Goal: Task Accomplishment & Management: Manage account settings

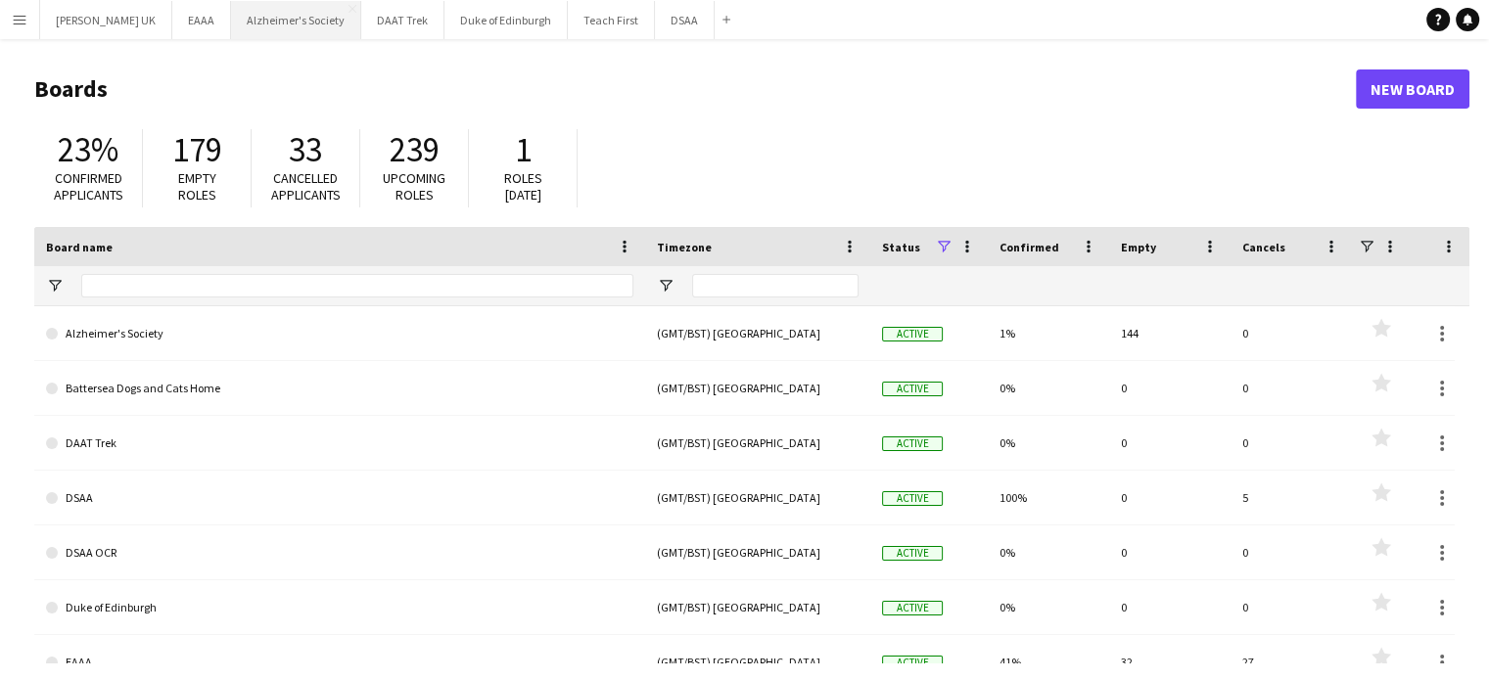
click at [282, 21] on button "Alzheimer's Society Close" at bounding box center [296, 20] width 130 height 38
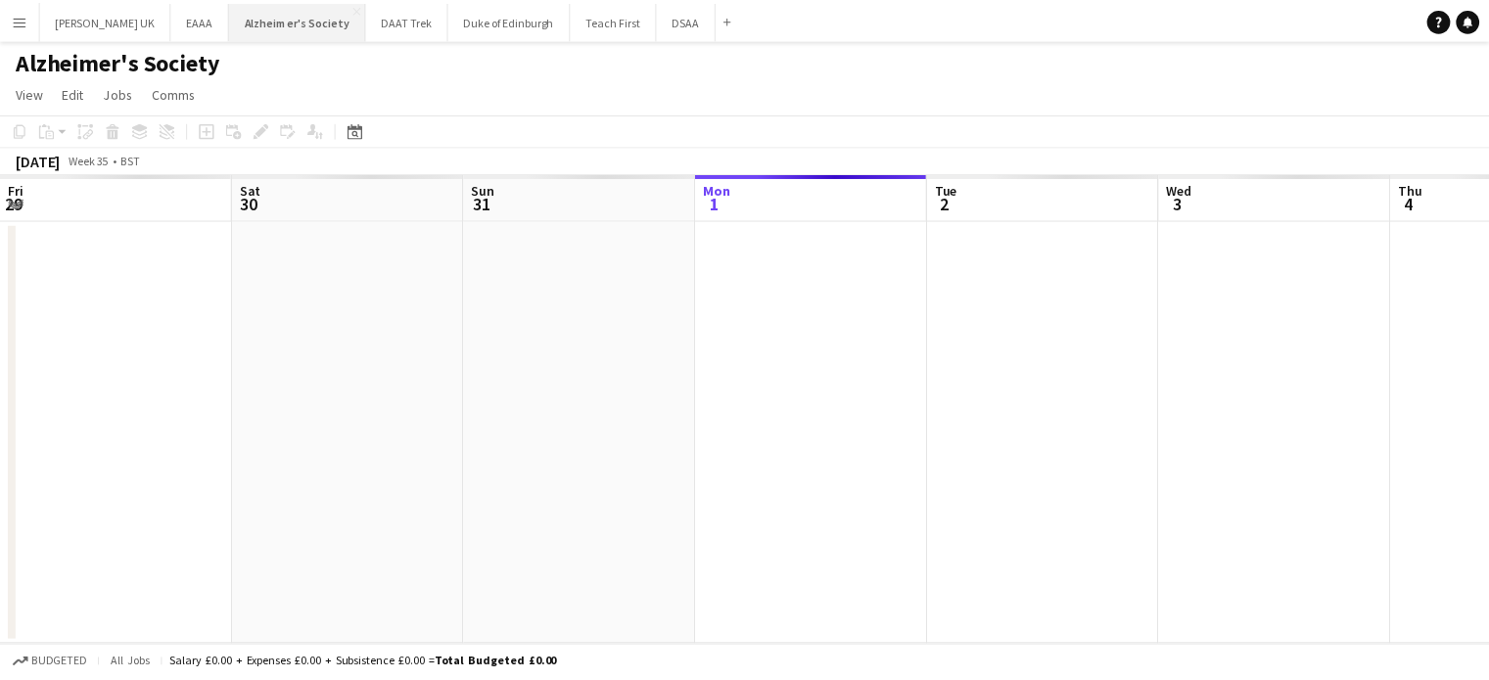
scroll to position [0, 468]
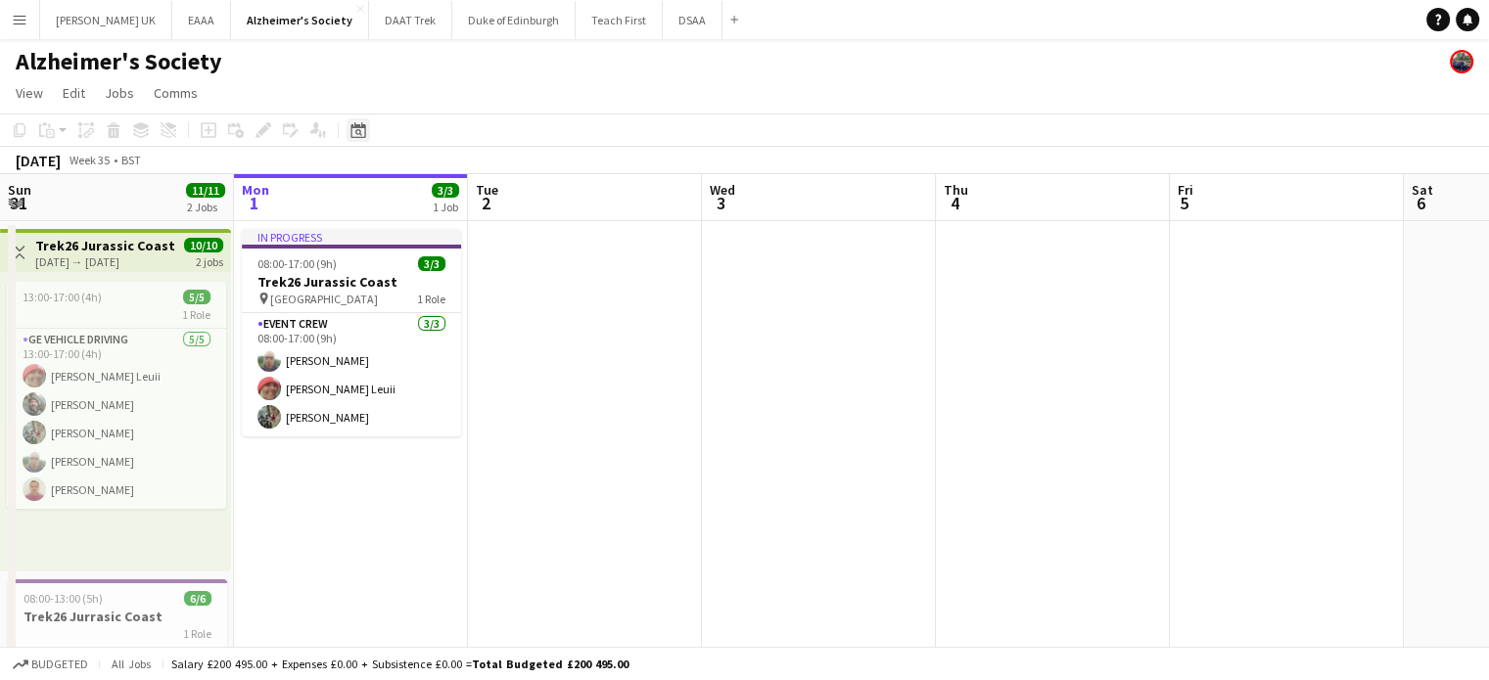
click at [351, 132] on icon at bounding box center [357, 130] width 15 height 16
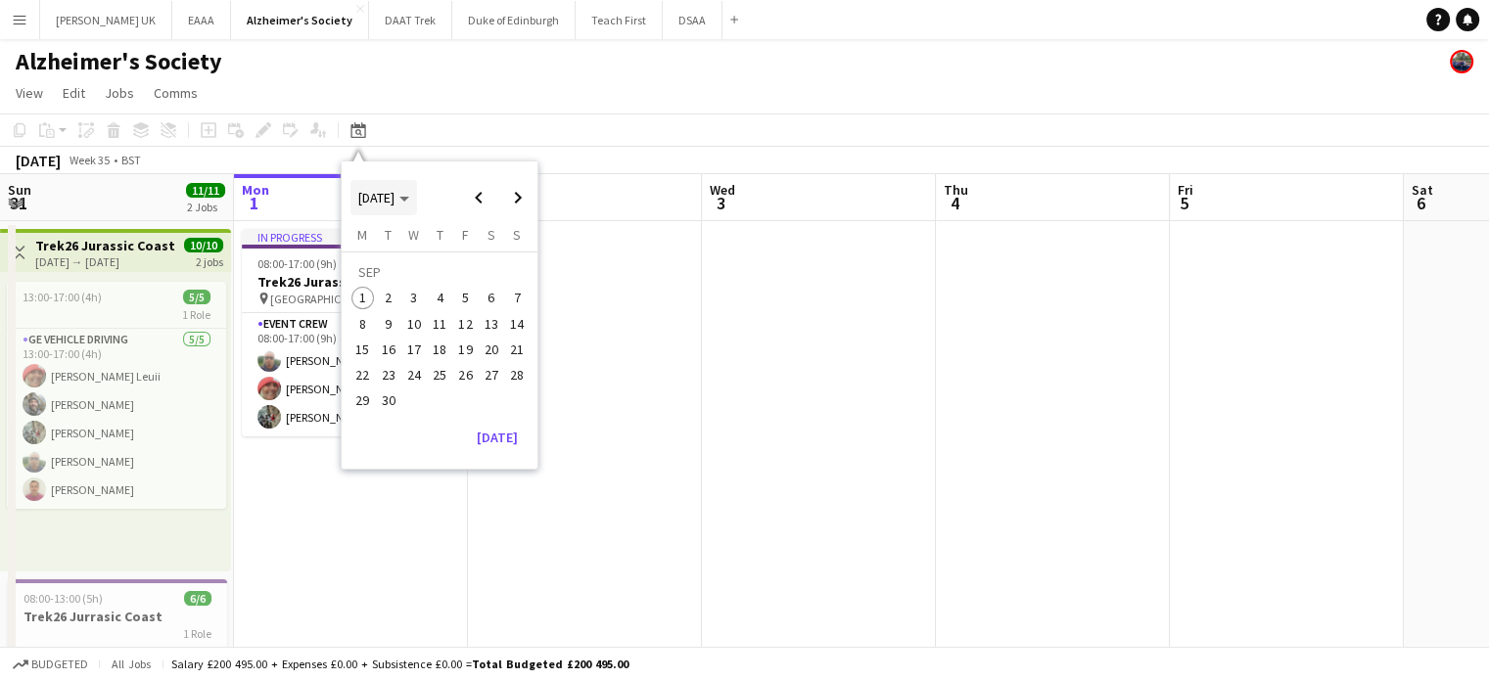
click at [409, 195] on span "[DATE]" at bounding box center [383, 198] width 51 height 18
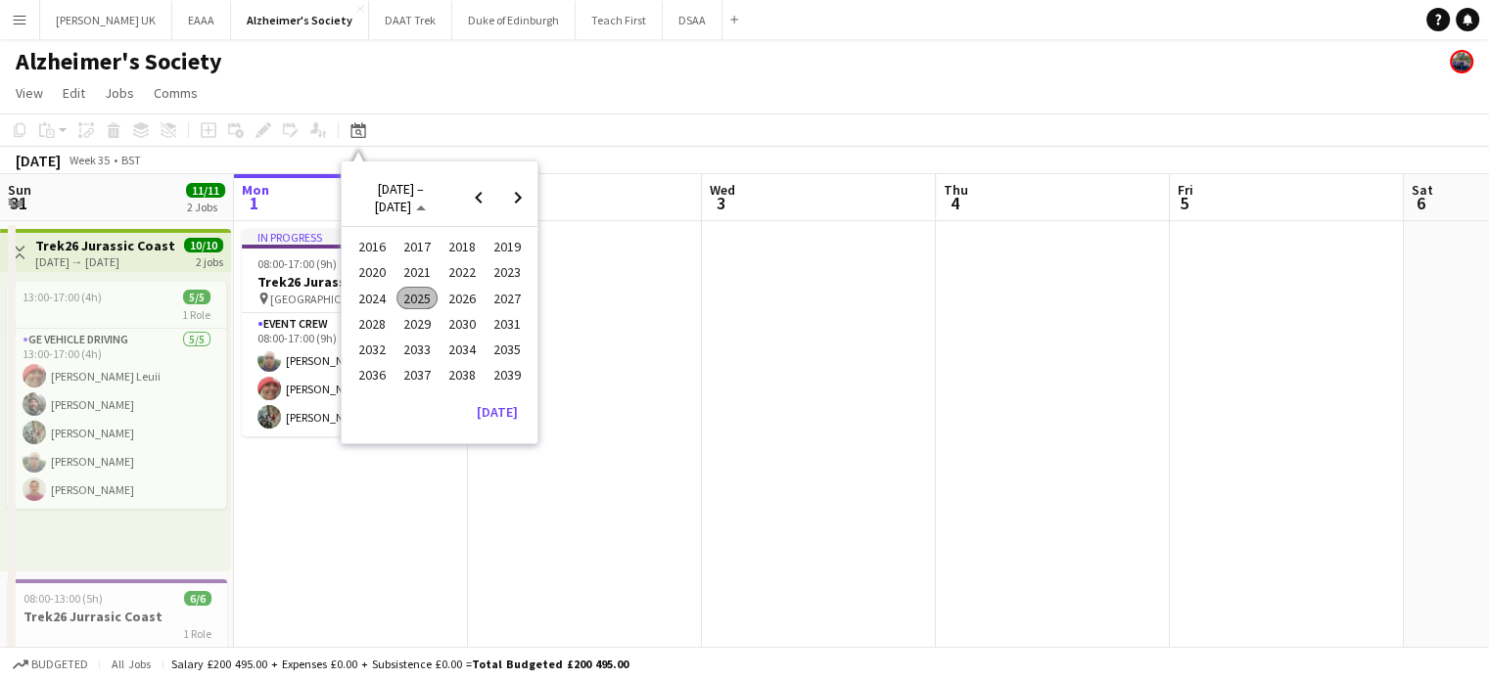
click at [464, 293] on span "2026" at bounding box center [461, 298] width 40 height 23
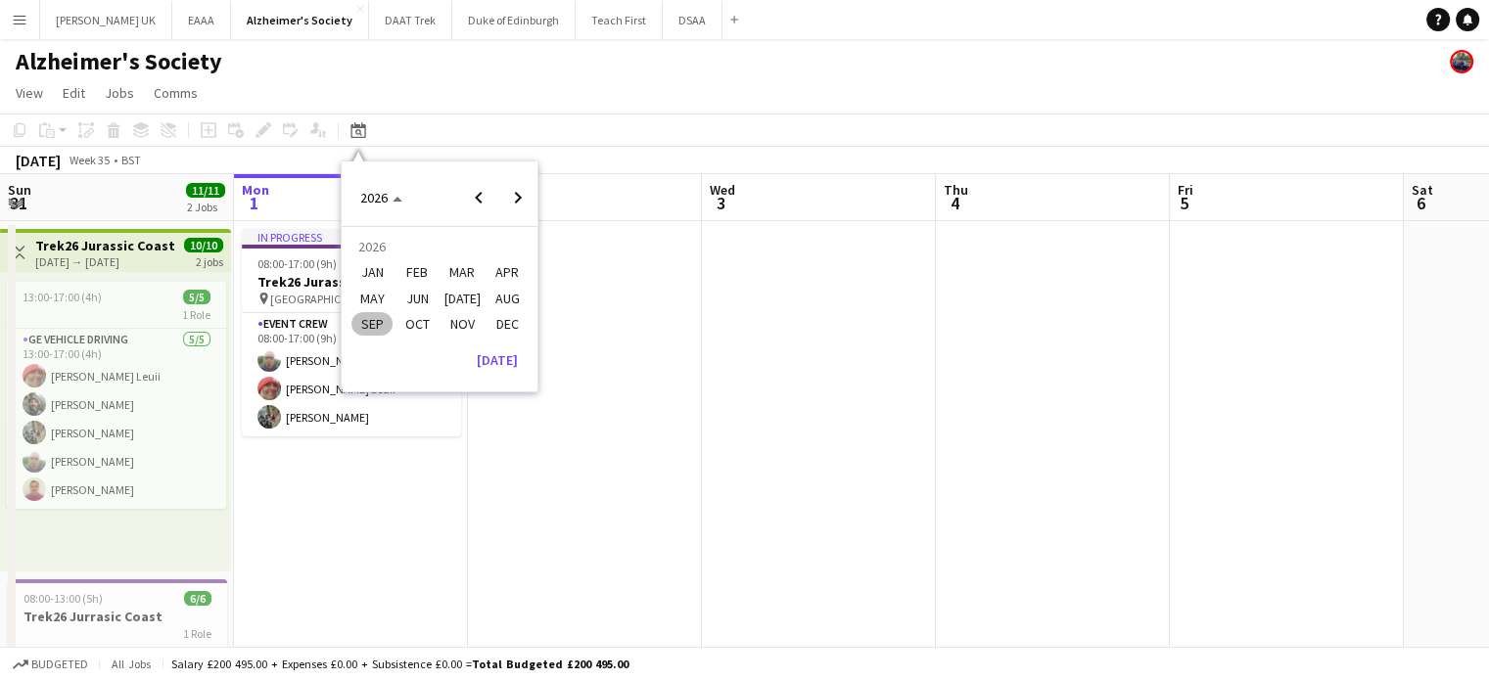
click at [380, 287] on span "MAY" at bounding box center [371, 298] width 40 height 23
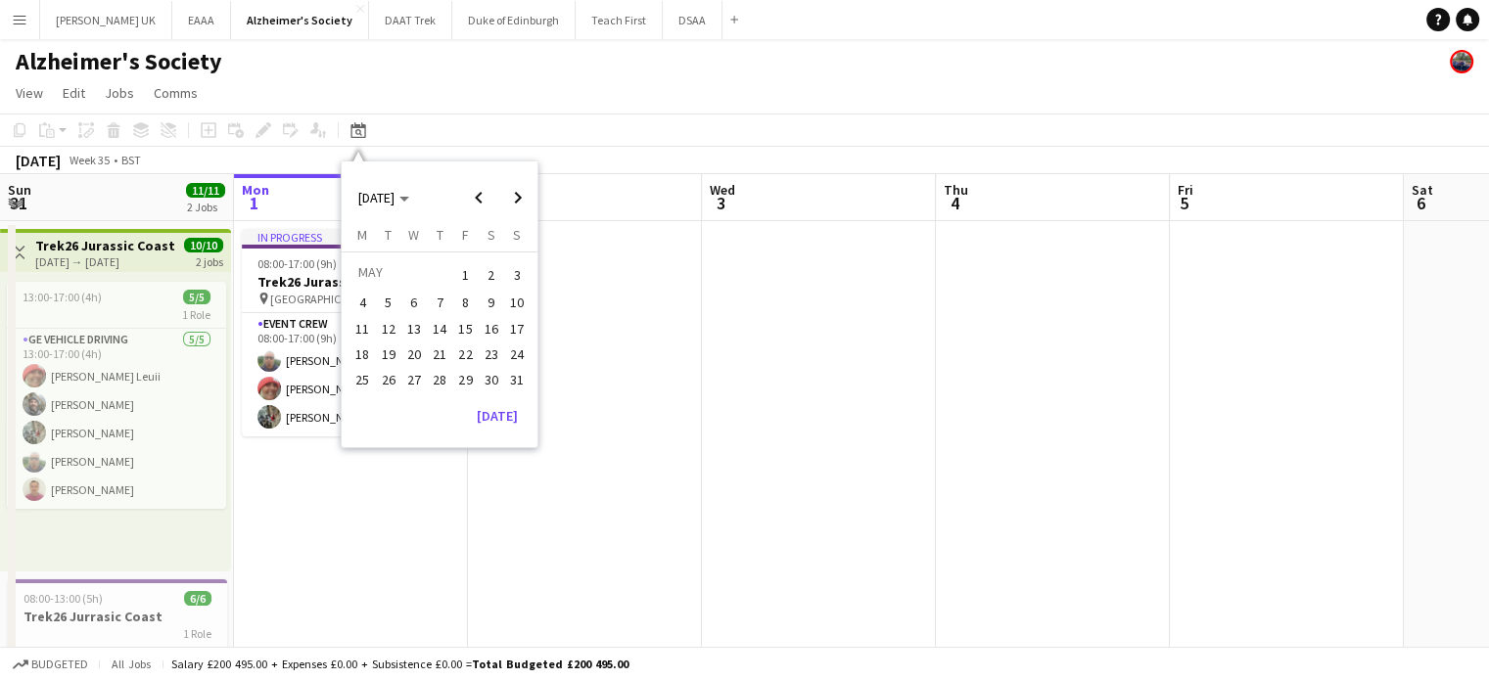
click at [509, 304] on span "10" at bounding box center [516, 303] width 23 height 23
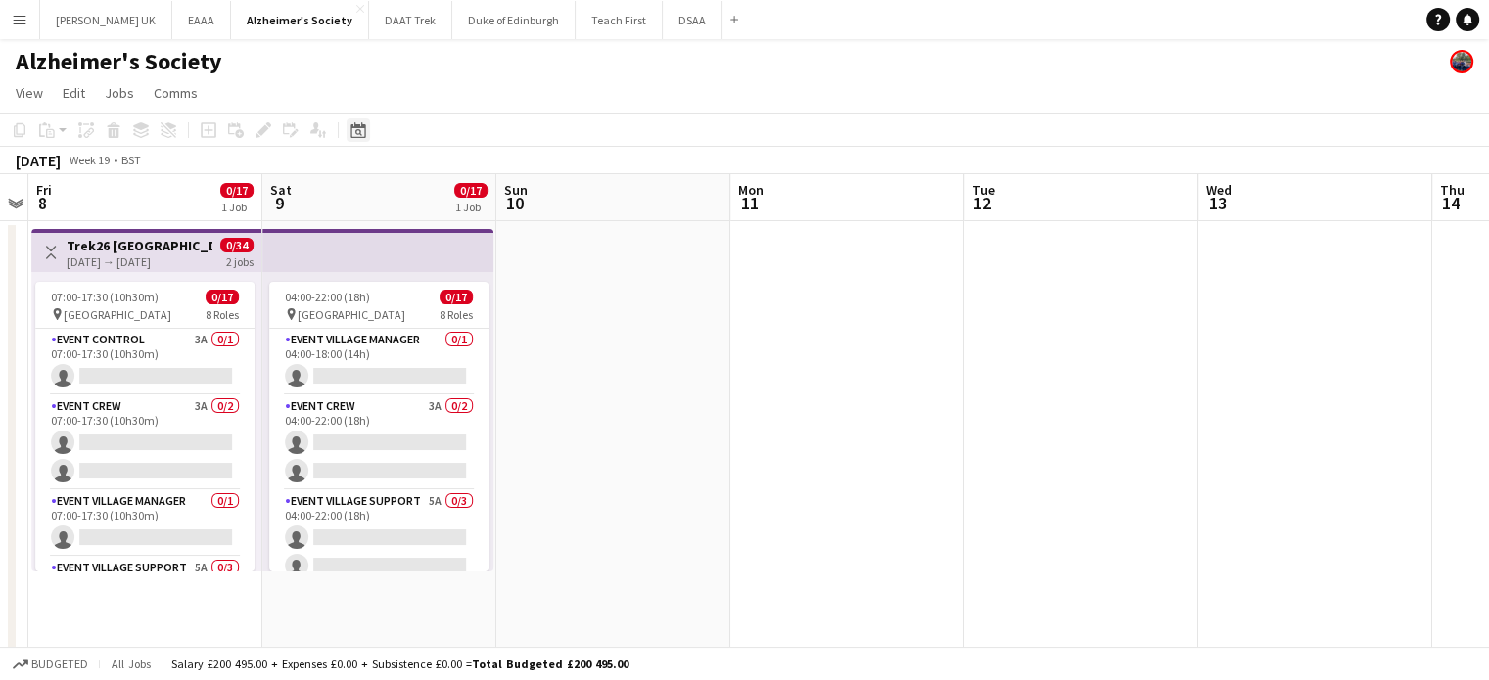
click at [357, 132] on icon "Date picker" at bounding box center [358, 130] width 16 height 16
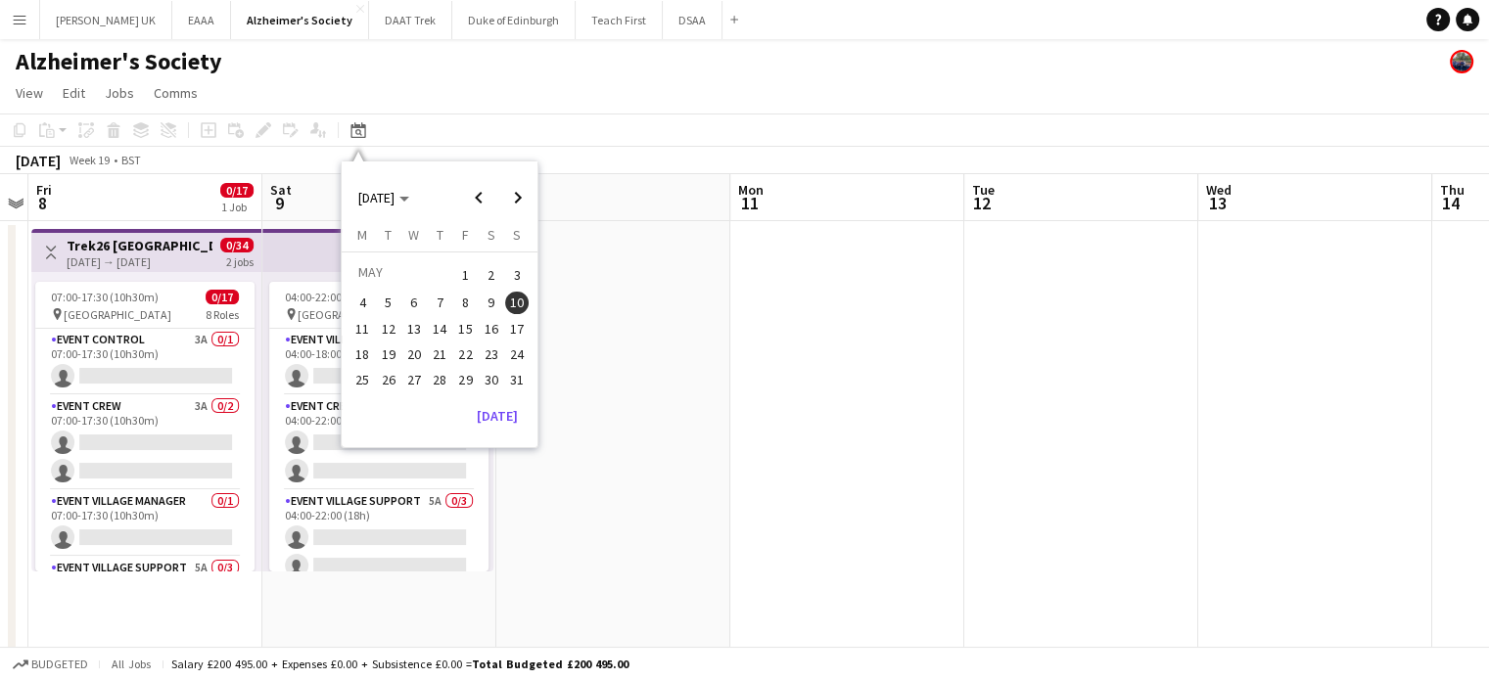
click at [491, 379] on span "30" at bounding box center [491, 379] width 23 height 23
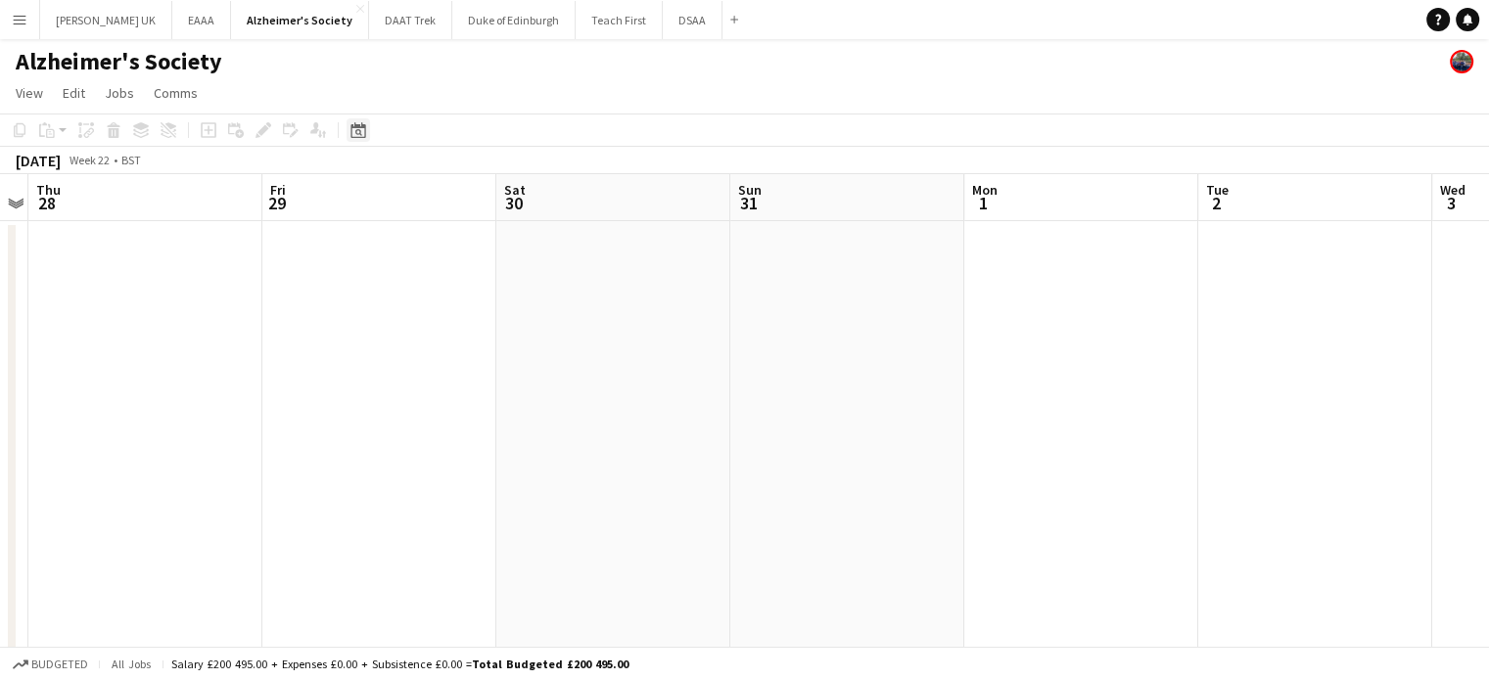
click at [358, 136] on icon "Date picker" at bounding box center [358, 130] width 16 height 16
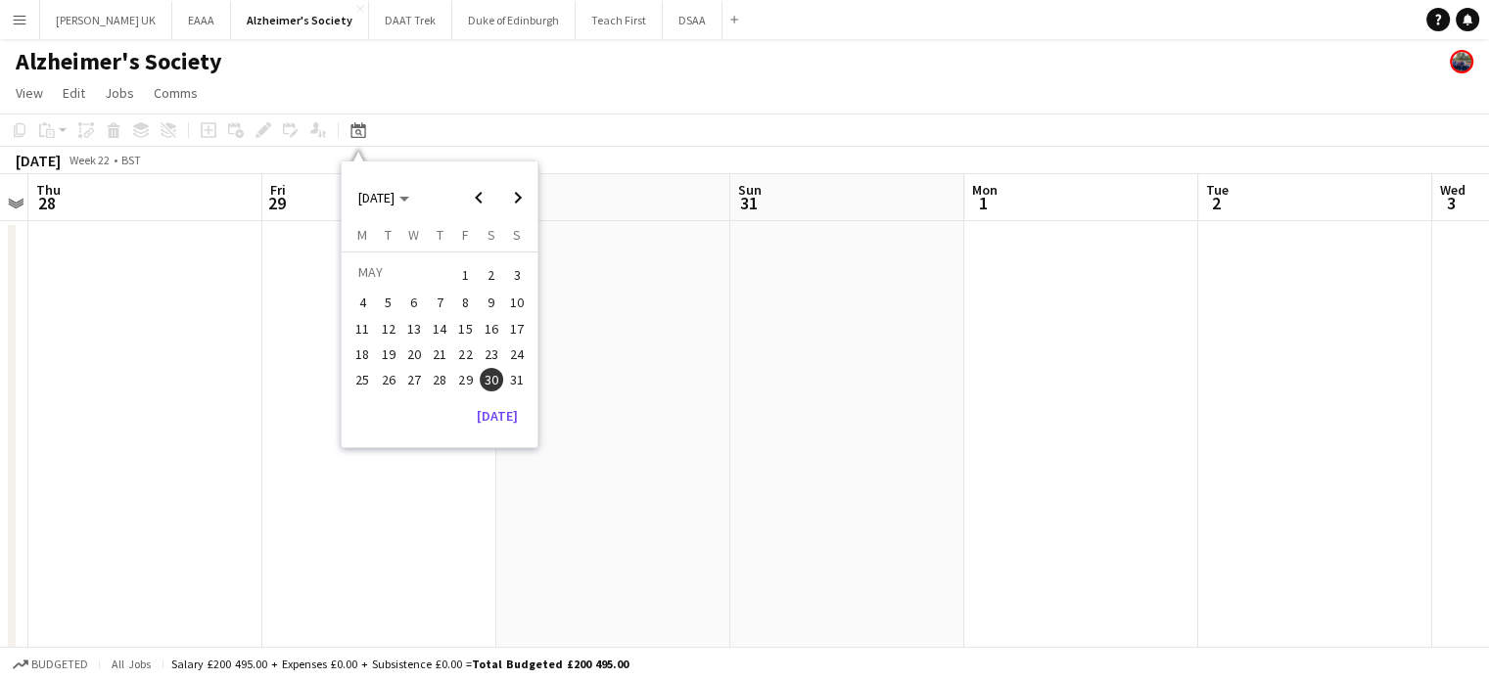
click at [492, 351] on span "23" at bounding box center [491, 354] width 23 height 23
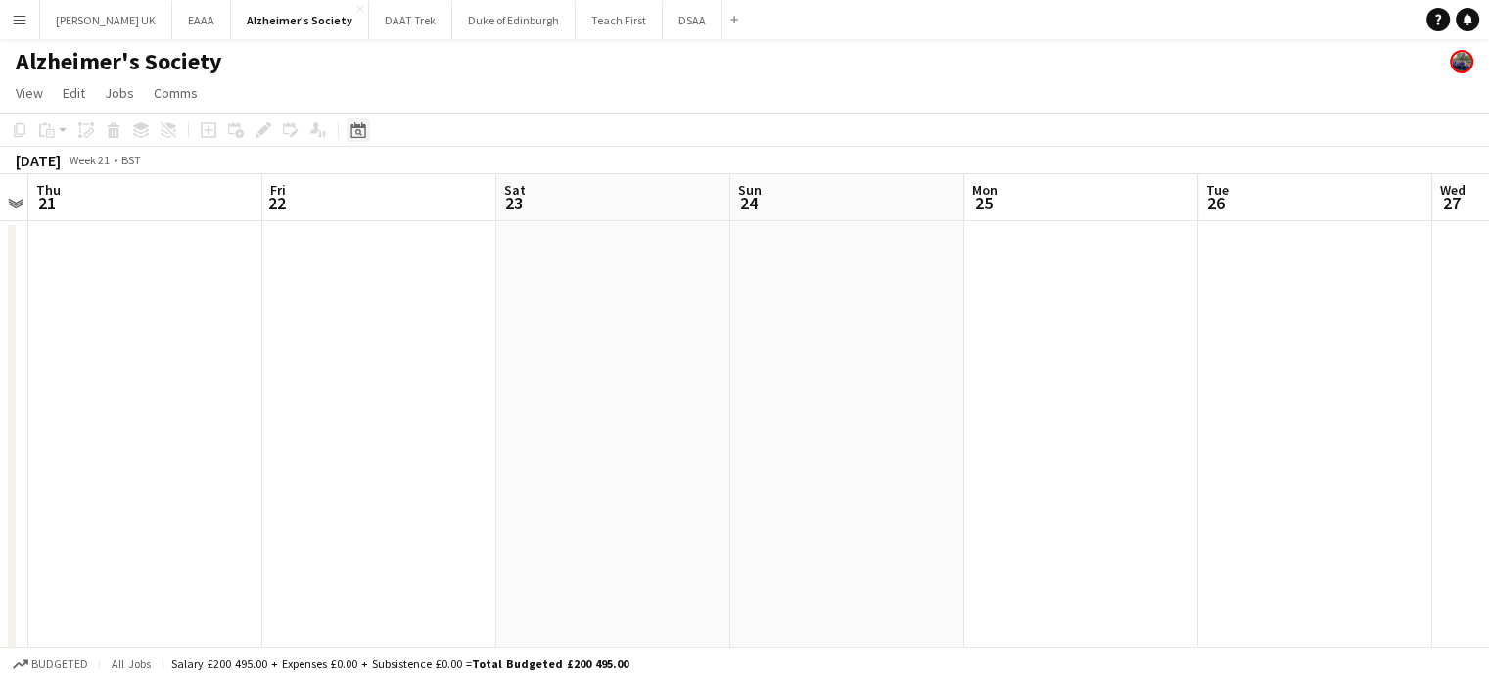
click at [356, 131] on icon at bounding box center [358, 132] width 7 height 7
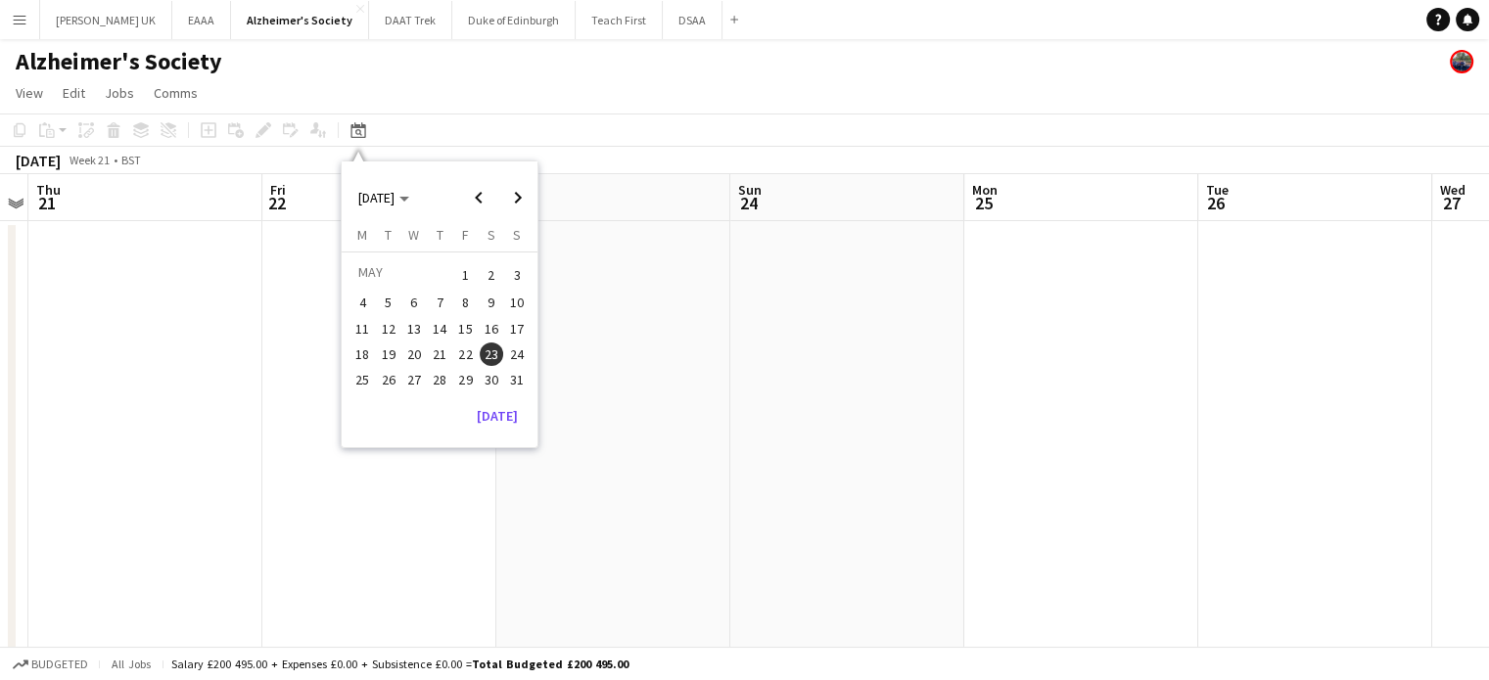
click at [489, 269] on span "2" at bounding box center [491, 274] width 23 height 27
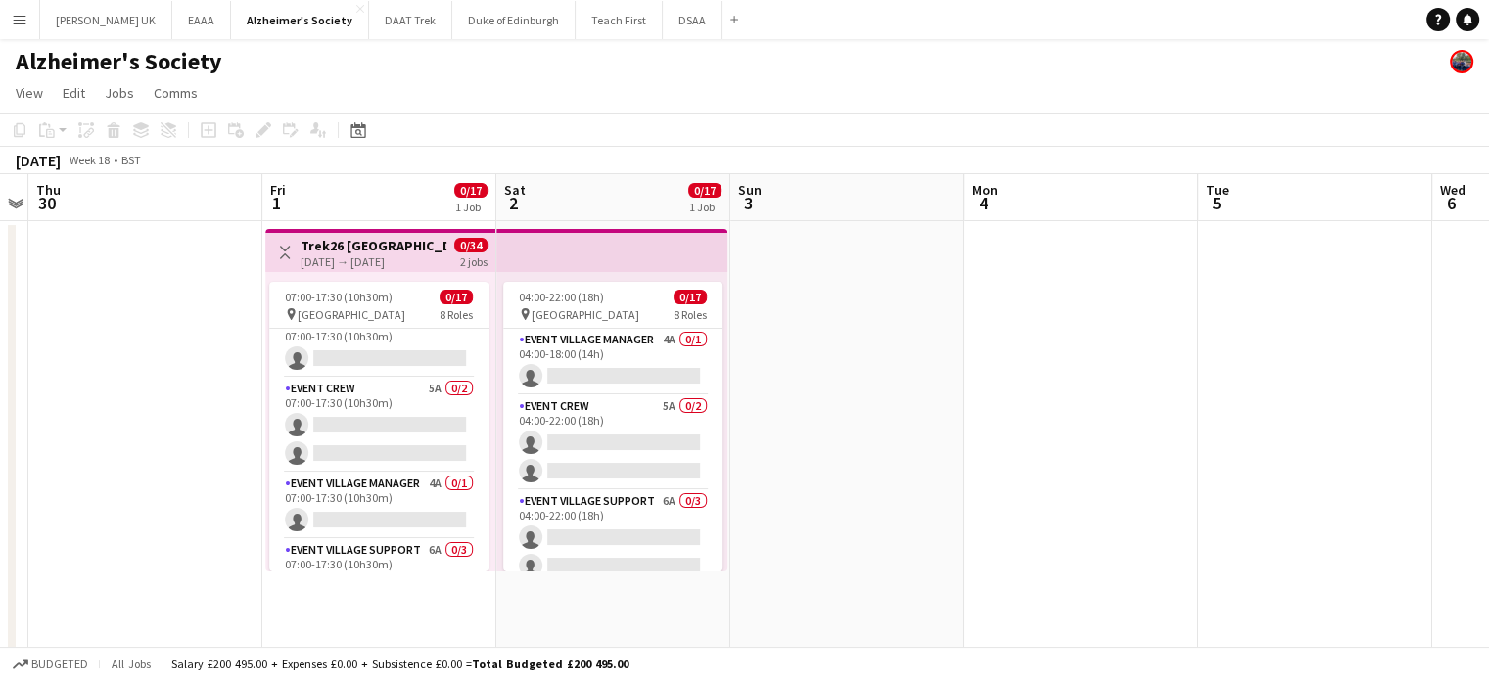
scroll to position [0, 0]
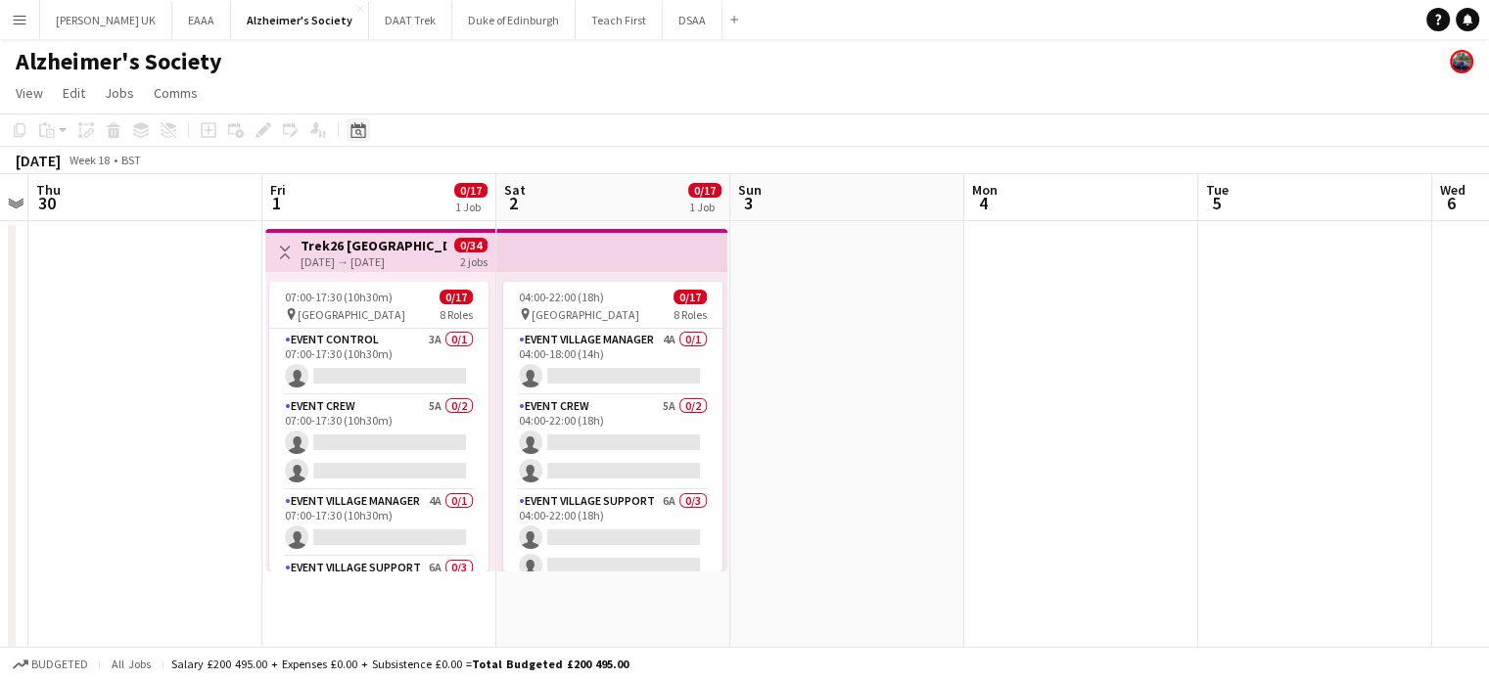
click at [356, 133] on icon at bounding box center [358, 132] width 7 height 7
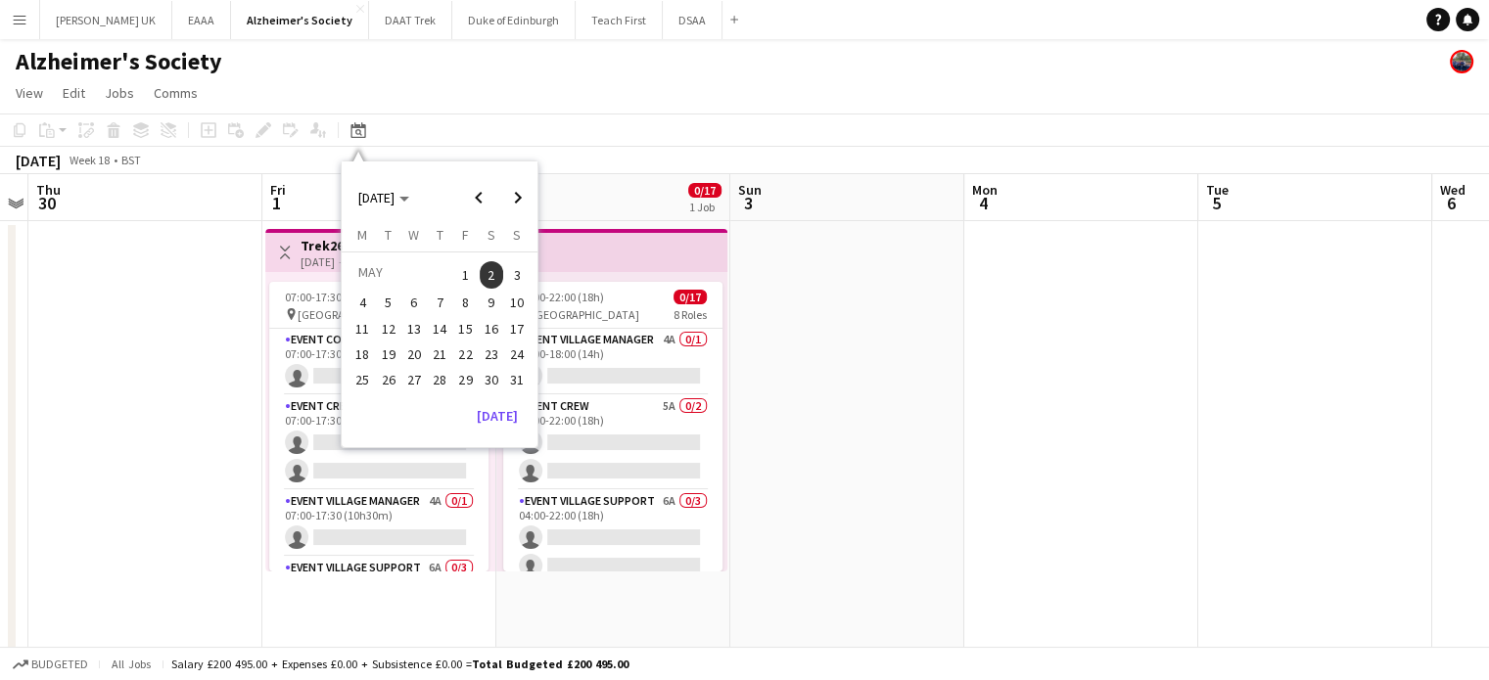
click at [460, 102] on app-page-menu "View Day view expanded Day view collapsed Month view Date picker Jump to [DATE]…" at bounding box center [744, 94] width 1489 height 37
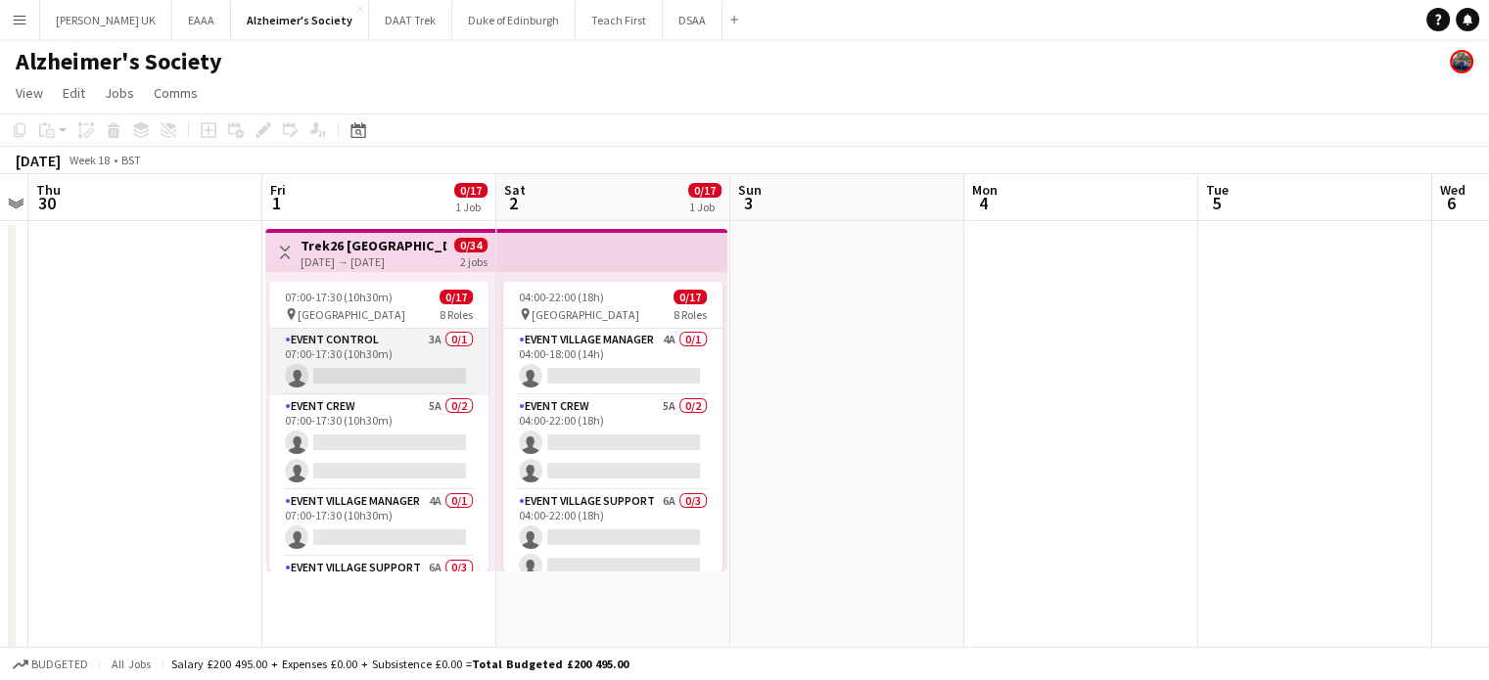
click at [374, 348] on app-card-role "Event Control 3A 0/1 07:00-17:30 (10h30m) single-neutral-actions" at bounding box center [378, 362] width 219 height 67
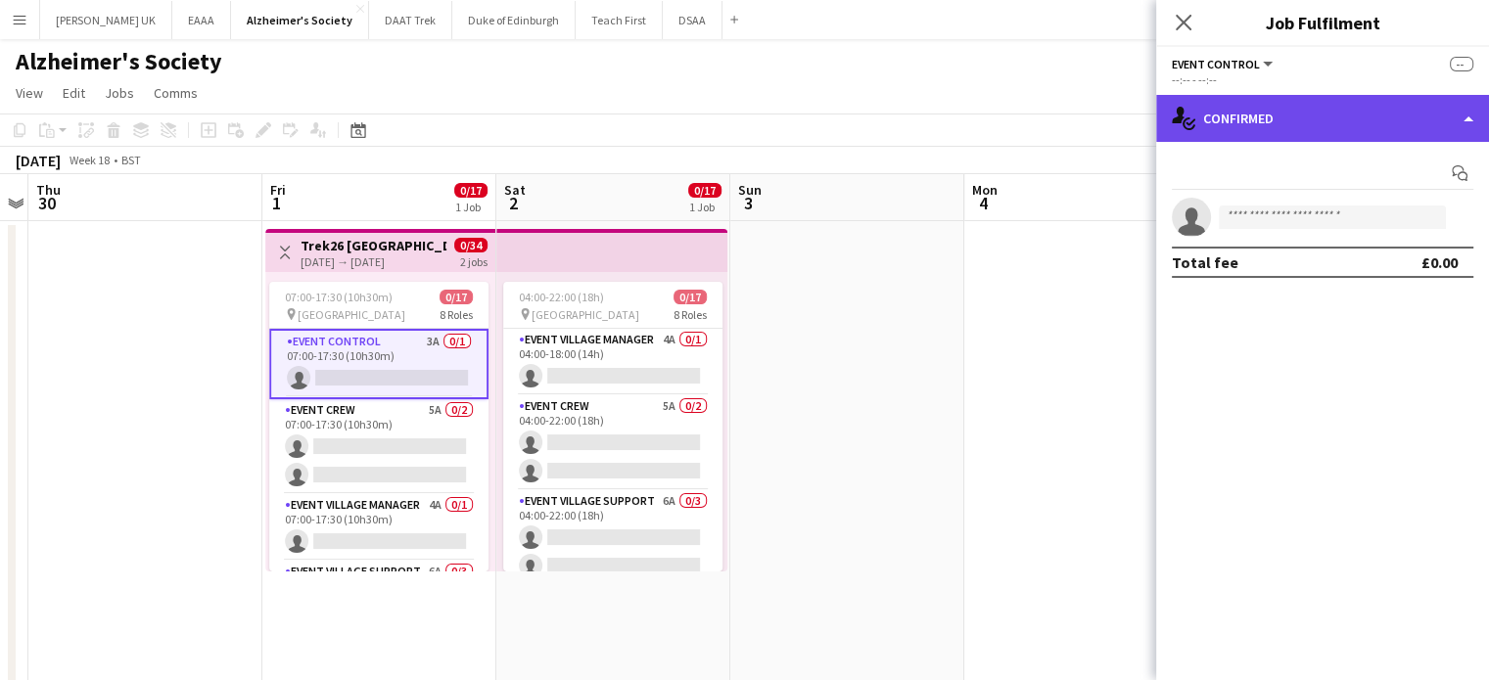
click at [1323, 120] on div "single-neutral-actions-check-2 Confirmed" at bounding box center [1322, 118] width 333 height 47
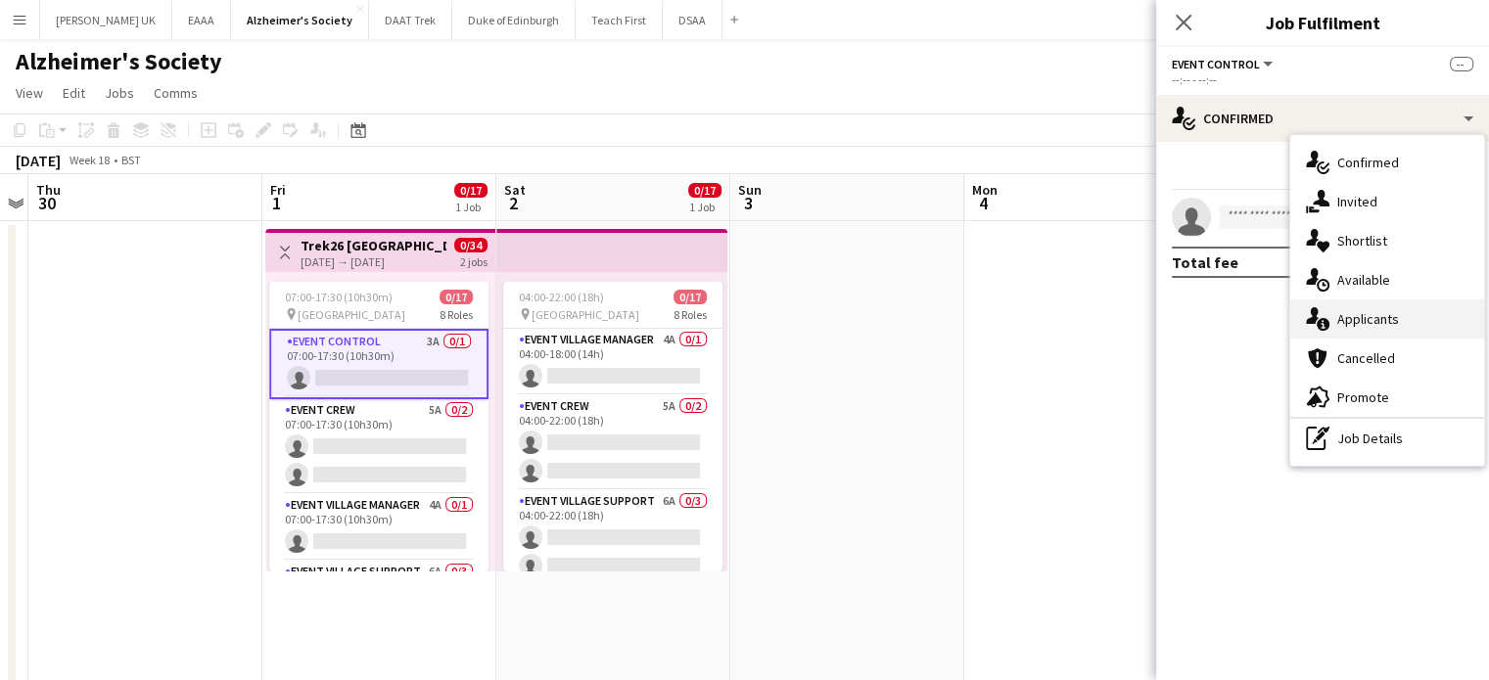
click at [1364, 320] on div "single-neutral-actions-information Applicants" at bounding box center [1387, 318] width 194 height 39
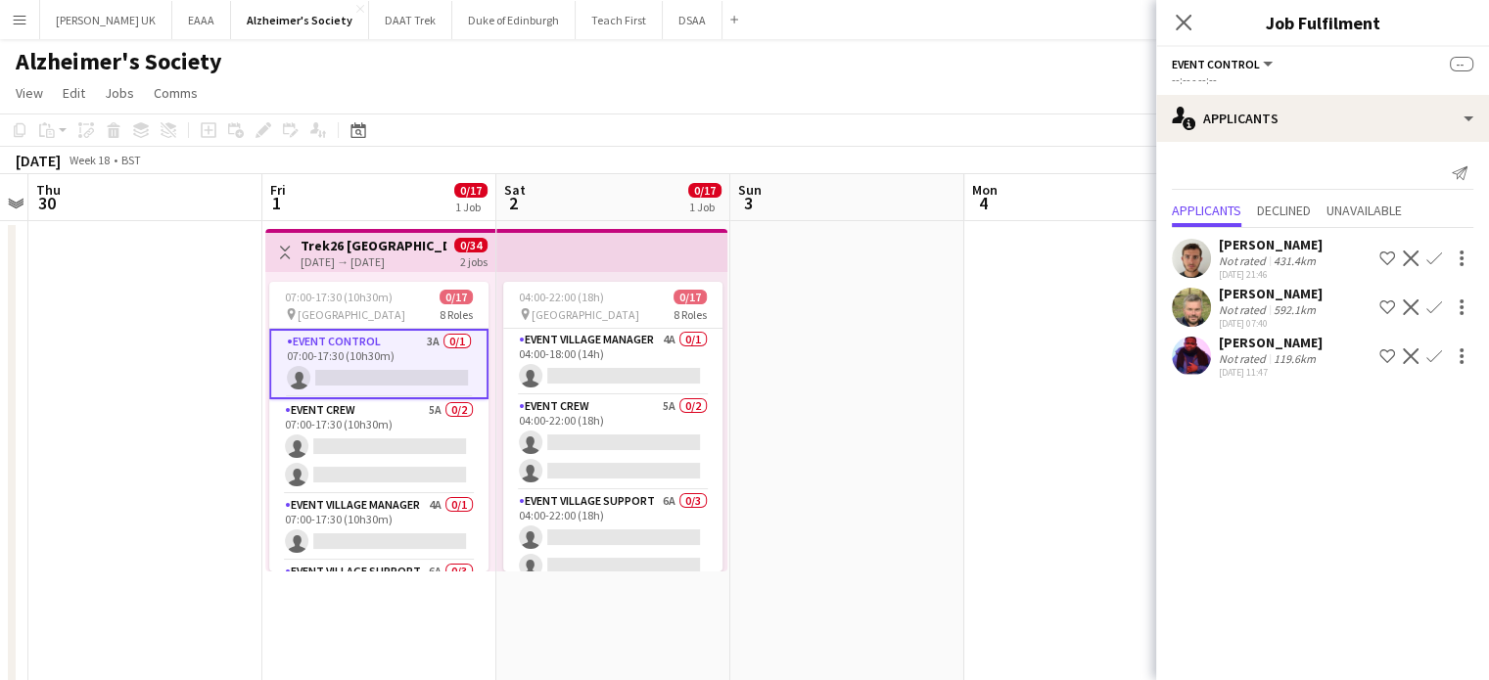
click at [1045, 369] on app-date-cell at bounding box center [1081, 575] width 234 height 709
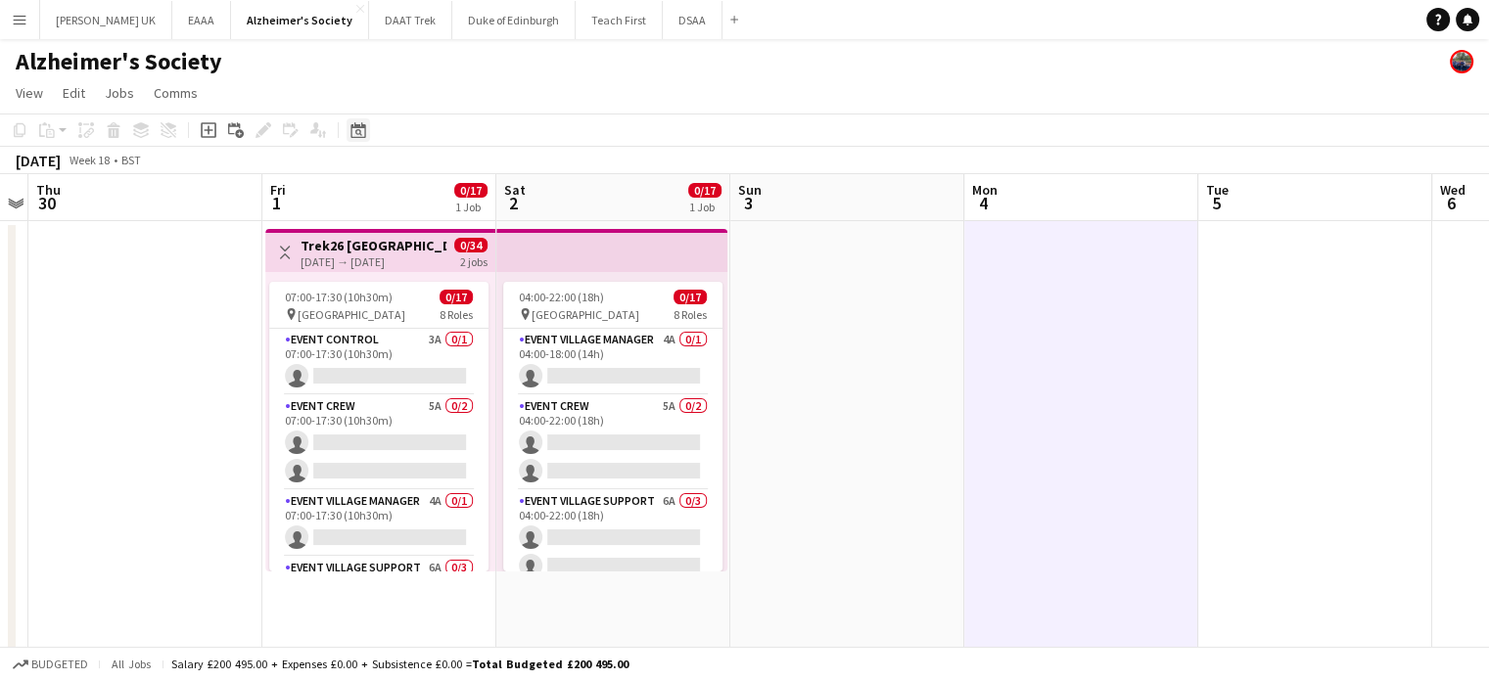
click at [360, 124] on icon at bounding box center [357, 130] width 15 height 16
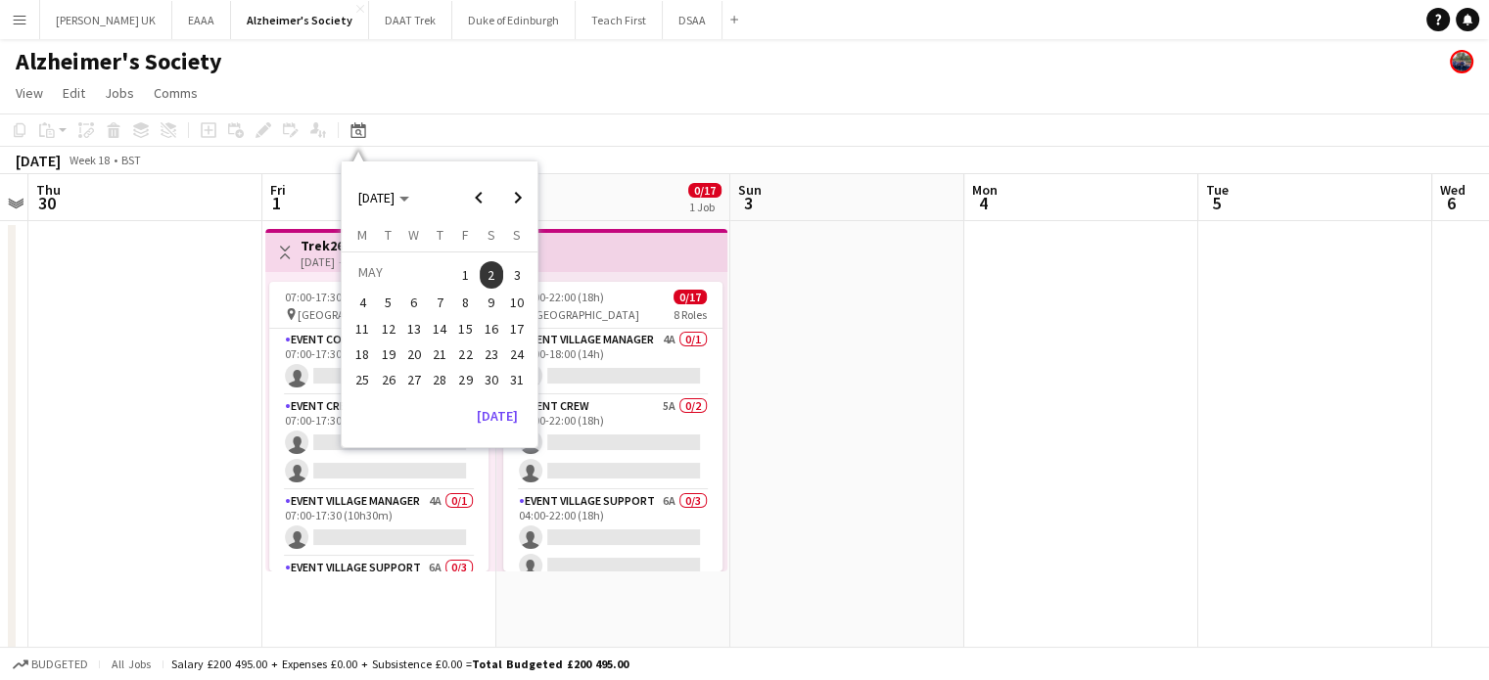
click at [489, 332] on span "16" at bounding box center [491, 328] width 23 height 23
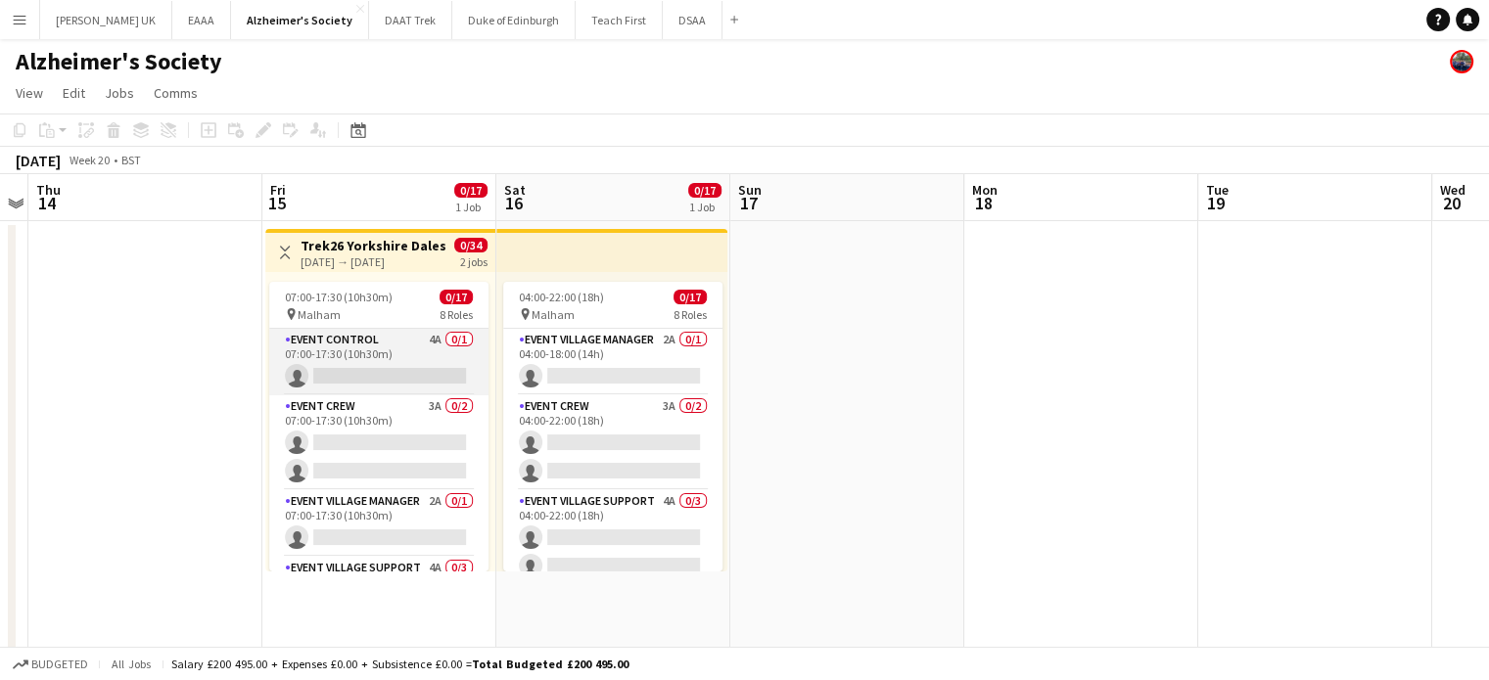
click at [388, 362] on app-card-role "Event Control 4A 0/1 07:00-17:30 (10h30m) single-neutral-actions" at bounding box center [378, 362] width 219 height 67
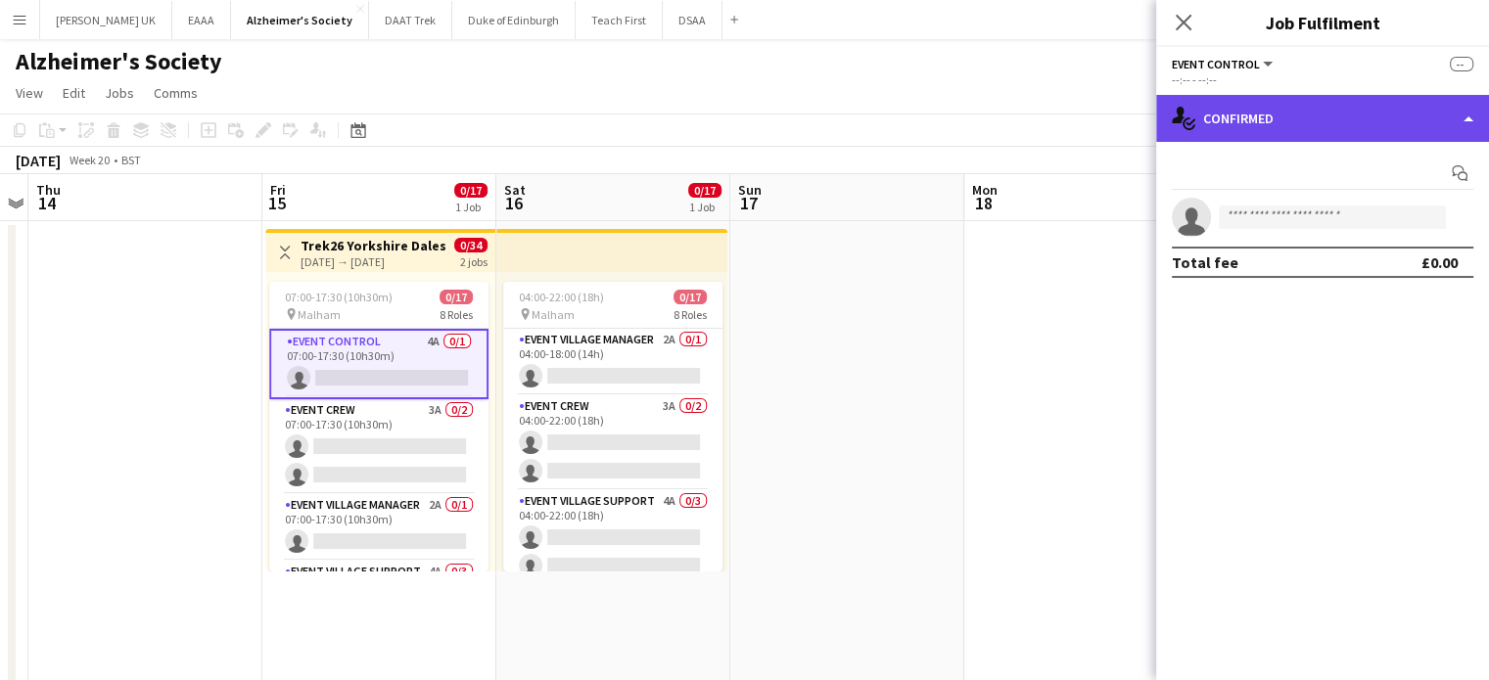
click at [1266, 113] on div "single-neutral-actions-check-2 Confirmed" at bounding box center [1322, 118] width 333 height 47
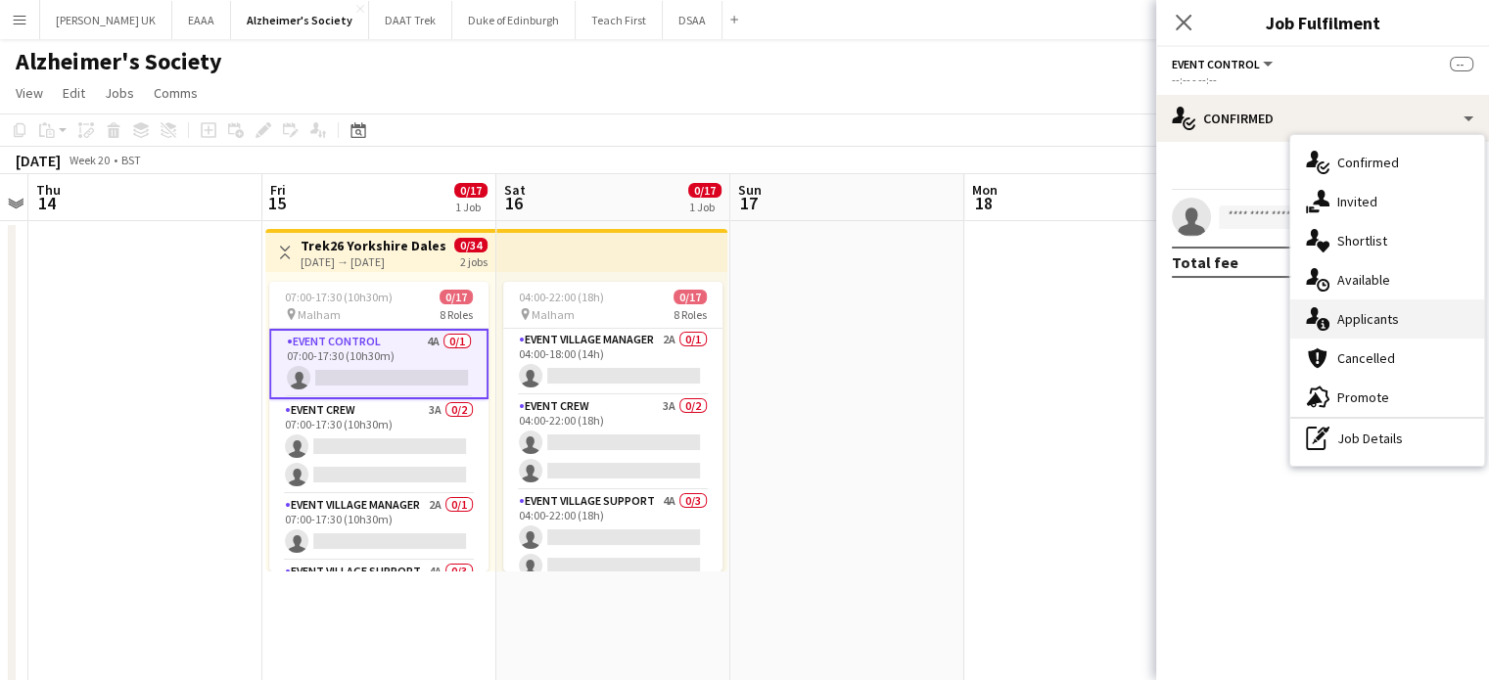
click at [1350, 320] on div "single-neutral-actions-information Applicants" at bounding box center [1387, 318] width 194 height 39
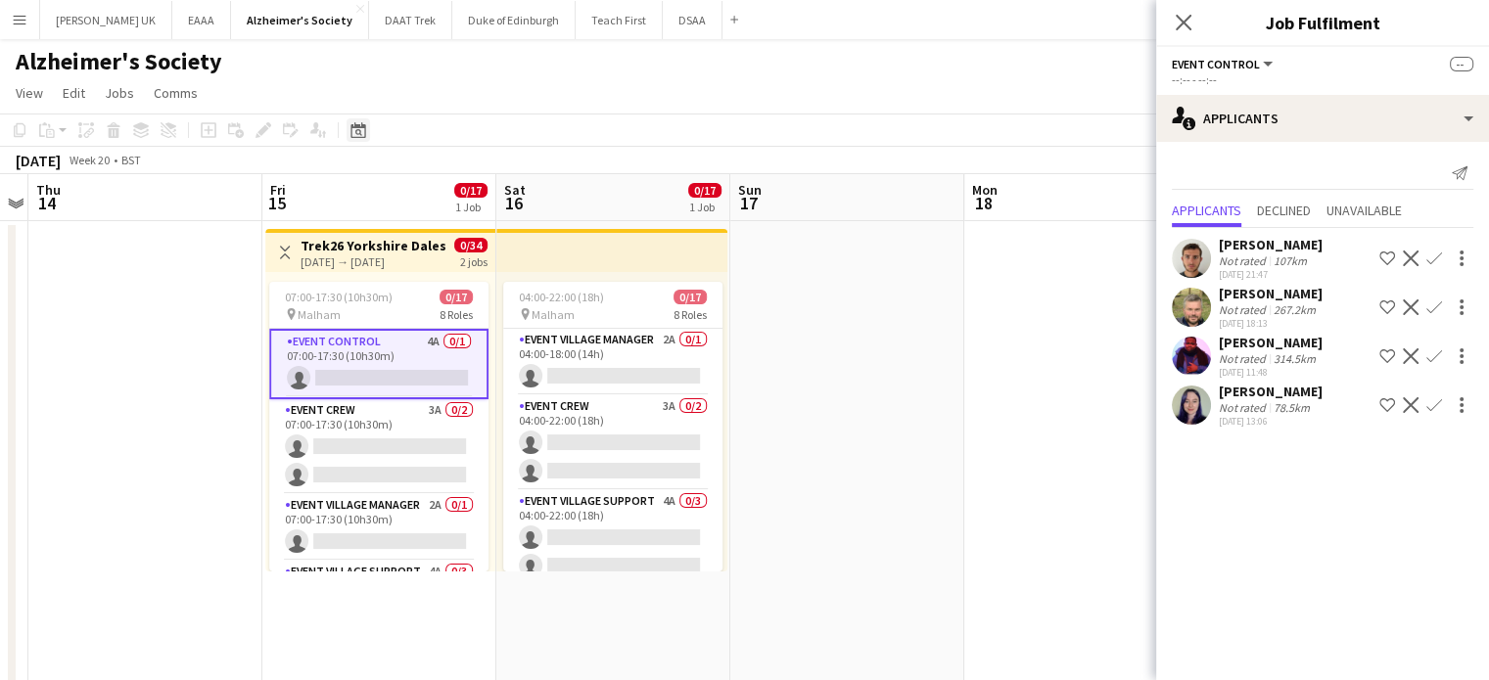
click at [365, 128] on icon at bounding box center [357, 130] width 15 height 16
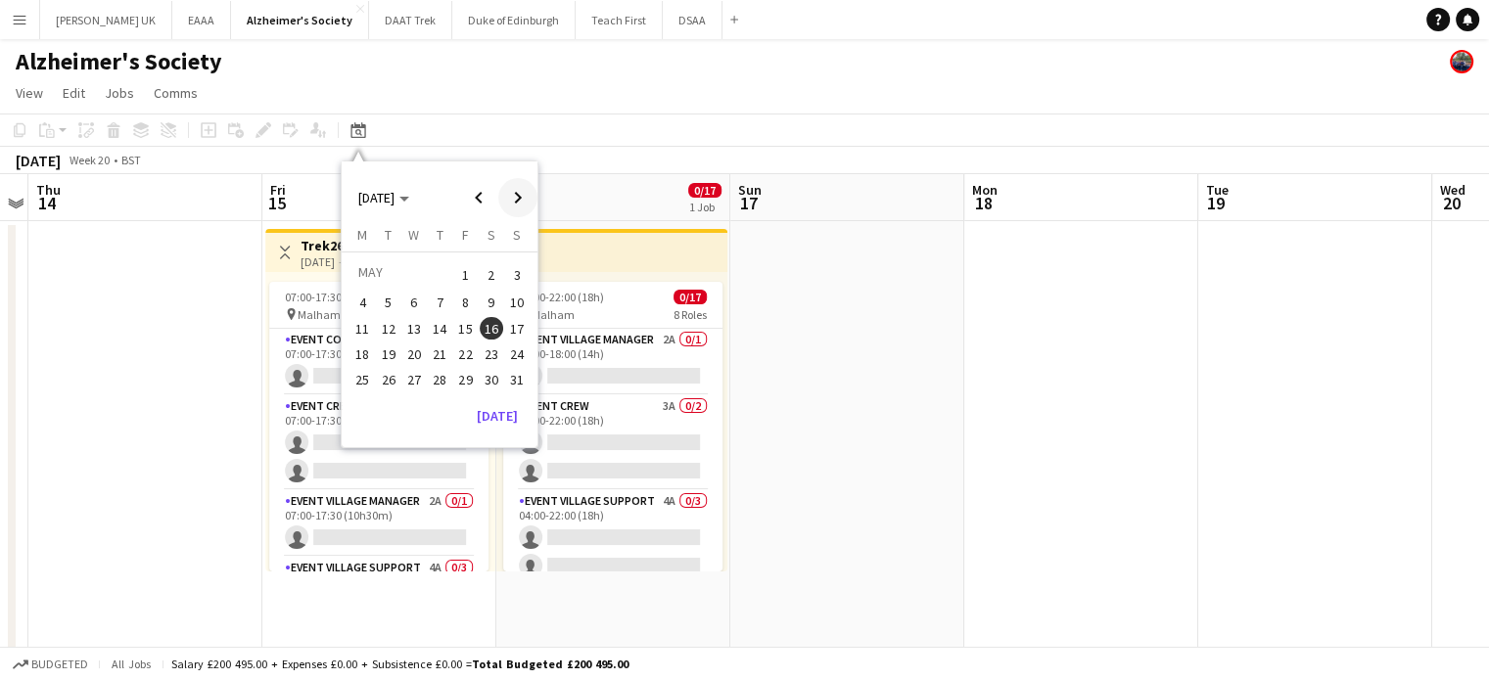
click at [518, 190] on span "Next month" at bounding box center [517, 197] width 39 height 39
click at [489, 303] on span "6" at bounding box center [491, 298] width 23 height 23
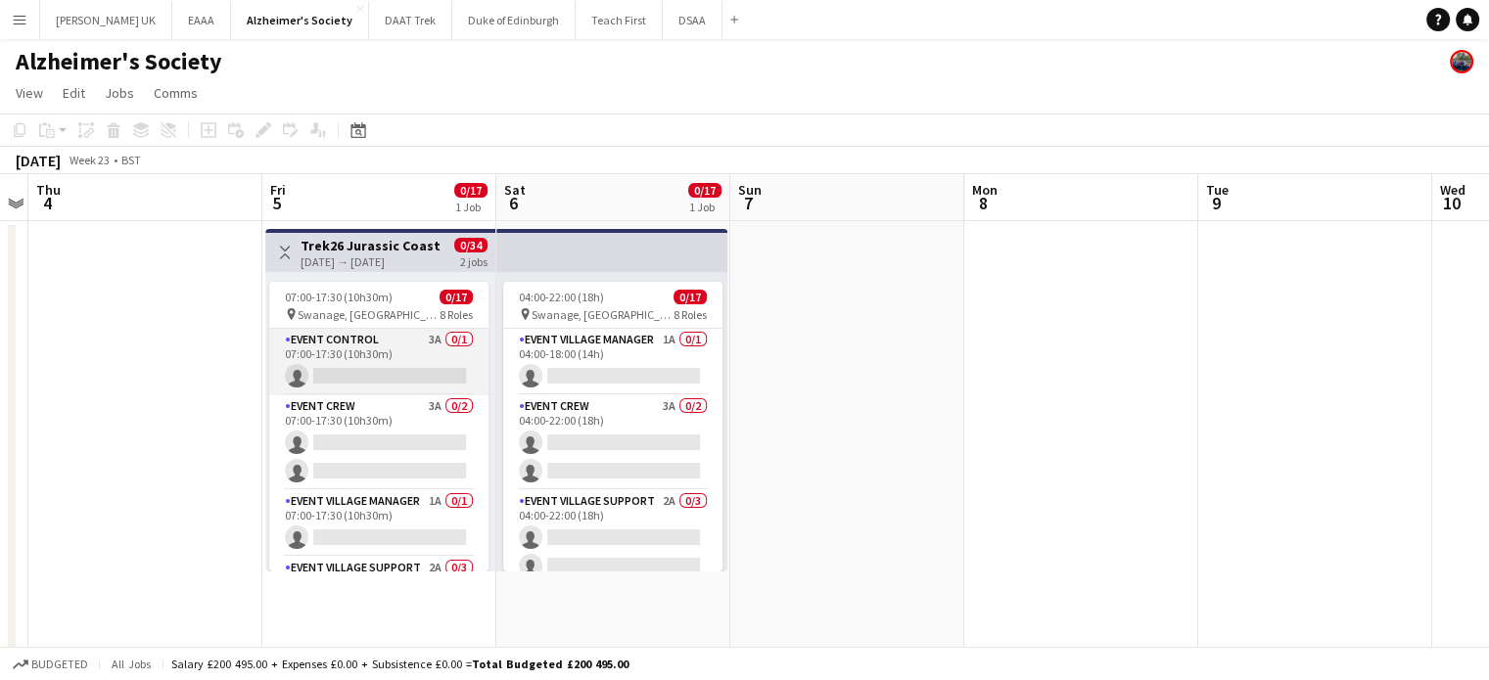
click at [372, 382] on app-card-role "Event Control 3A 0/1 07:00-17:30 (10h30m) single-neutral-actions" at bounding box center [378, 362] width 219 height 67
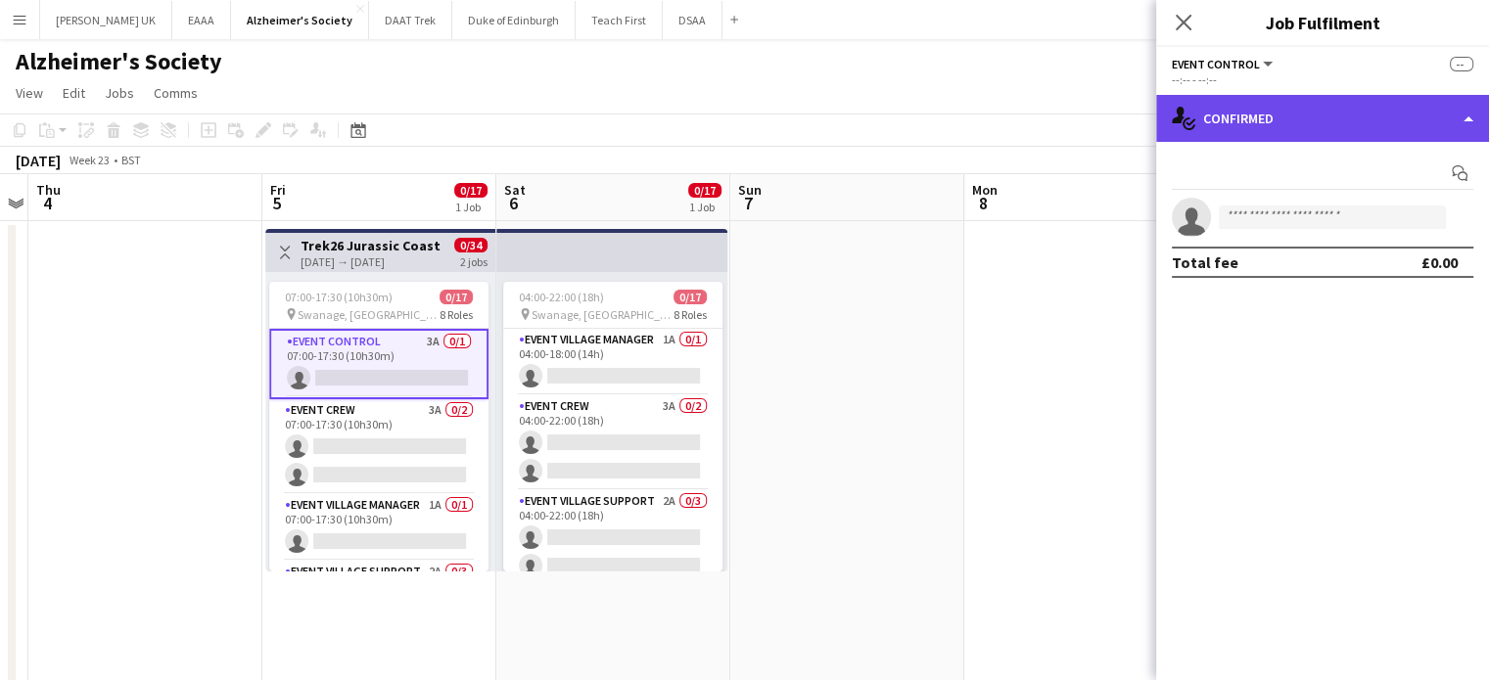
click at [1246, 109] on div "single-neutral-actions-check-2 Confirmed" at bounding box center [1322, 118] width 333 height 47
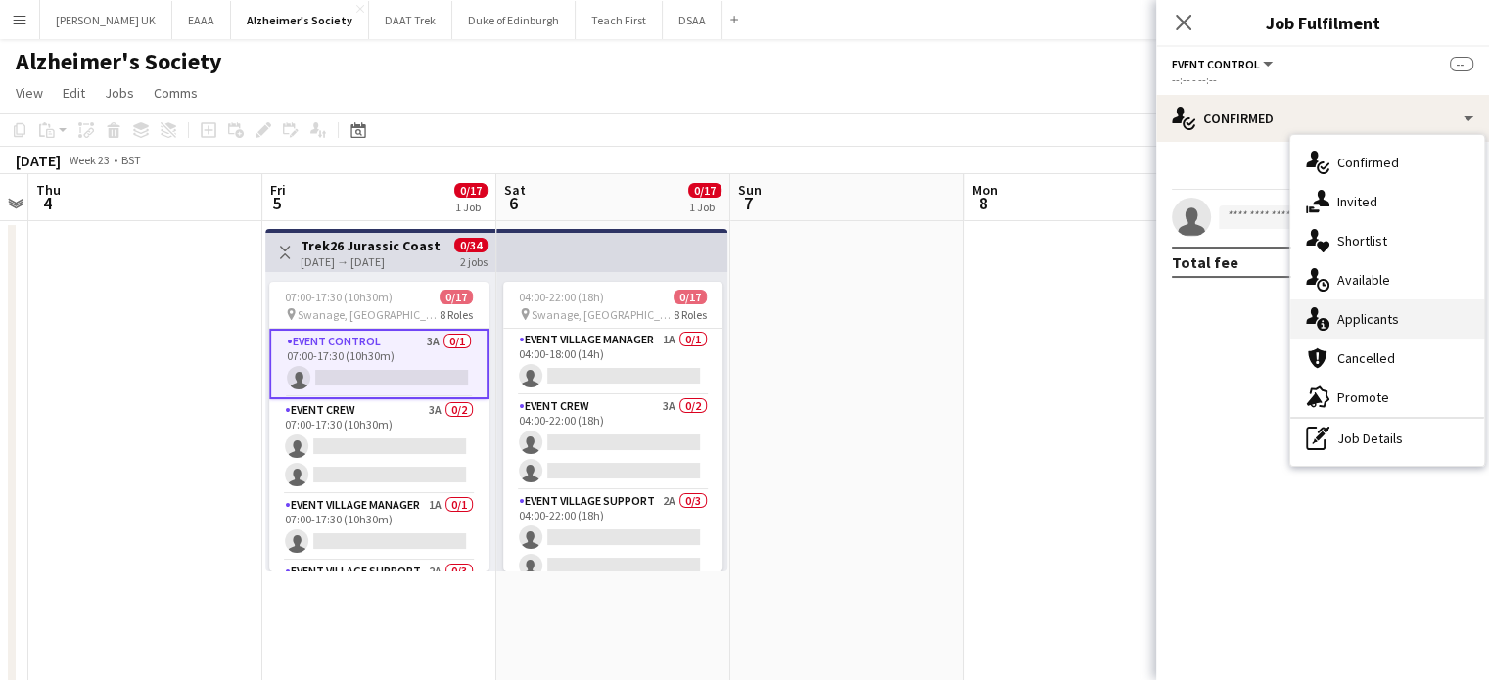
click at [1357, 312] on div "single-neutral-actions-information Applicants" at bounding box center [1387, 318] width 194 height 39
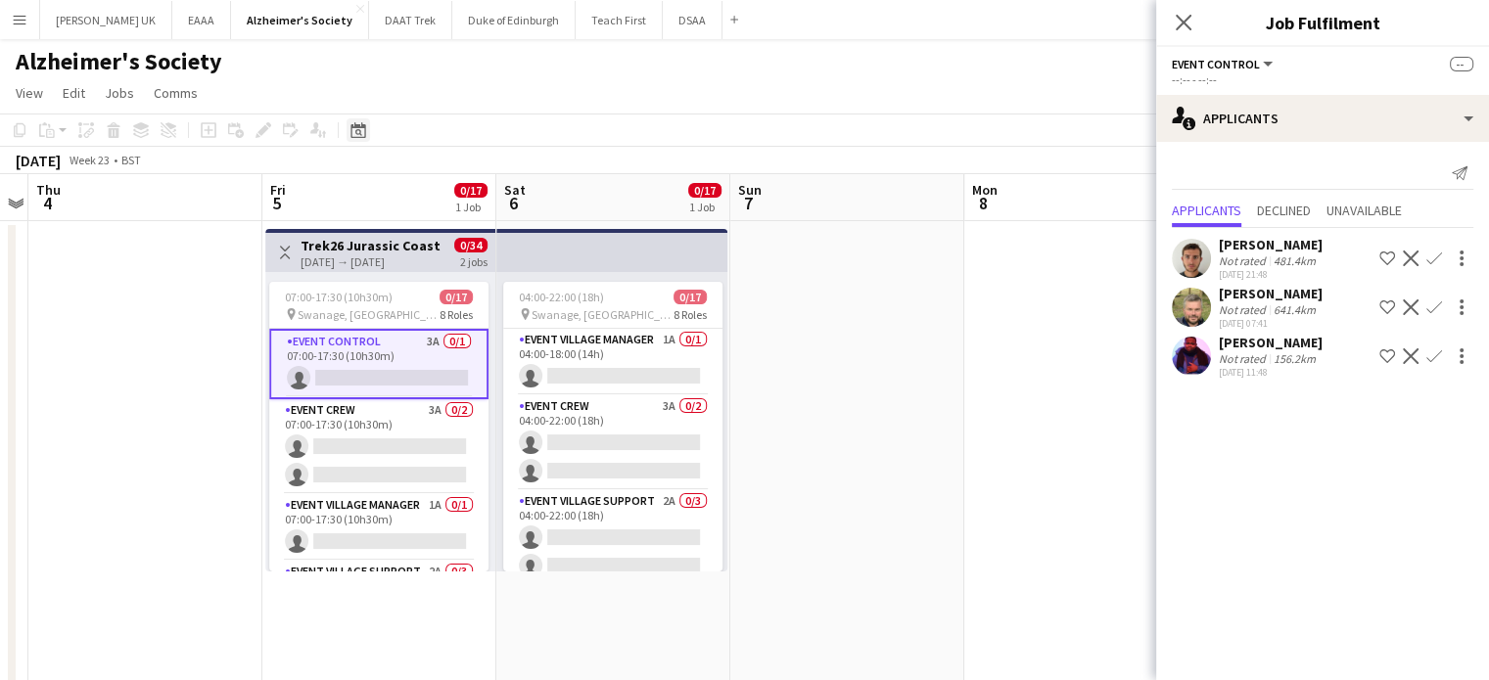
click at [360, 134] on icon at bounding box center [358, 132] width 7 height 7
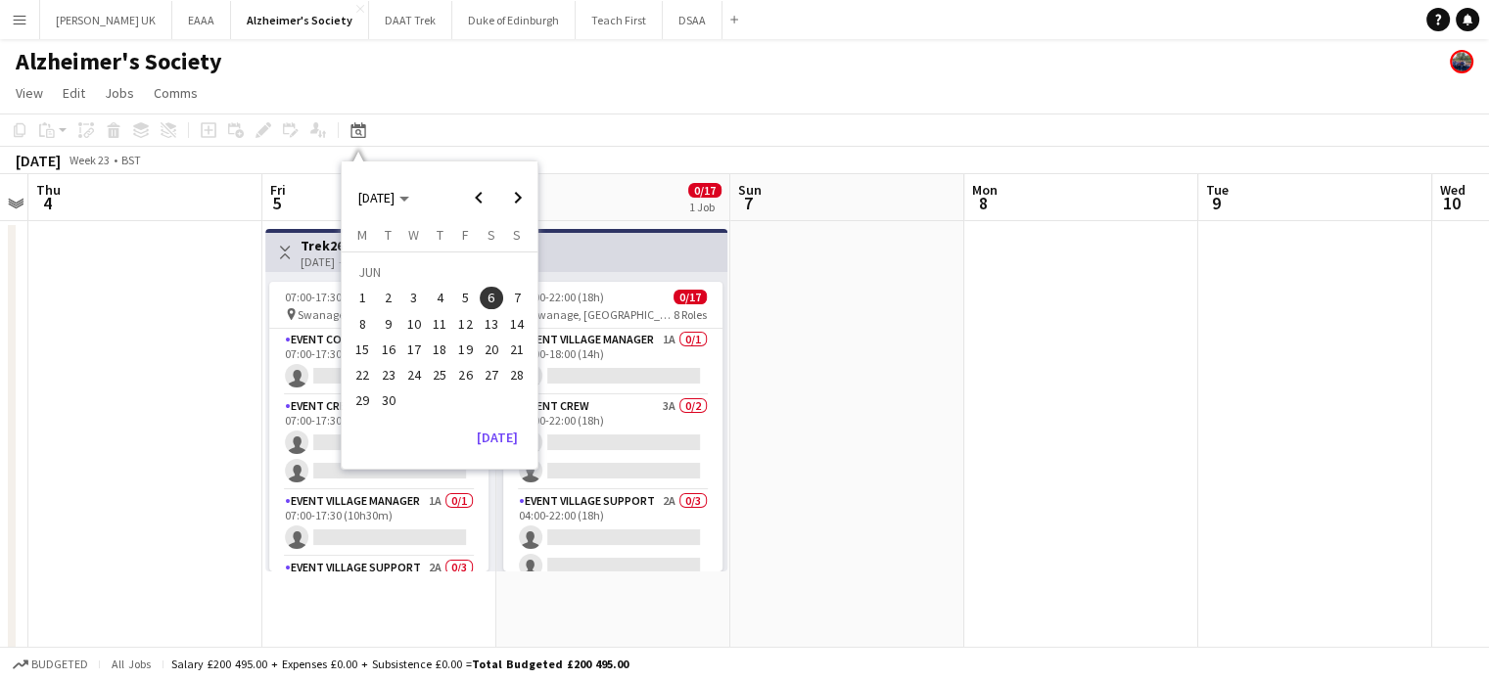
click at [497, 322] on span "13" at bounding box center [491, 323] width 23 height 23
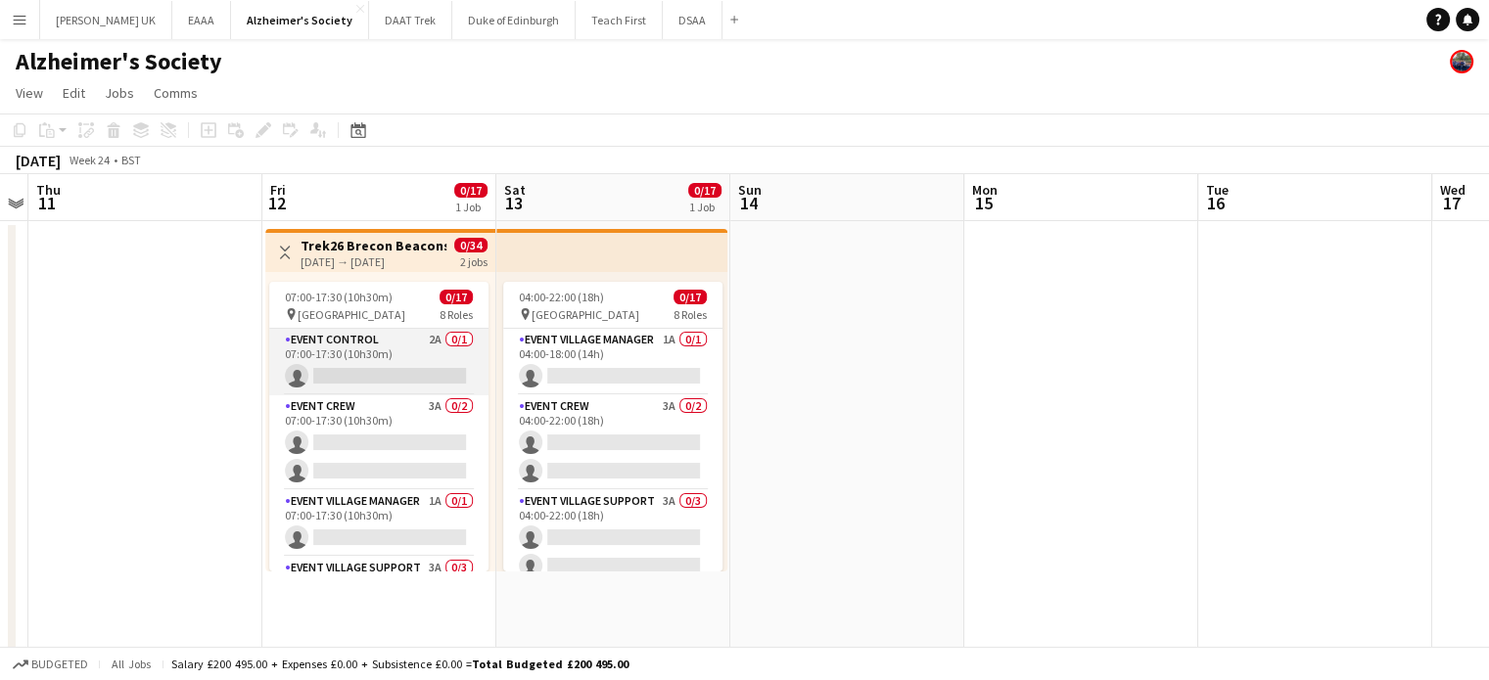
click at [371, 367] on app-card-role "Event Control 2A 0/1 07:00-17:30 (10h30m) single-neutral-actions" at bounding box center [378, 362] width 219 height 67
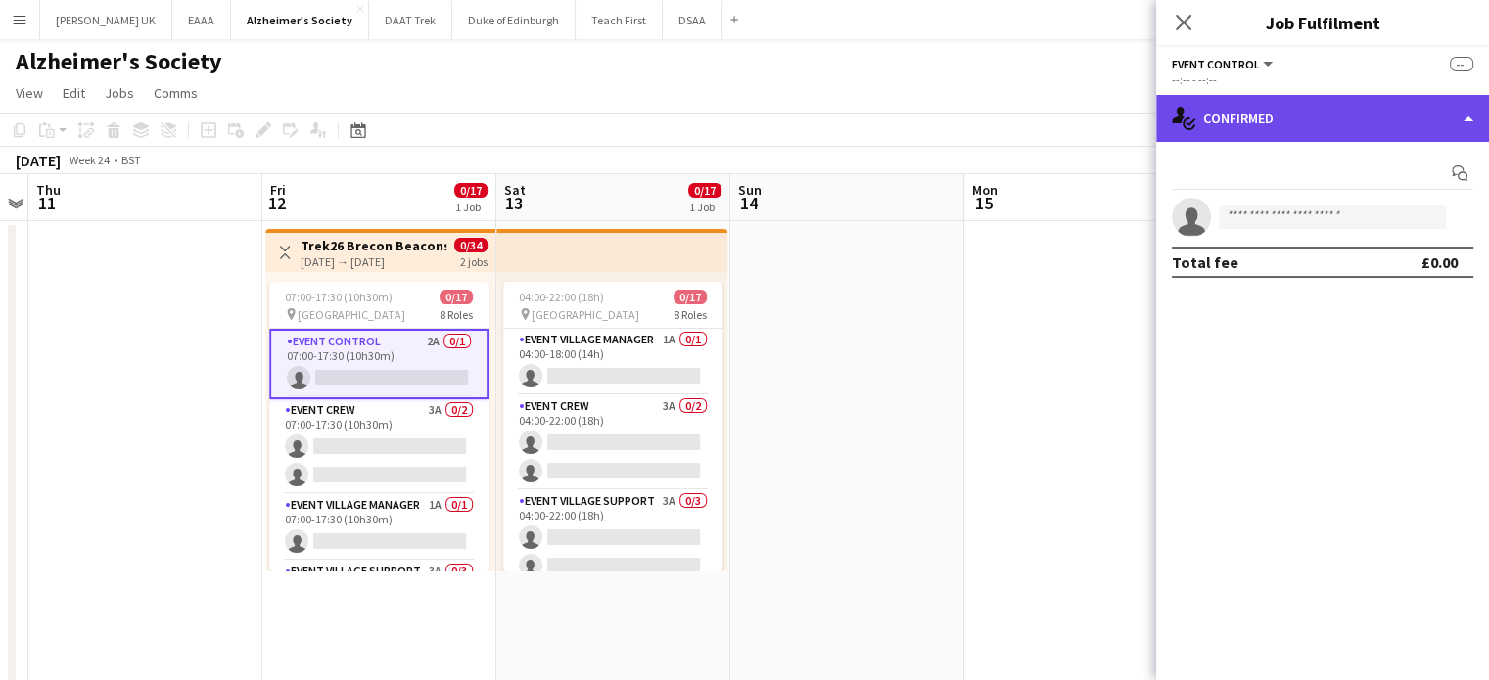
click at [1272, 122] on div "single-neutral-actions-check-2 Confirmed" at bounding box center [1322, 118] width 333 height 47
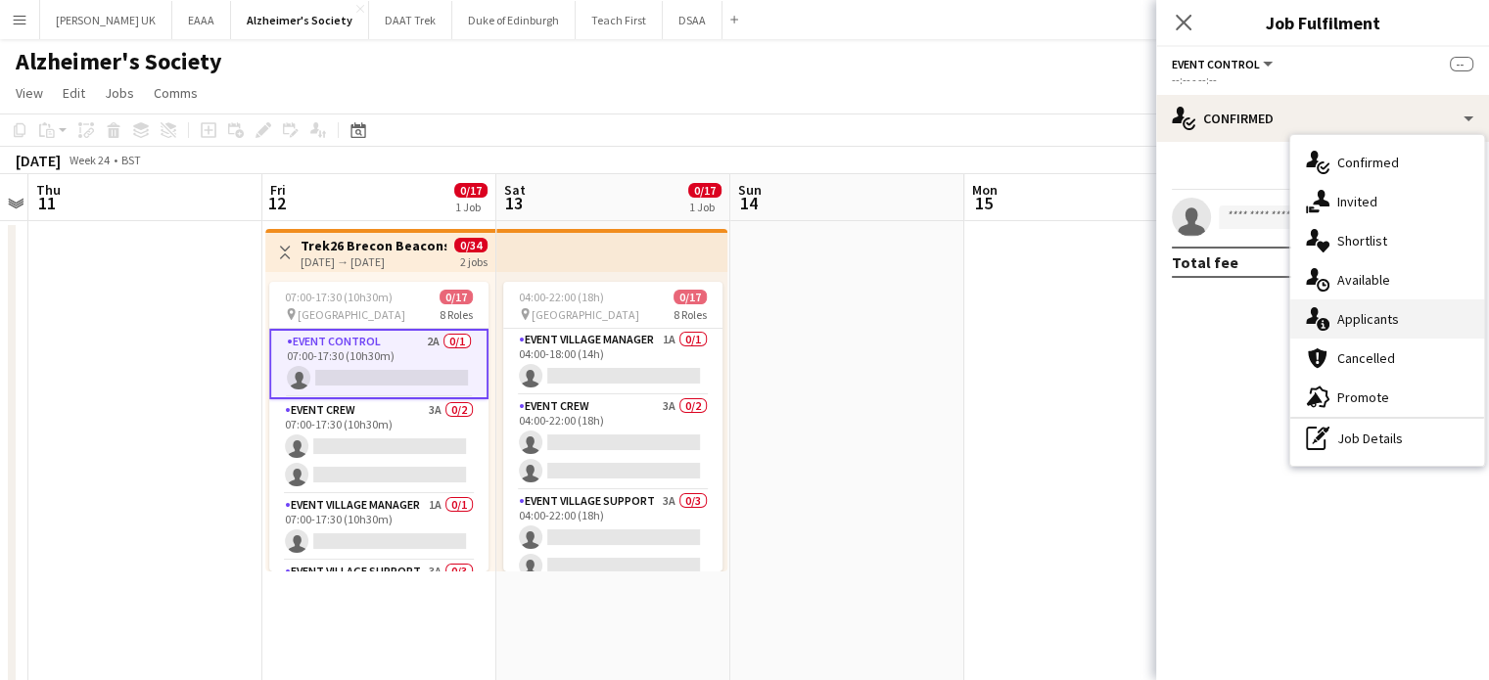
click at [1363, 319] on div "single-neutral-actions-information Applicants" at bounding box center [1387, 318] width 194 height 39
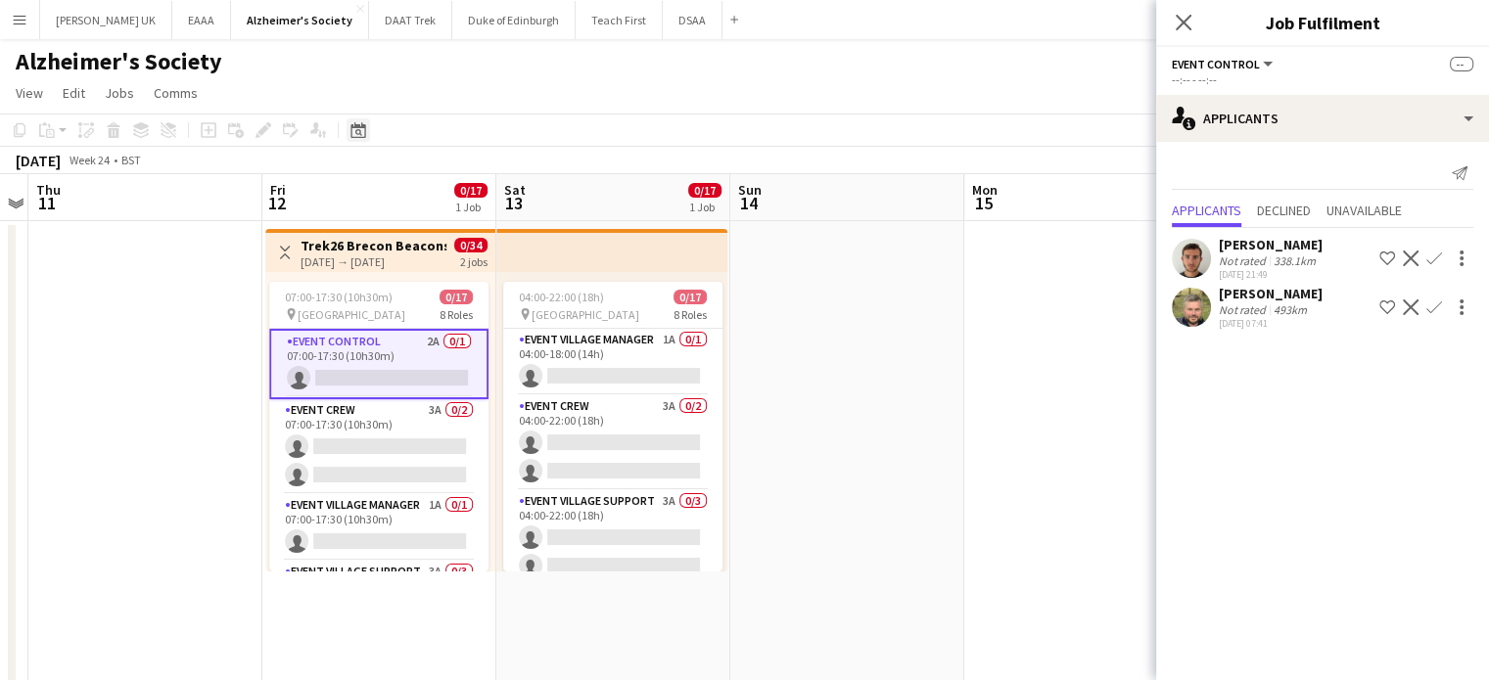
click at [364, 132] on icon at bounding box center [357, 130] width 15 height 16
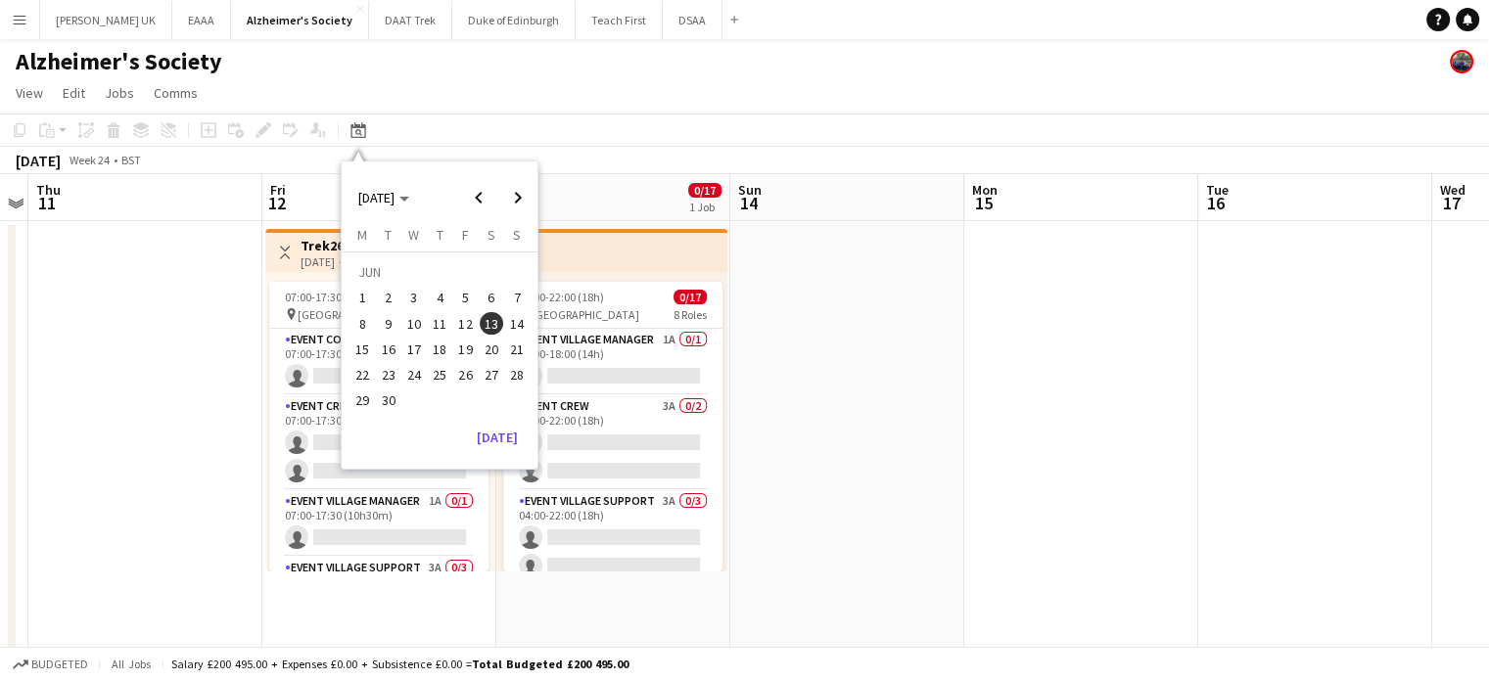
click at [493, 355] on span "20" at bounding box center [491, 349] width 23 height 23
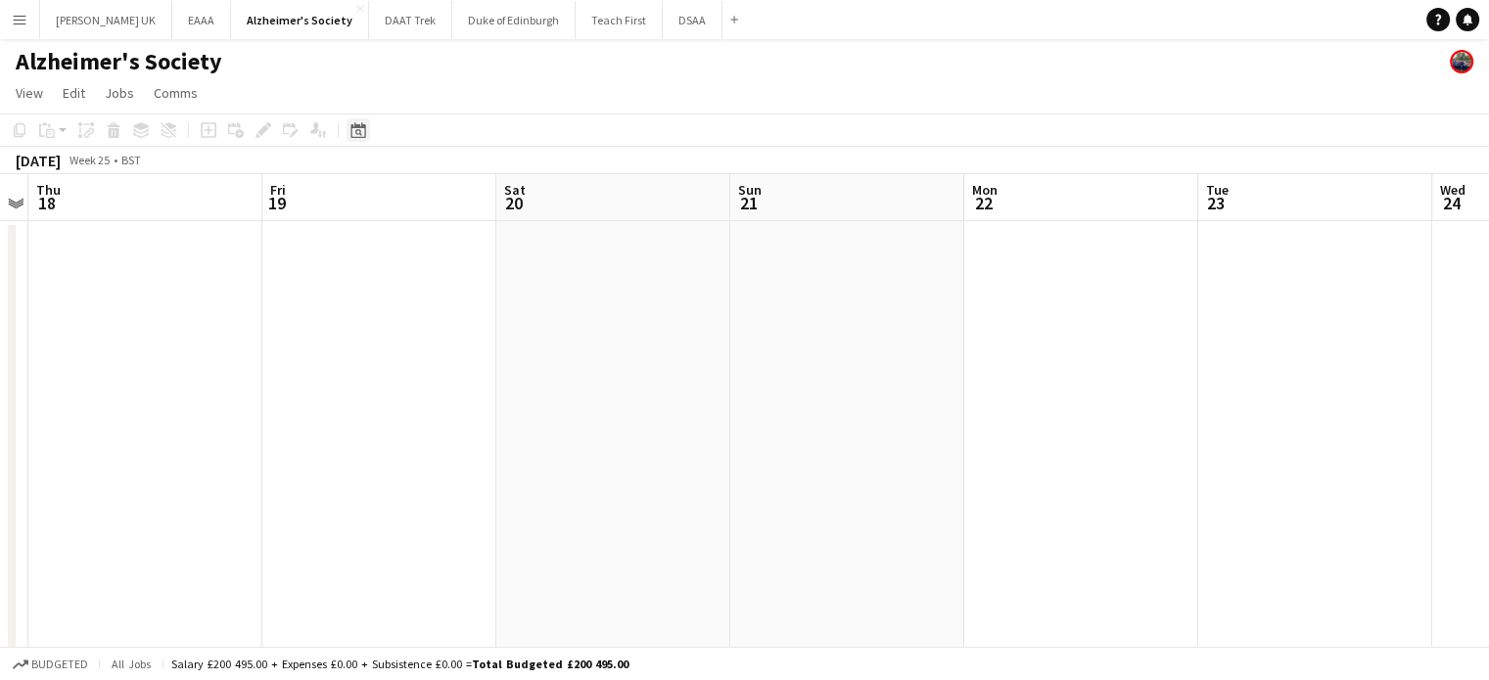
click at [358, 141] on div "Date picker" at bounding box center [357, 129] width 23 height 23
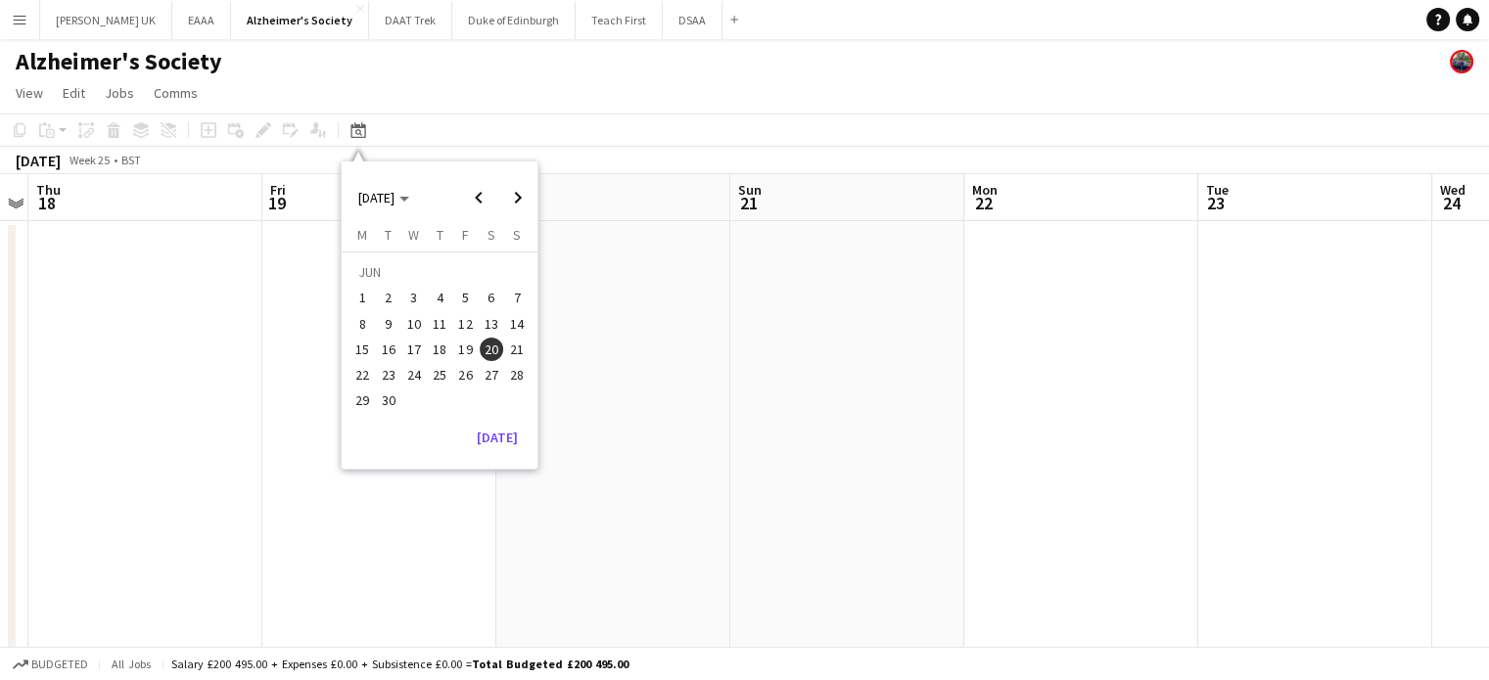
click at [425, 119] on app-toolbar "Copy Paste Paste Ctrl+V Paste with crew Ctrl+Shift+V Paste linked Job [GEOGRAPH…" at bounding box center [744, 130] width 1489 height 33
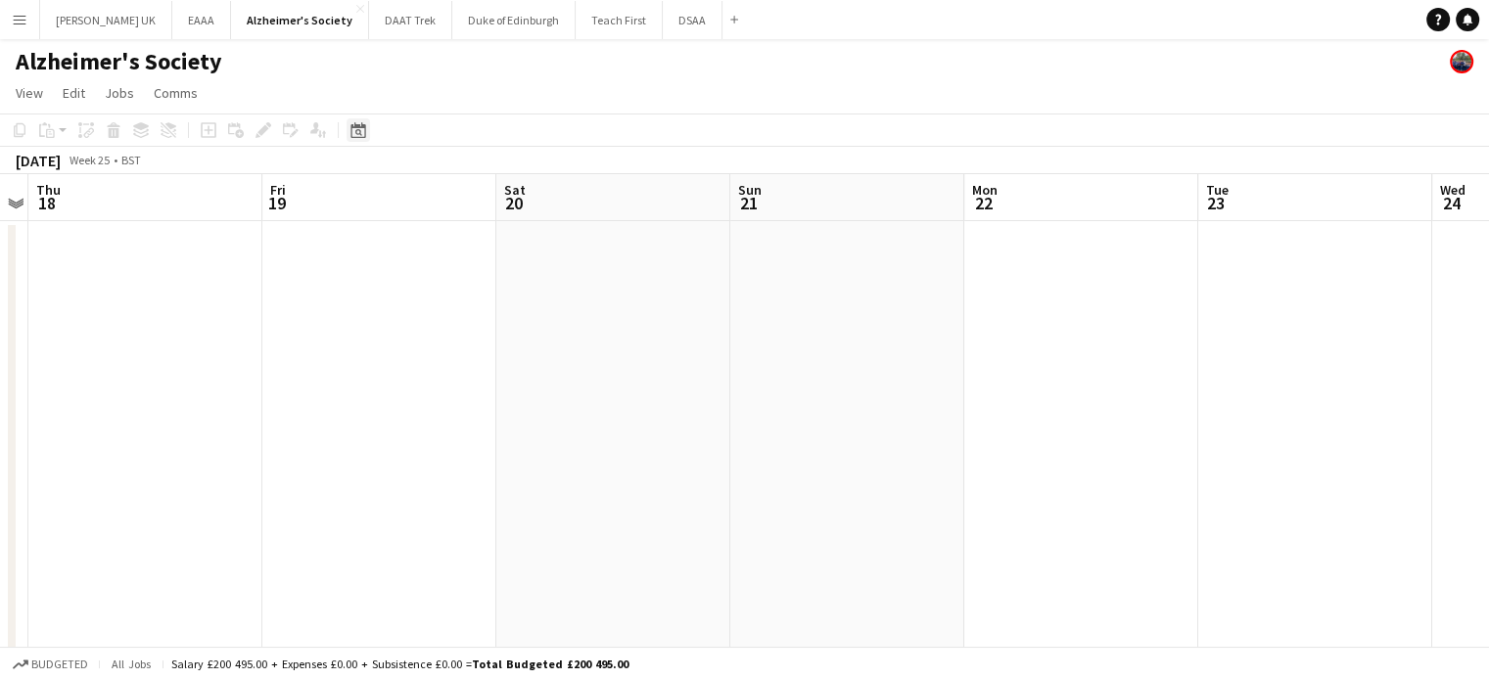
click at [360, 125] on icon at bounding box center [357, 130] width 15 height 16
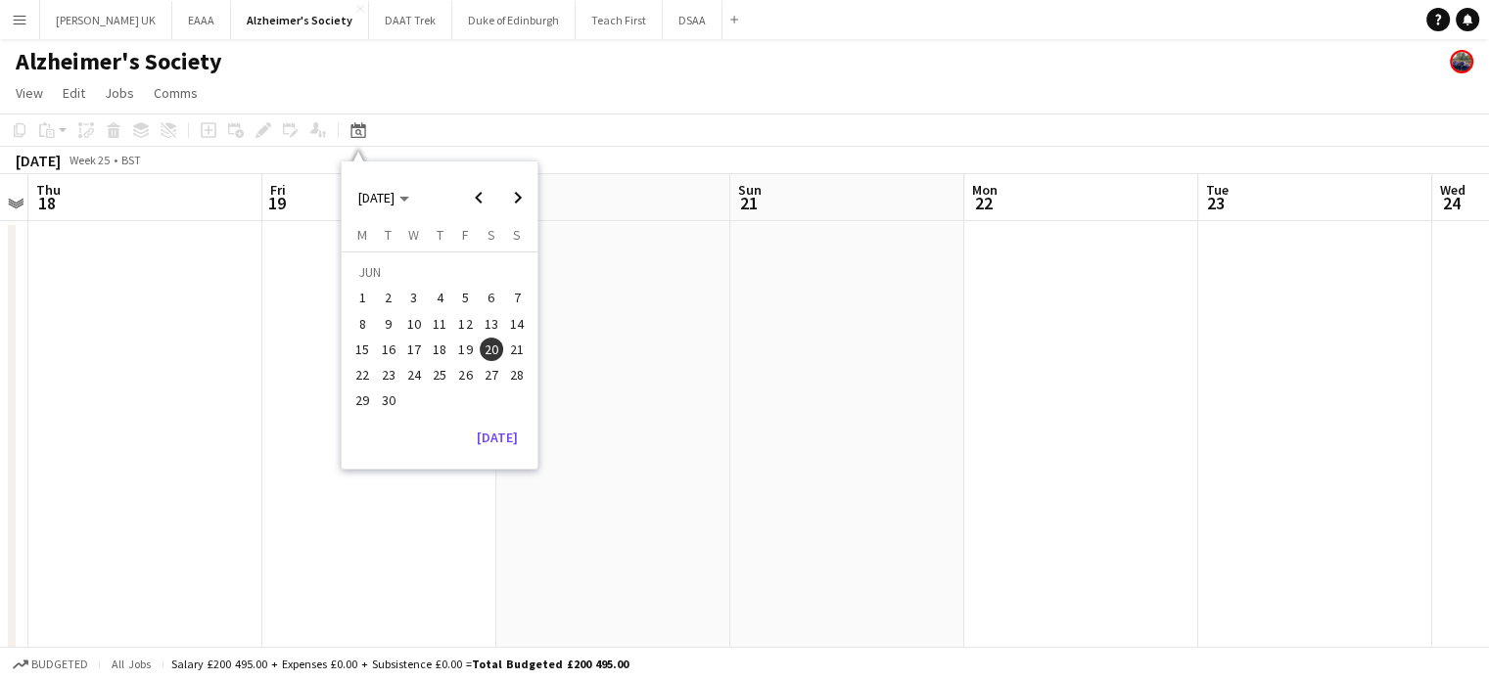
click at [490, 371] on span "27" at bounding box center [491, 374] width 23 height 23
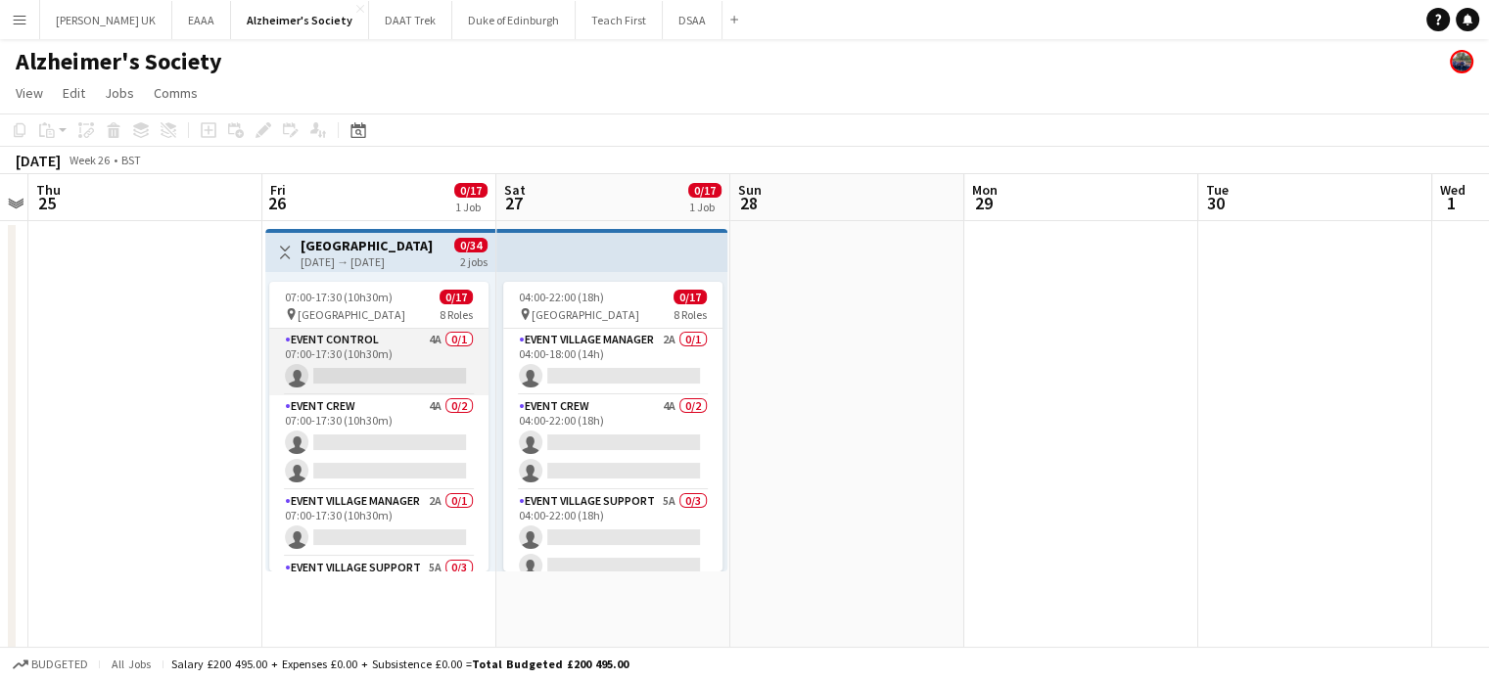
click at [379, 359] on app-card-role "Event Control 4A 0/1 07:00-17:30 (10h30m) single-neutral-actions" at bounding box center [378, 362] width 219 height 67
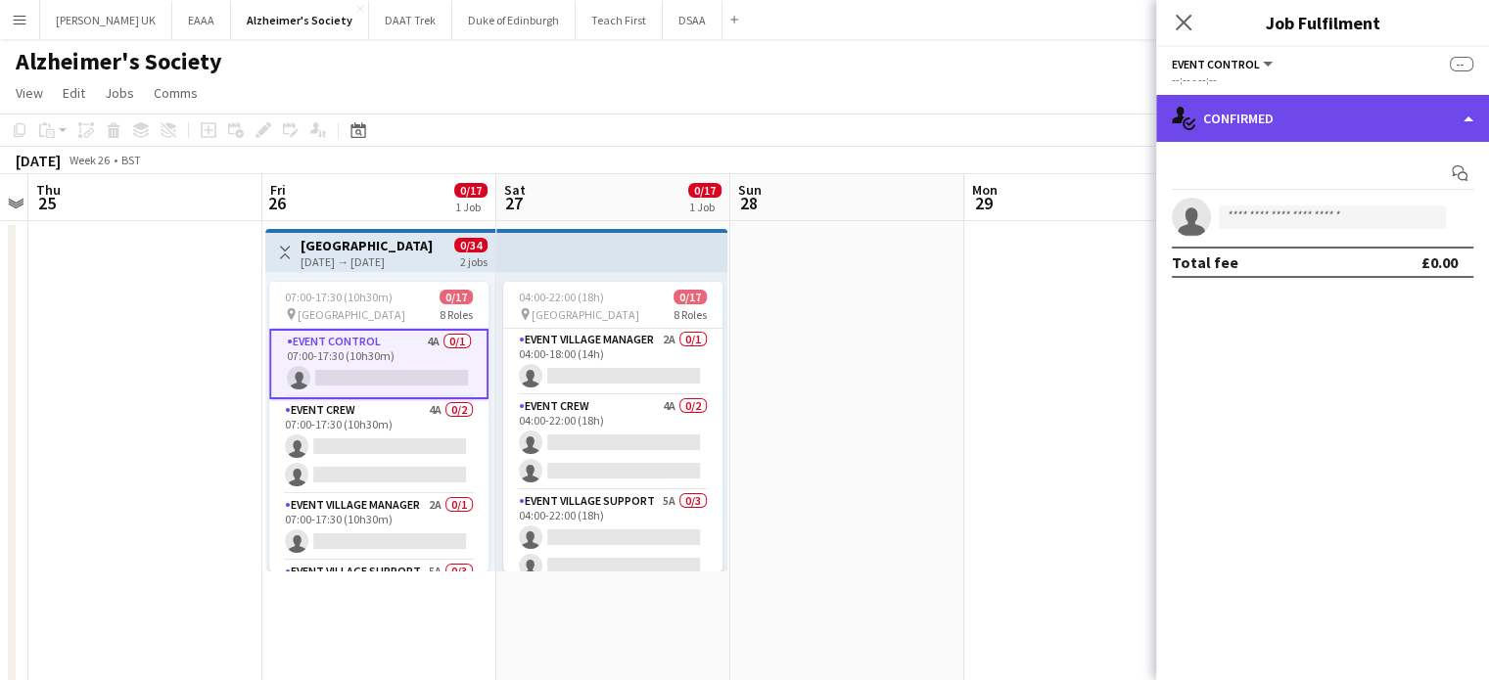
click at [1300, 141] on div "single-neutral-actions-check-2 Confirmed" at bounding box center [1322, 118] width 333 height 47
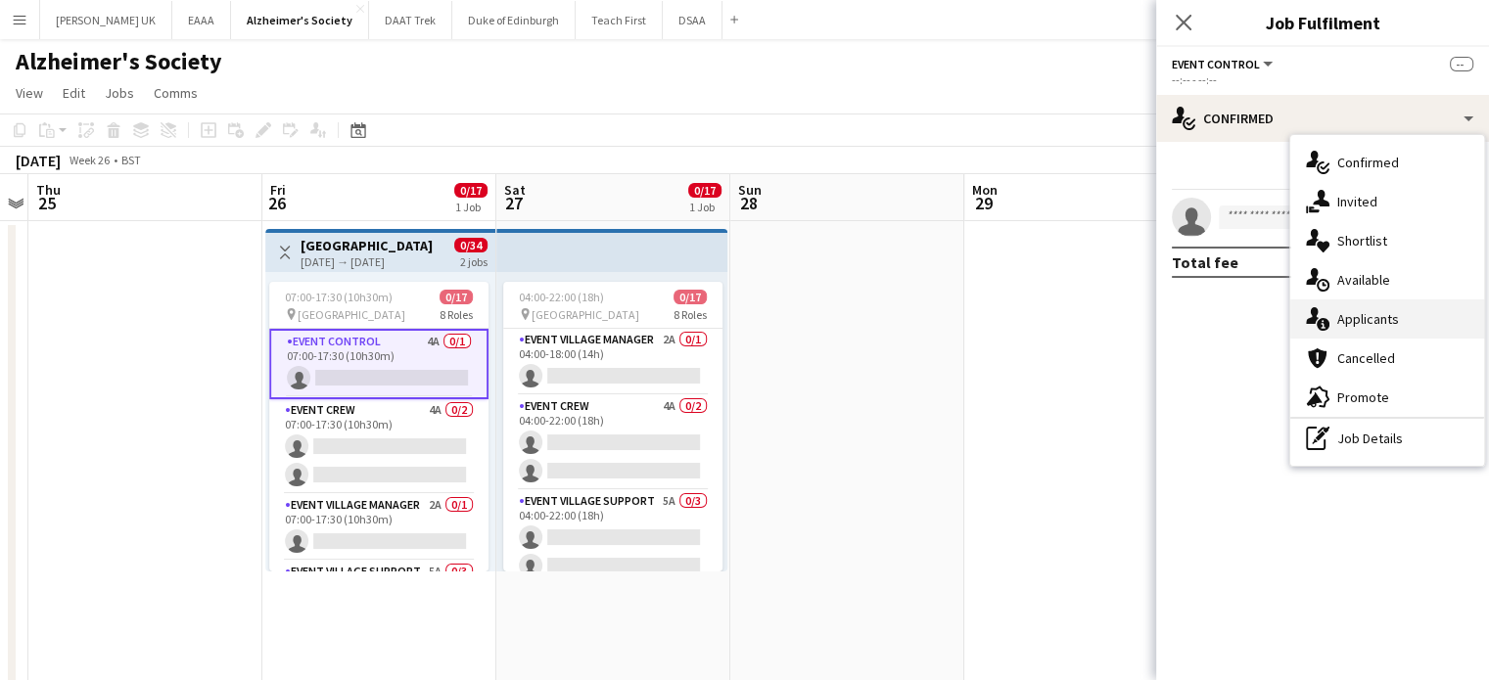
click at [1382, 312] on div "single-neutral-actions-information Applicants" at bounding box center [1387, 318] width 194 height 39
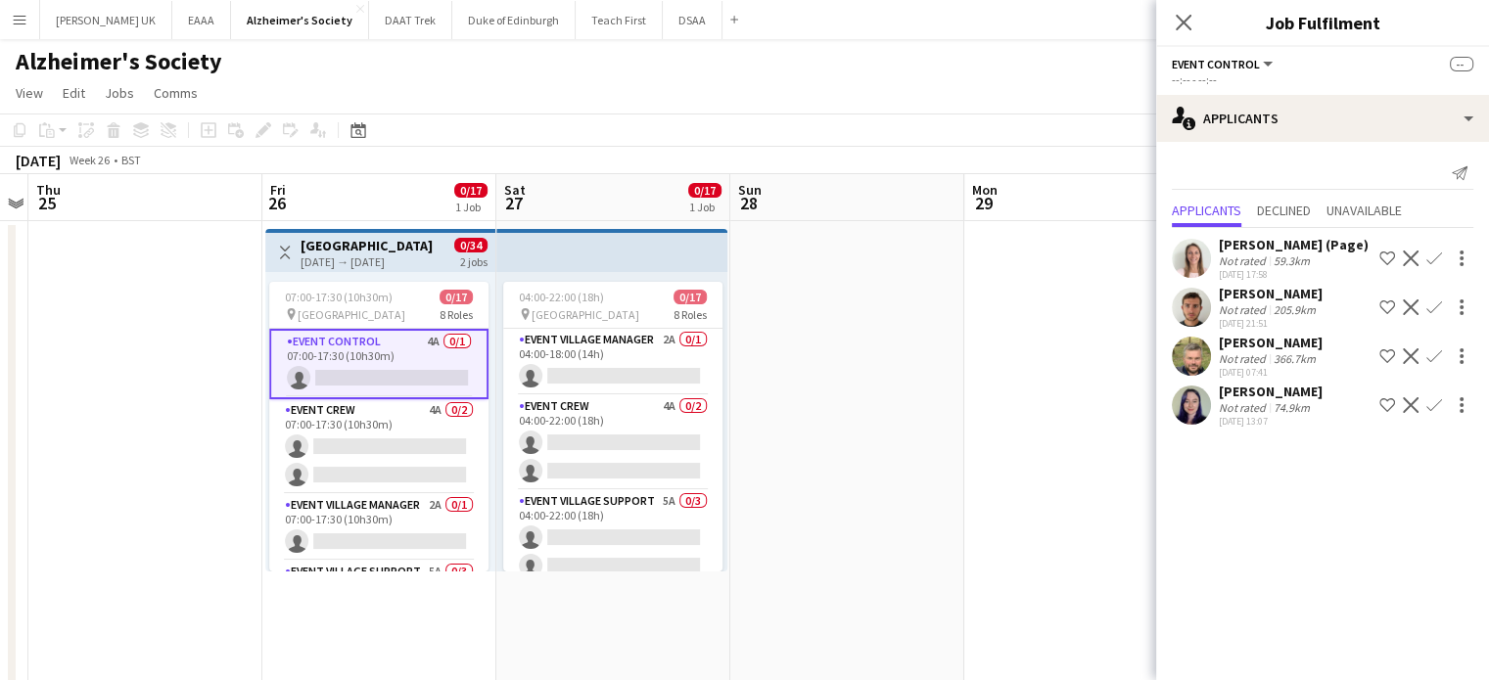
click at [1116, 355] on app-date-cell at bounding box center [1081, 575] width 234 height 709
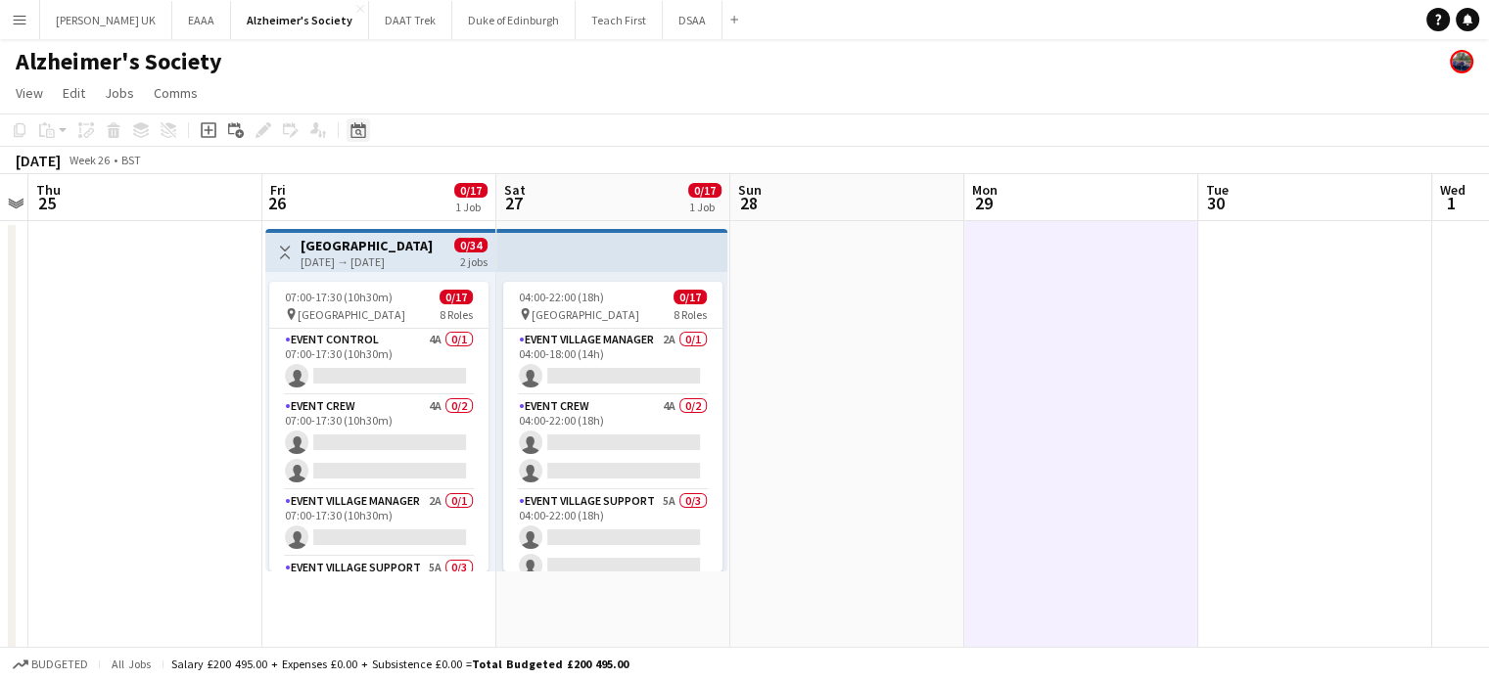
click at [360, 138] on div "Date picker" at bounding box center [357, 129] width 23 height 23
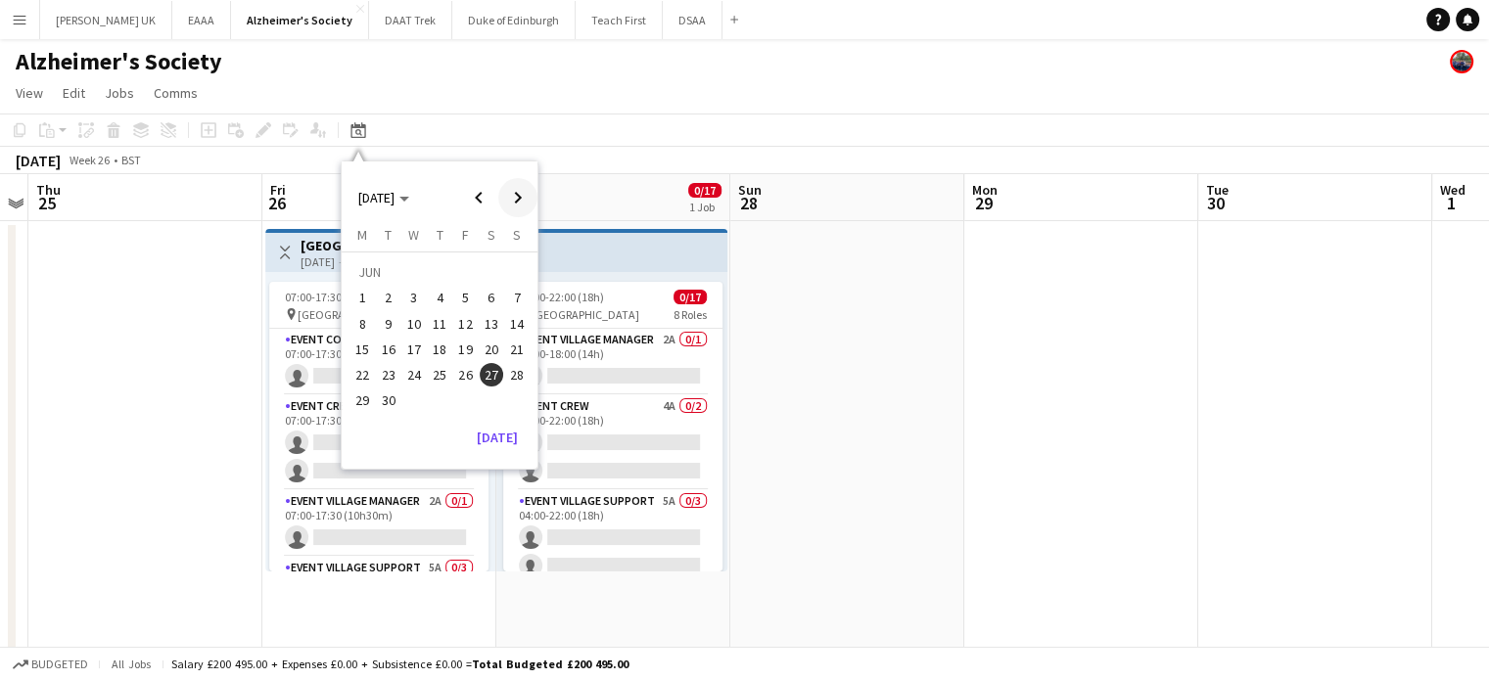
click at [511, 196] on span "Next month" at bounding box center [517, 197] width 39 height 39
click at [496, 293] on span "4" at bounding box center [491, 298] width 23 height 23
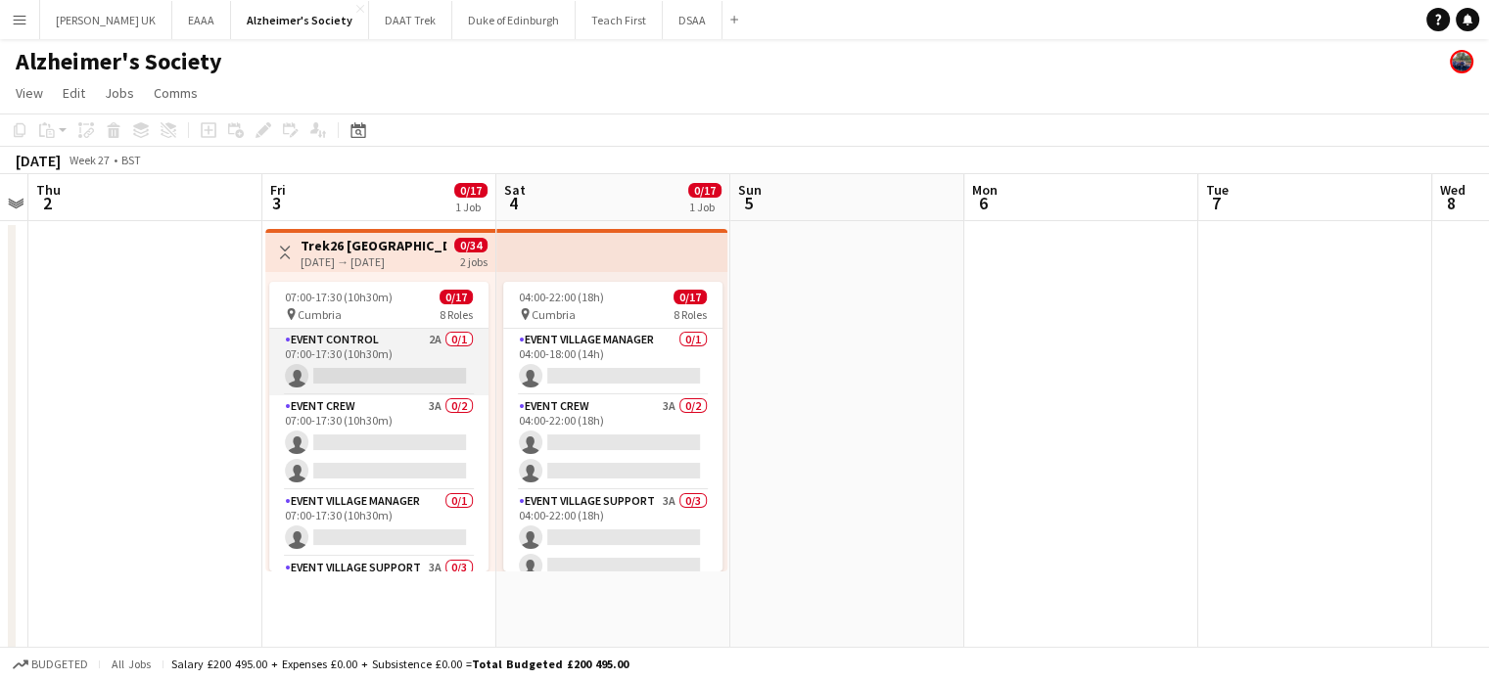
click at [394, 352] on app-card-role "Event Control 2A 0/1 07:00-17:30 (10h30m) single-neutral-actions" at bounding box center [378, 362] width 219 height 67
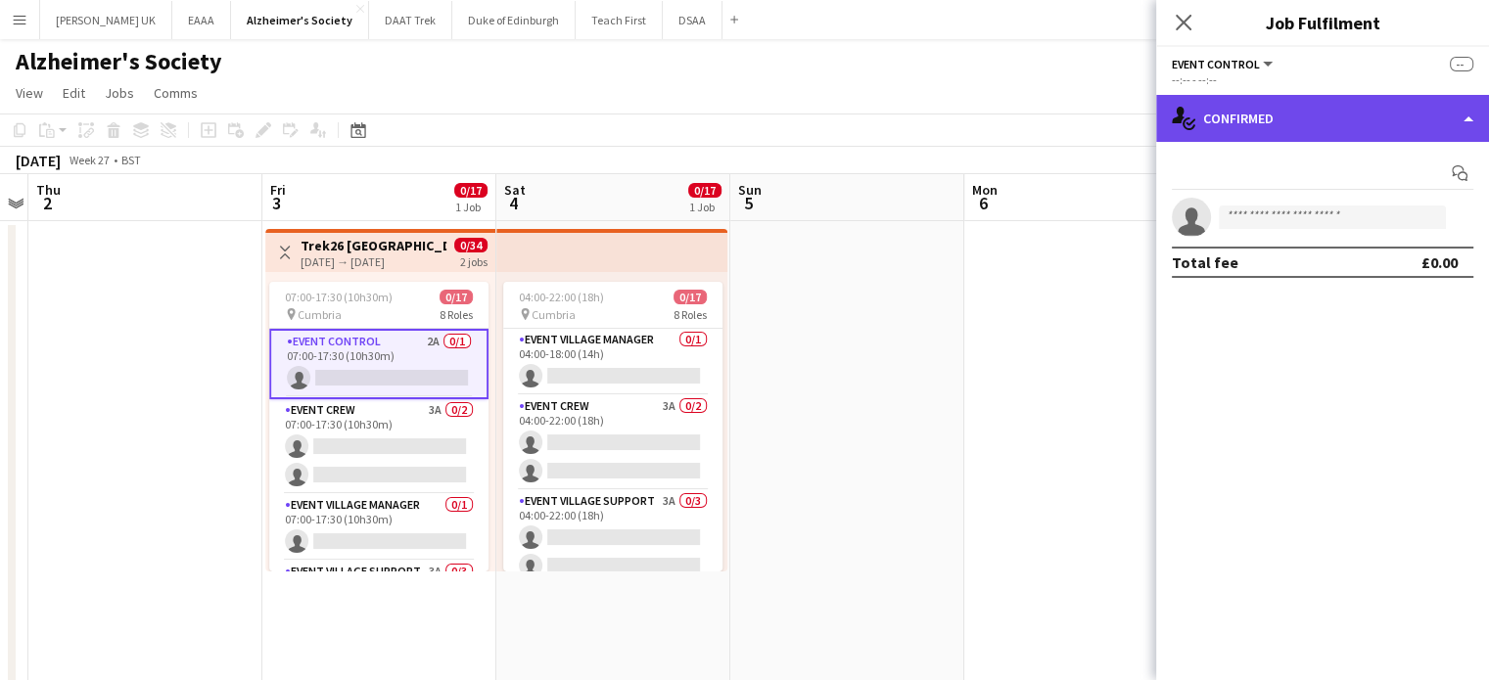
click at [1311, 134] on div "single-neutral-actions-check-2 Confirmed" at bounding box center [1322, 118] width 333 height 47
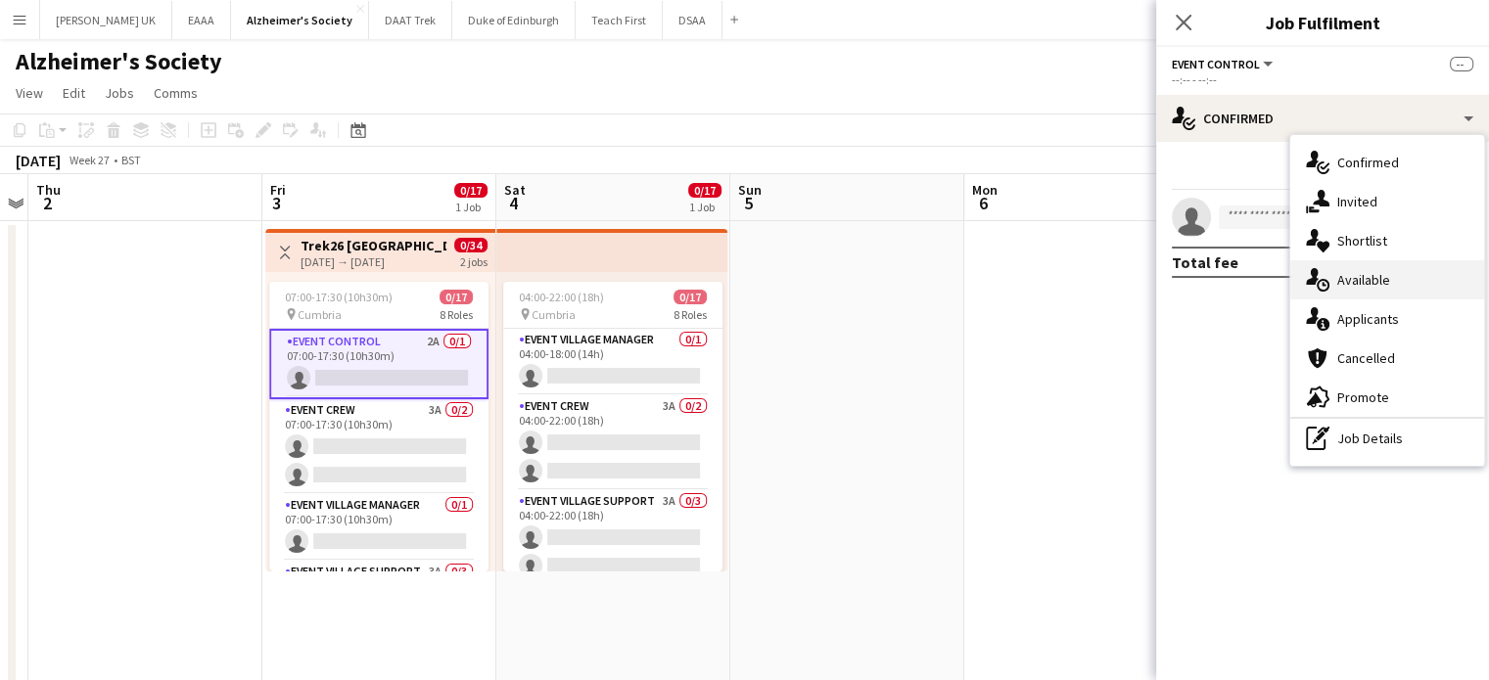
click at [1342, 260] on div "single-neutral-actions-upload Available" at bounding box center [1387, 279] width 194 height 39
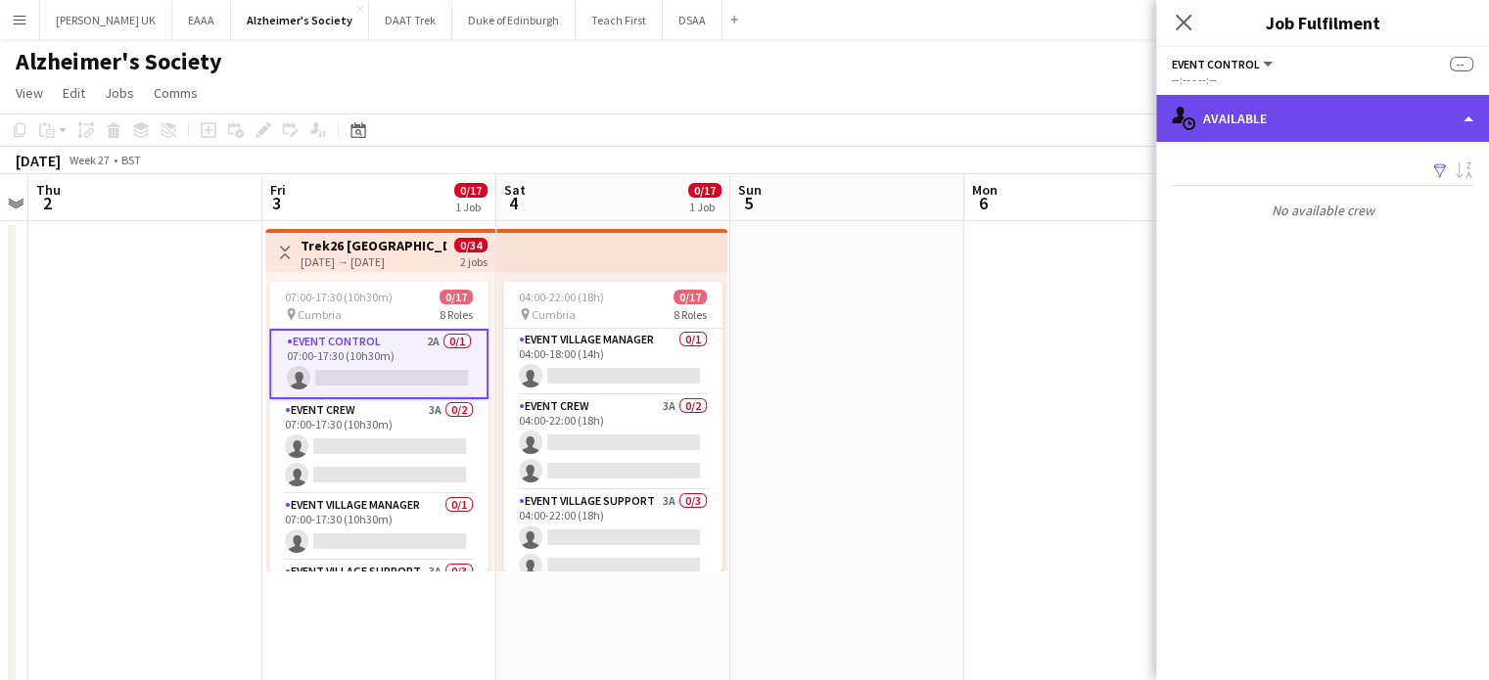
click at [1347, 113] on div "single-neutral-actions-upload Available" at bounding box center [1322, 118] width 333 height 47
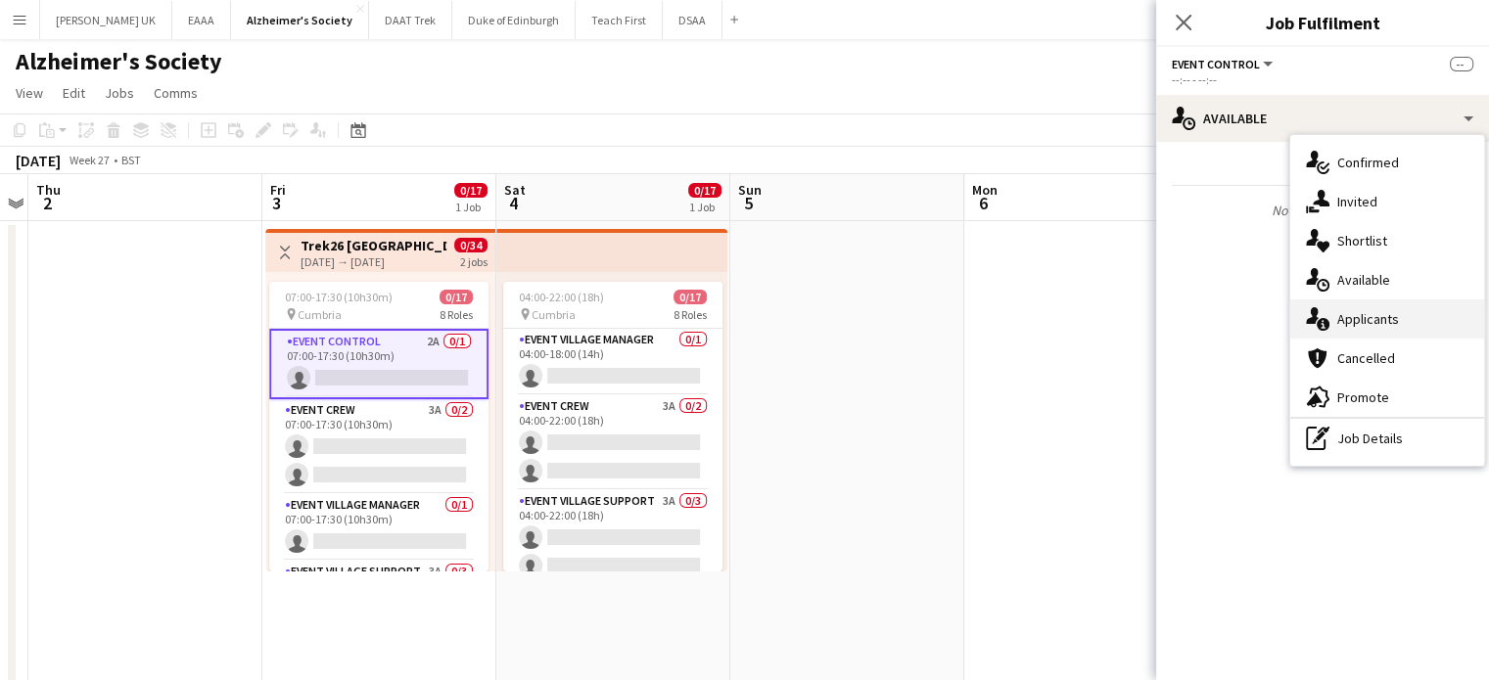
click at [1357, 315] on div "single-neutral-actions-information Applicants" at bounding box center [1387, 318] width 194 height 39
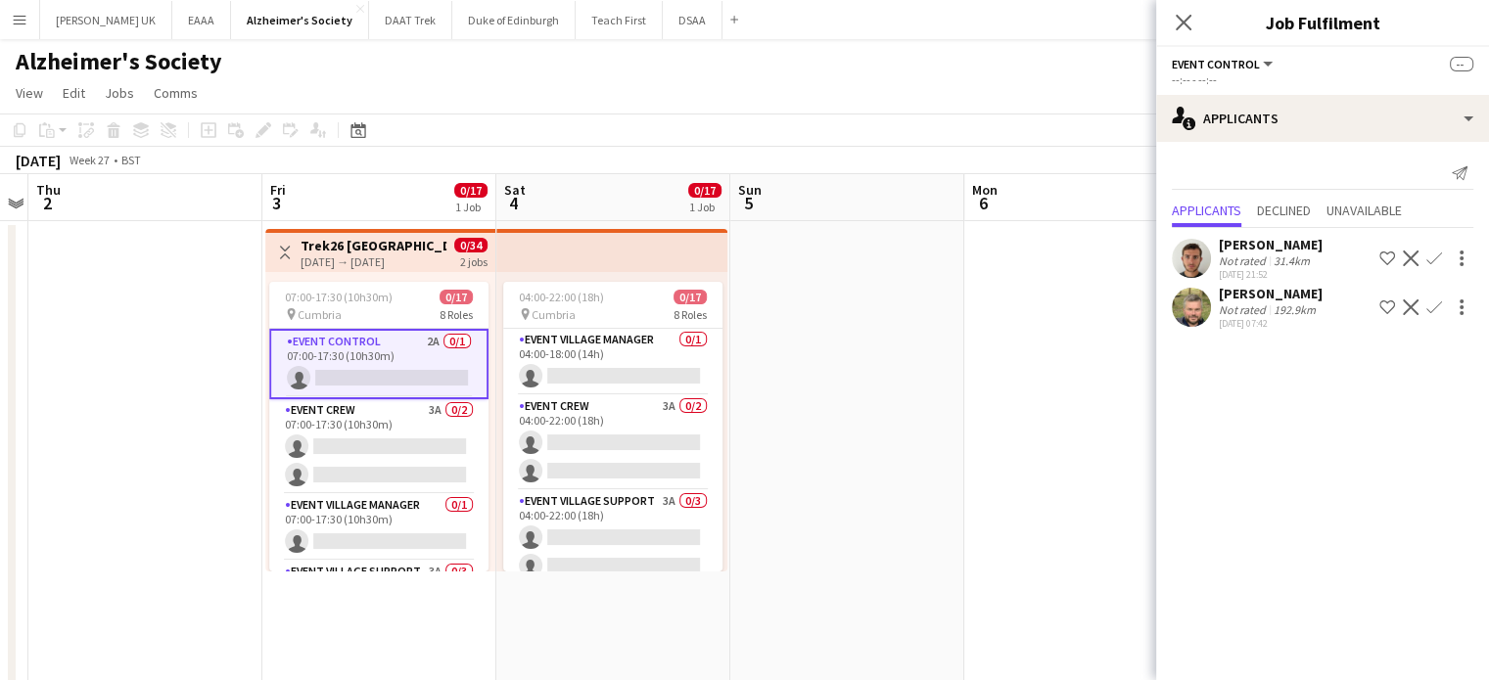
click at [332, 141] on div "Date picker [DATE] [DATE] [DATE] M [DATE] T [DATE] W [DATE] T [DATE] F [DATE] S…" at bounding box center [352, 129] width 44 height 23
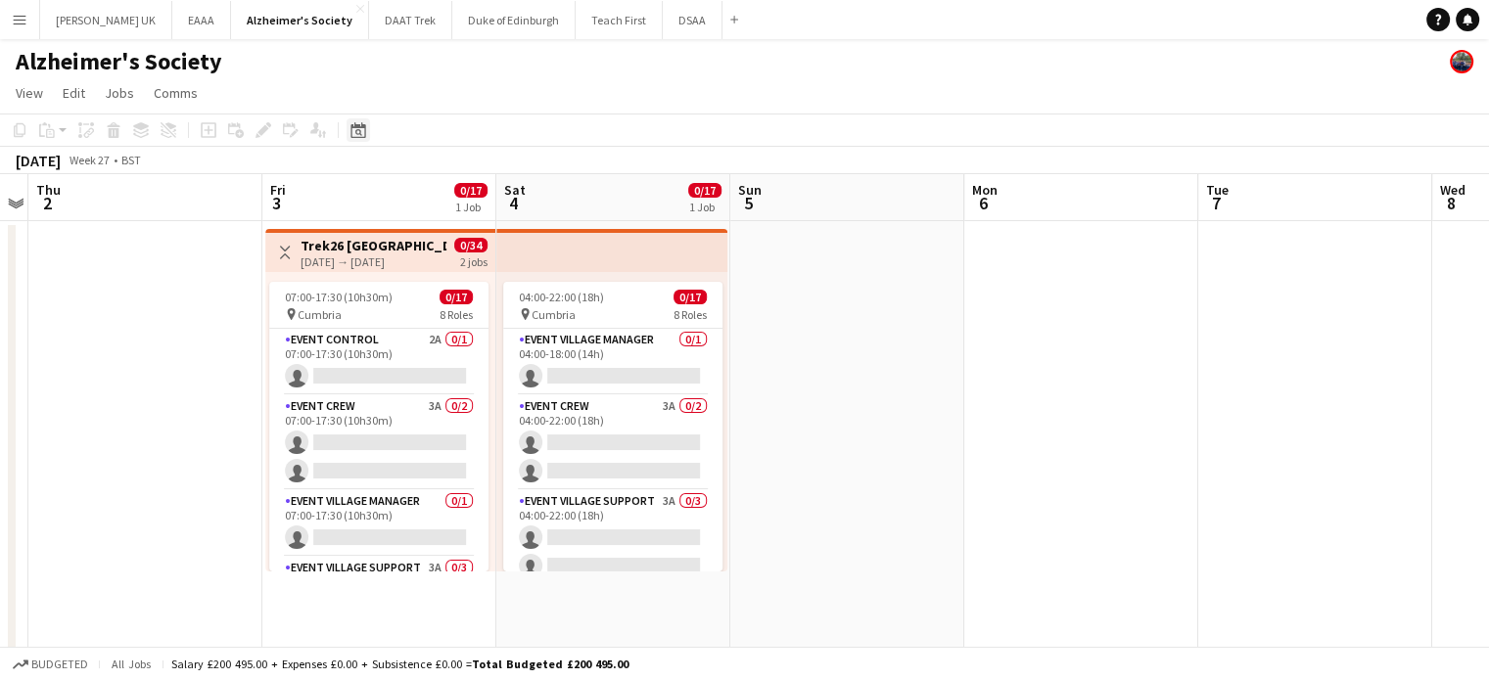
click at [356, 132] on icon "Date picker" at bounding box center [358, 130] width 16 height 16
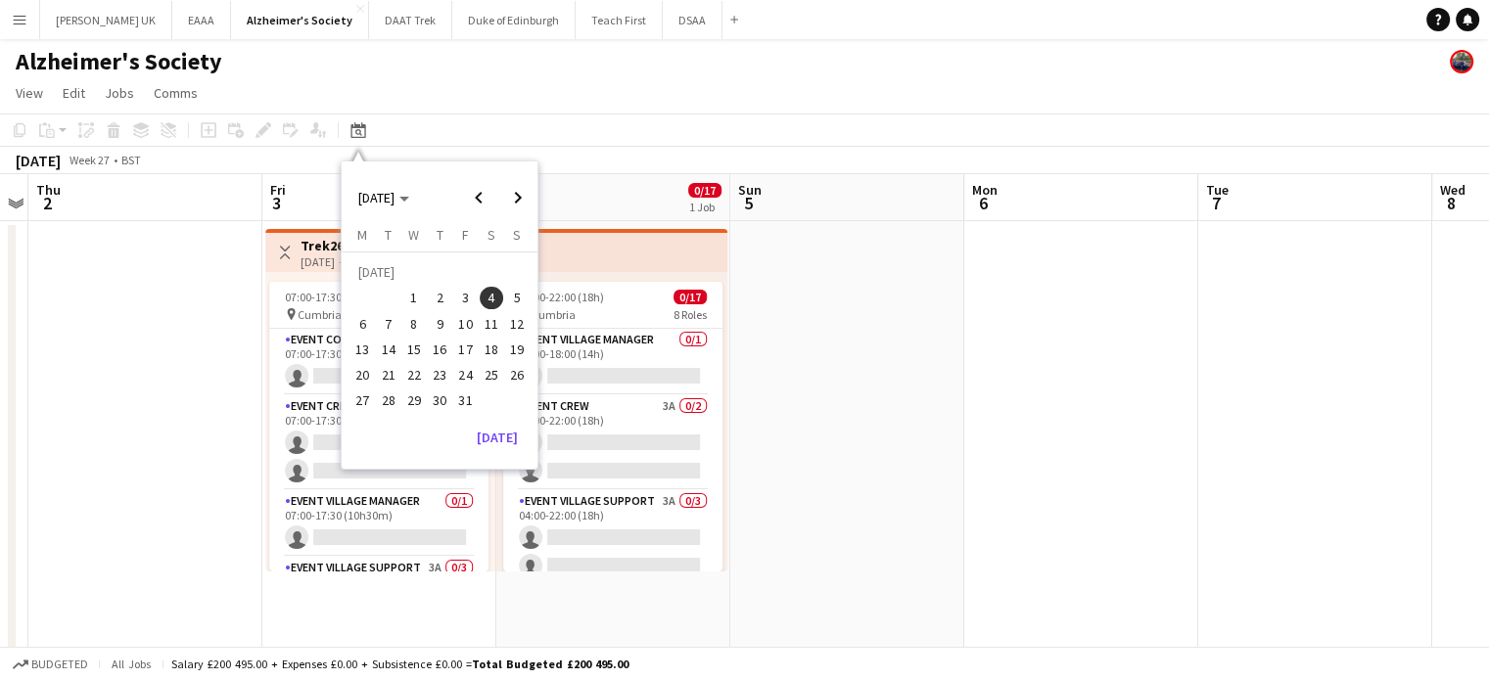
click at [495, 326] on span "11" at bounding box center [491, 323] width 23 height 23
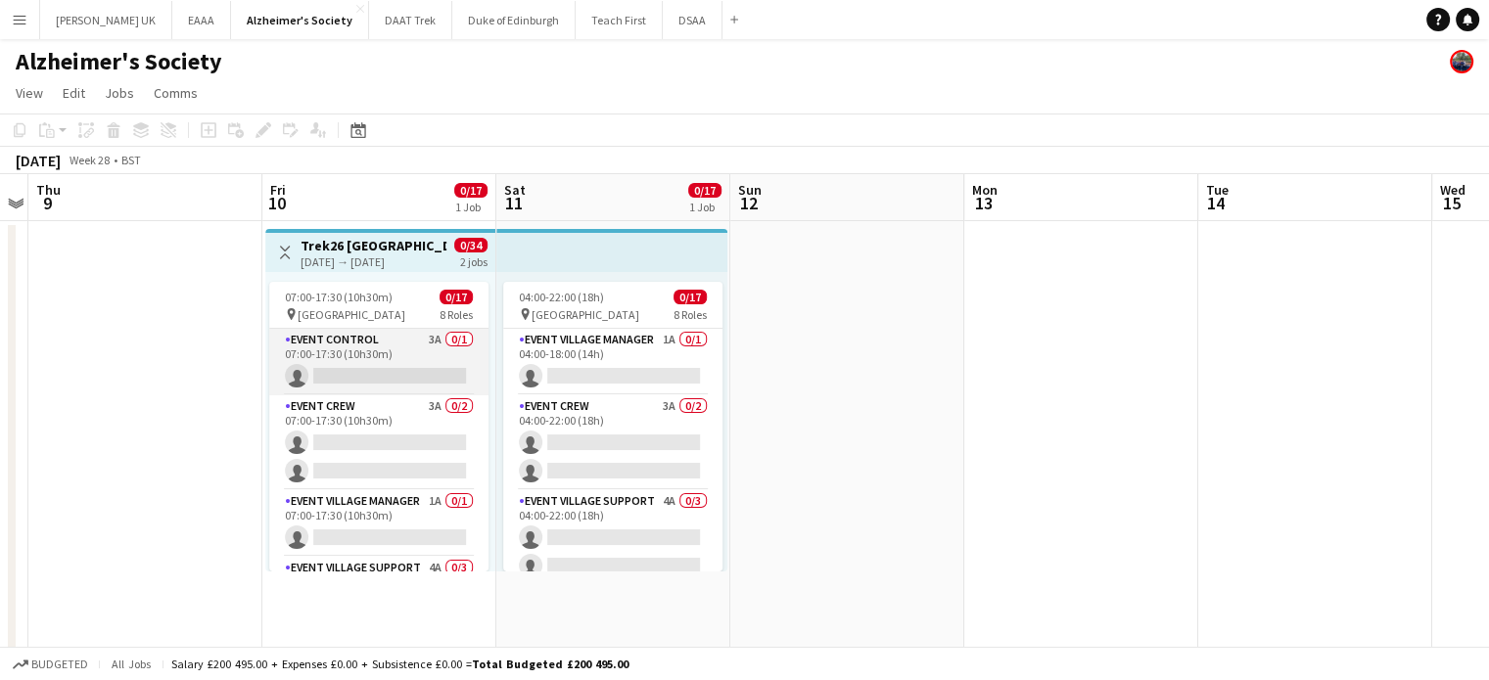
click at [403, 363] on app-card-role "Event Control 3A 0/1 07:00-17:30 (10h30m) single-neutral-actions" at bounding box center [378, 362] width 219 height 67
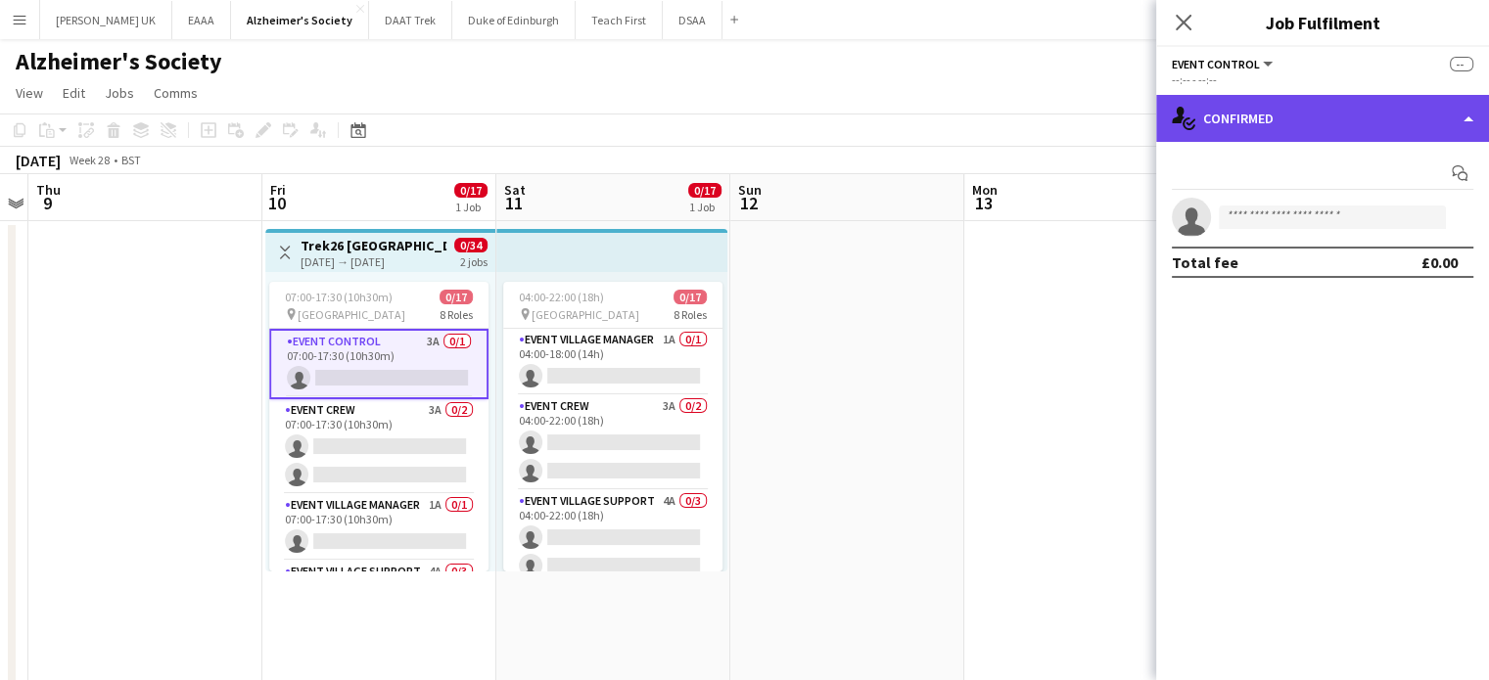
click at [1374, 118] on div "single-neutral-actions-check-2 Confirmed" at bounding box center [1322, 118] width 333 height 47
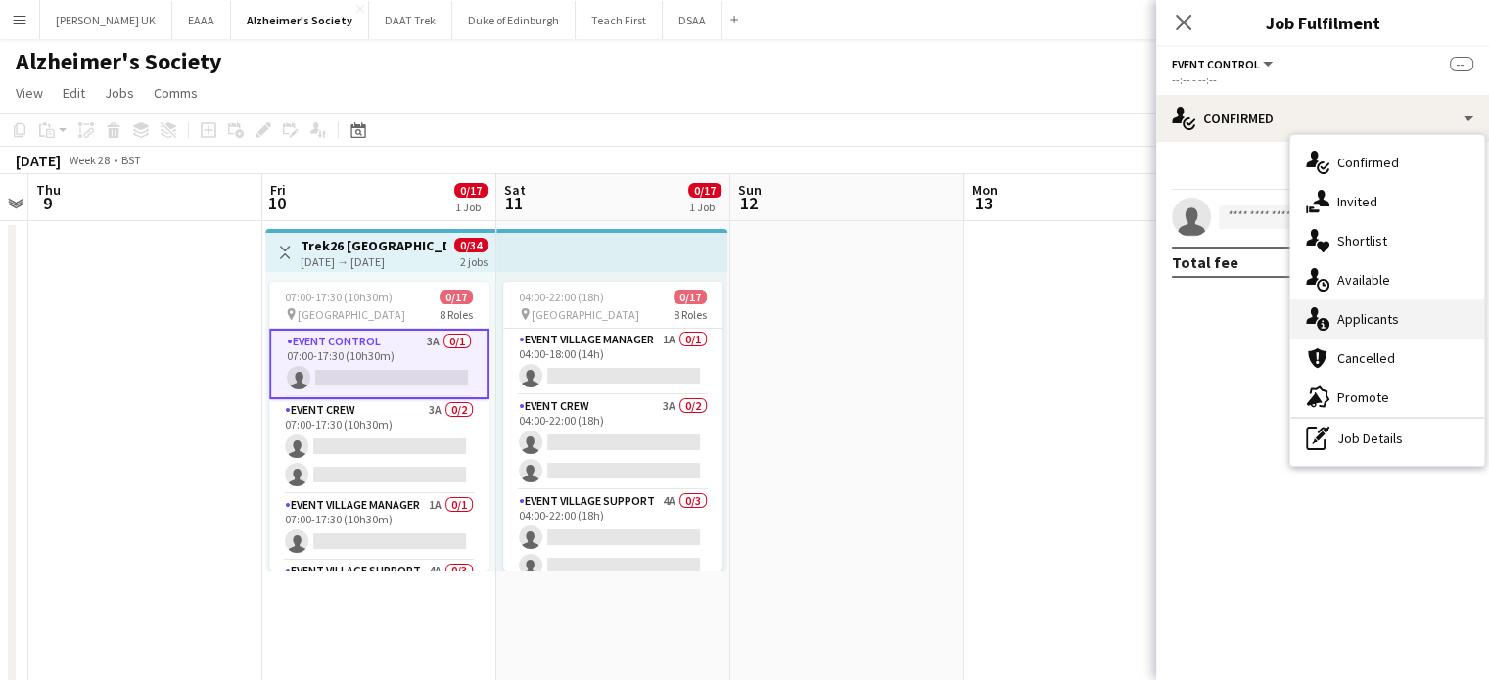
click at [1408, 304] on div "single-neutral-actions-information Applicants" at bounding box center [1387, 318] width 194 height 39
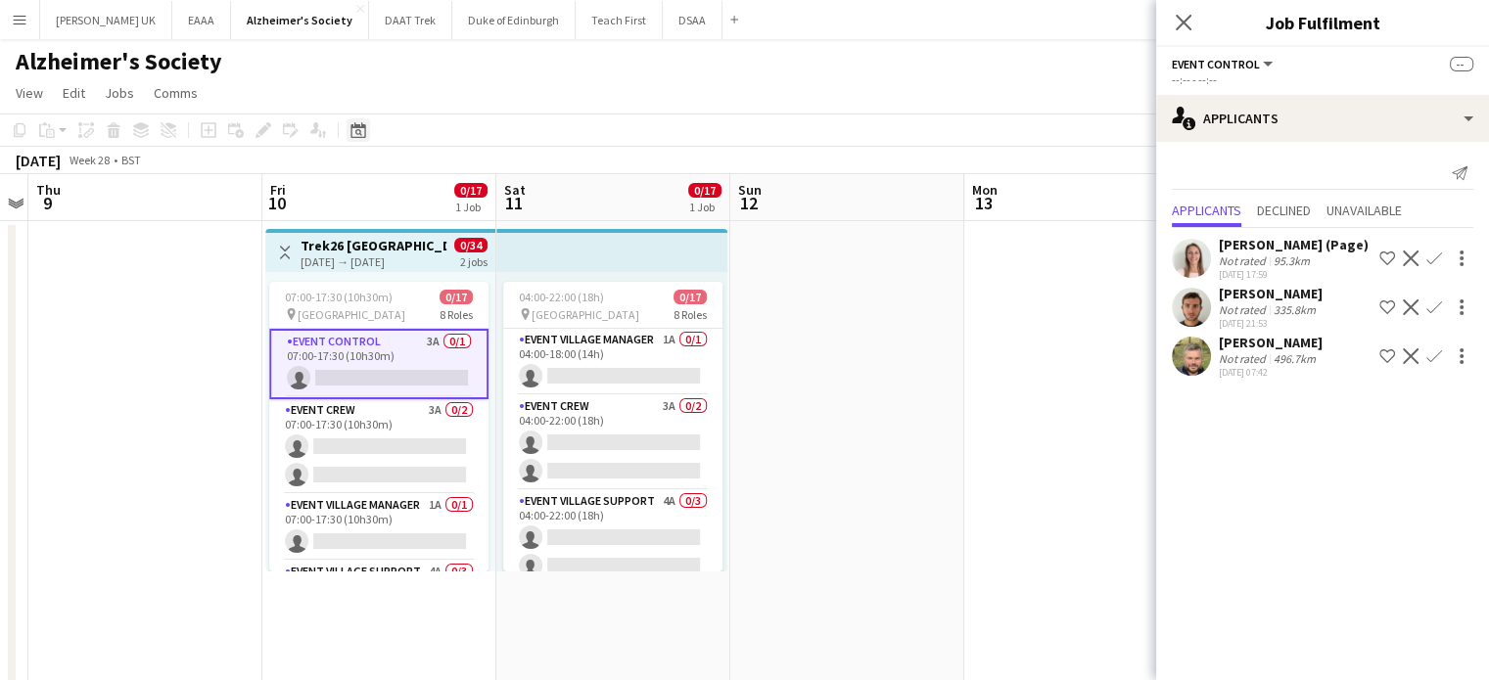
click at [358, 126] on icon at bounding box center [357, 130] width 15 height 16
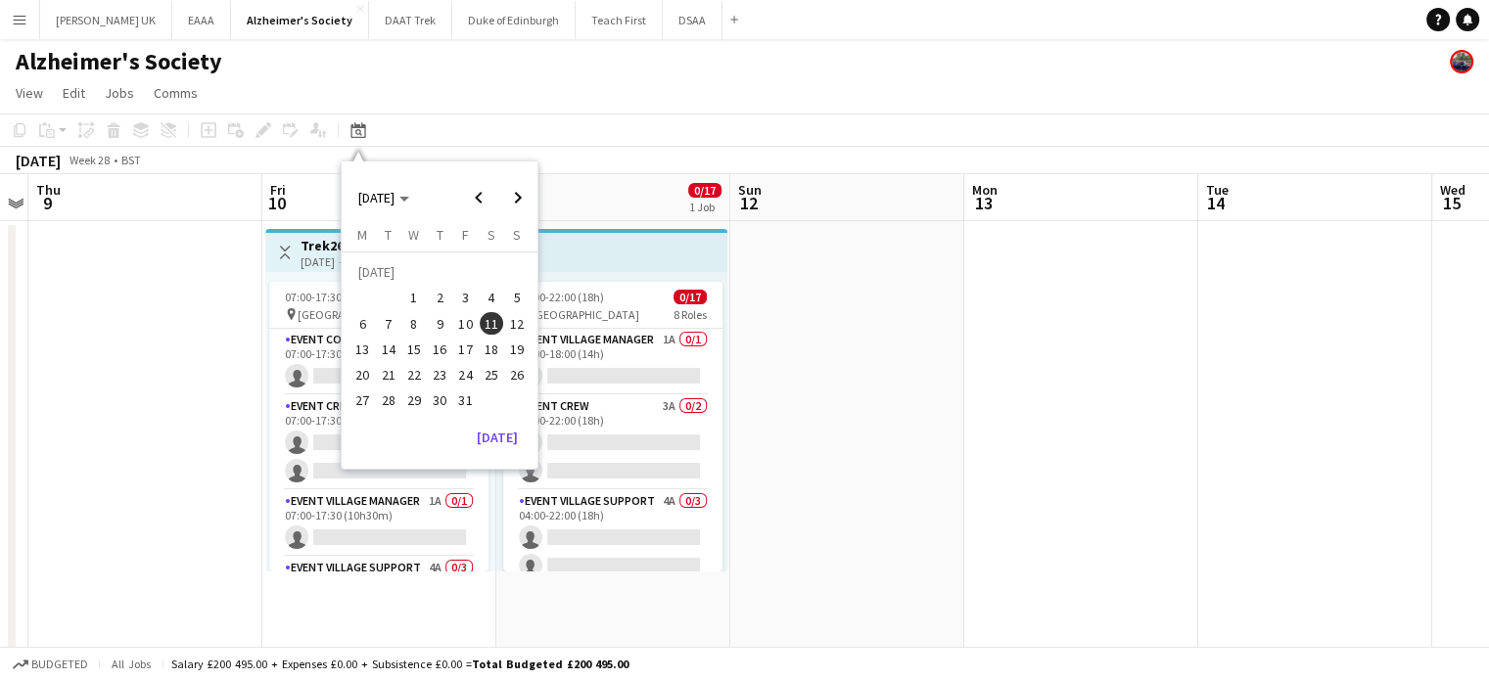
click at [493, 344] on span "18" at bounding box center [491, 349] width 23 height 23
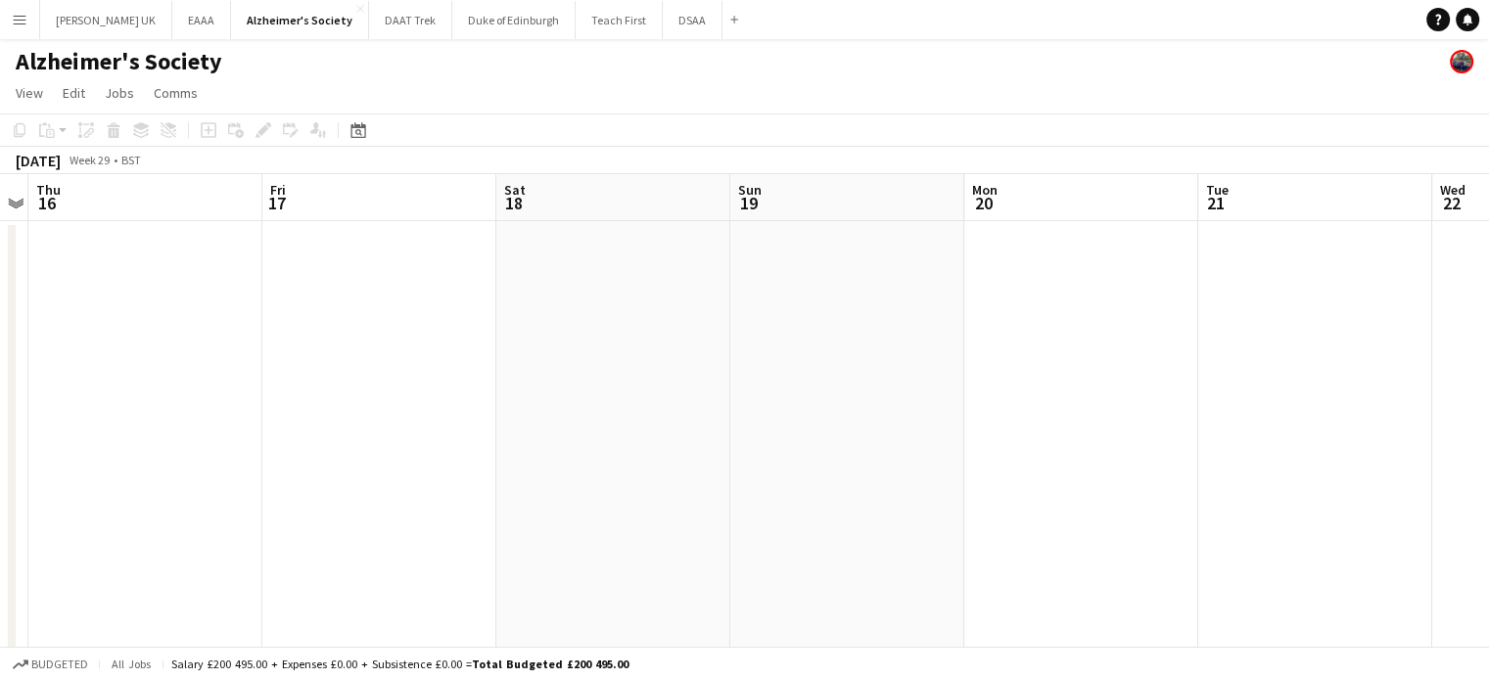
click at [371, 132] on div "Date picker [DATE] [DATE] [DATE] M [DATE] T [DATE] W [DATE] T [DATE] F [DATE] S…" at bounding box center [352, 129] width 44 height 23
click at [361, 130] on icon "Date picker" at bounding box center [358, 130] width 16 height 16
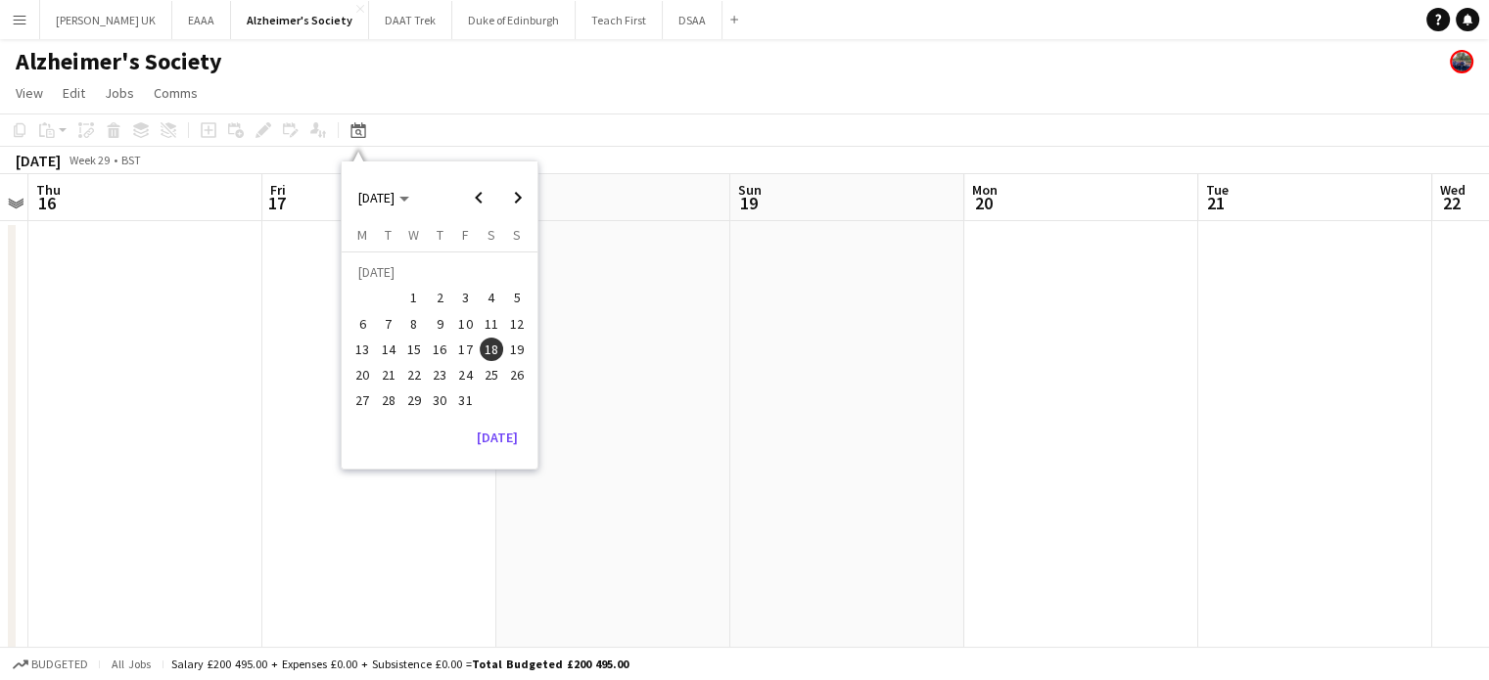
click at [496, 368] on span "25" at bounding box center [491, 374] width 23 height 23
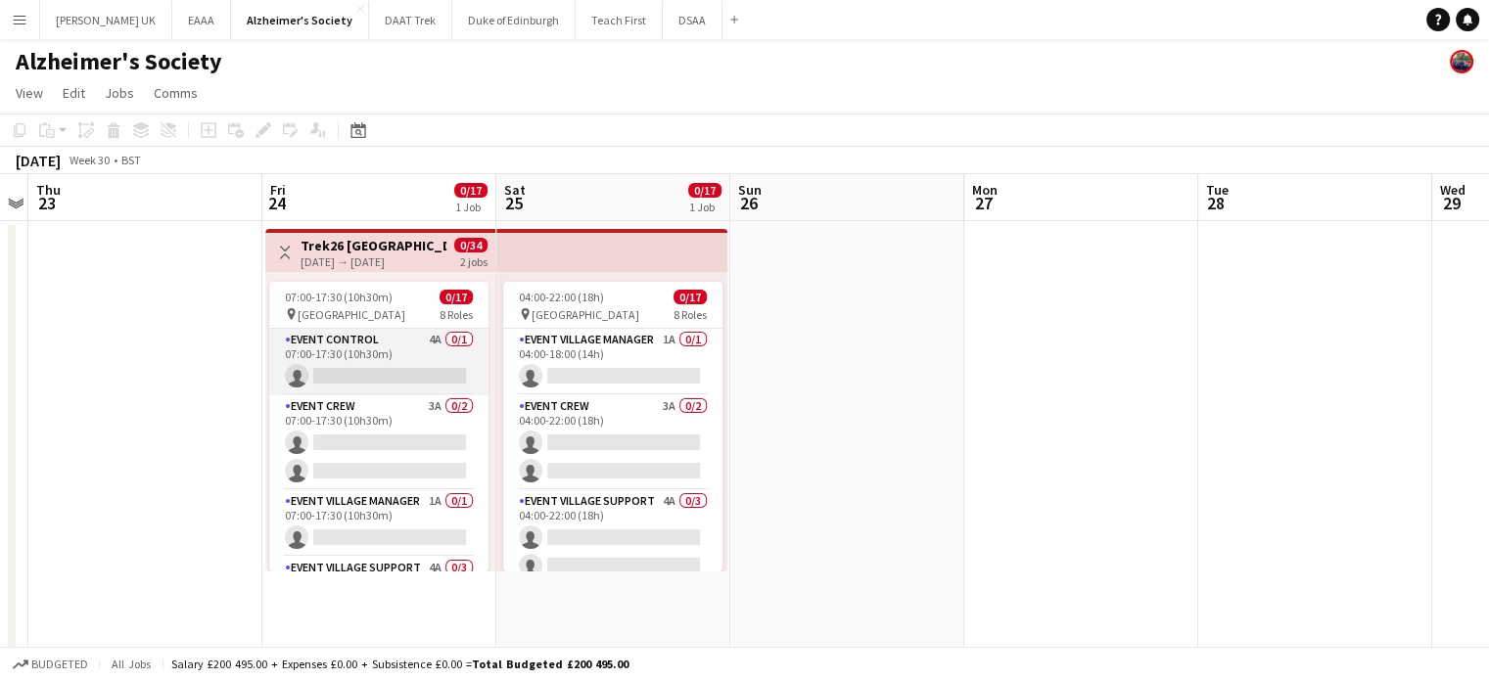
click at [363, 351] on app-card-role "Event Control 4A 0/1 07:00-17:30 (10h30m) single-neutral-actions" at bounding box center [378, 362] width 219 height 67
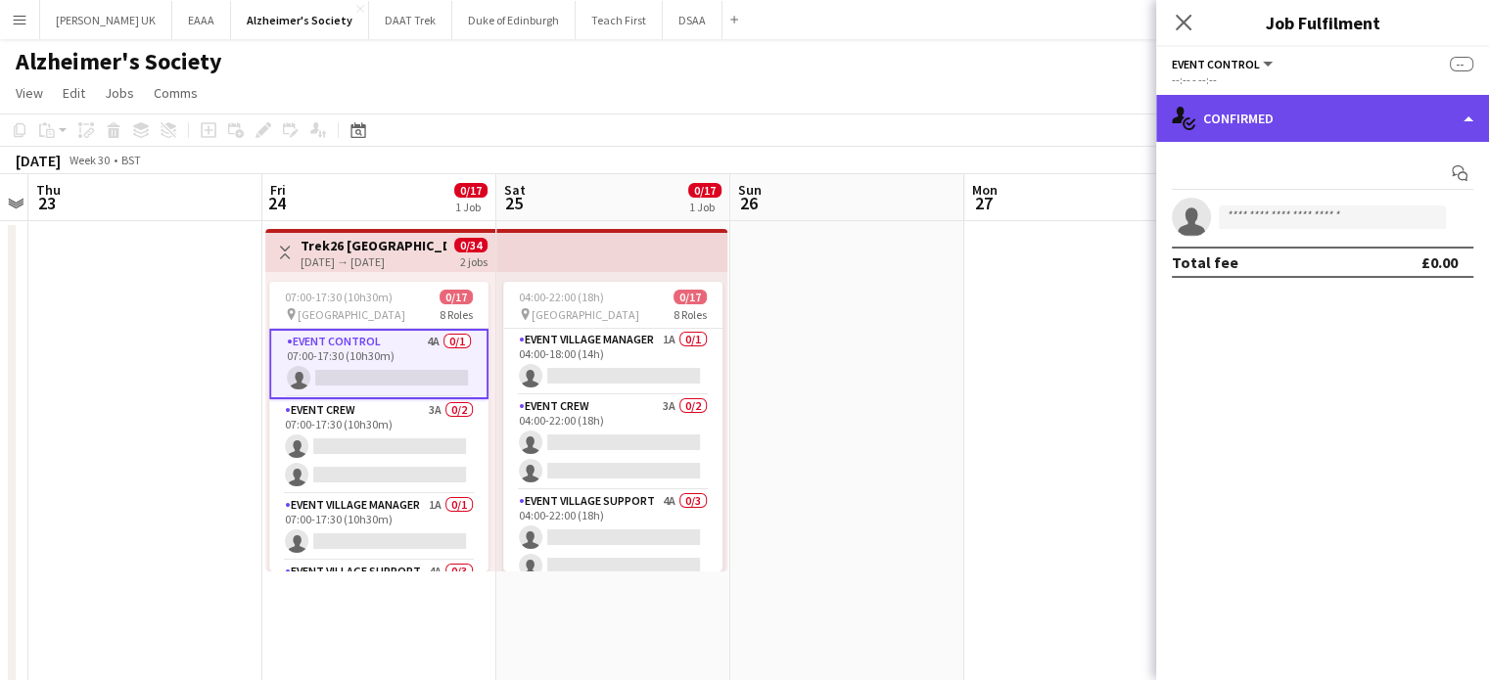
click at [1285, 123] on div "single-neutral-actions-check-2 Confirmed" at bounding box center [1322, 118] width 333 height 47
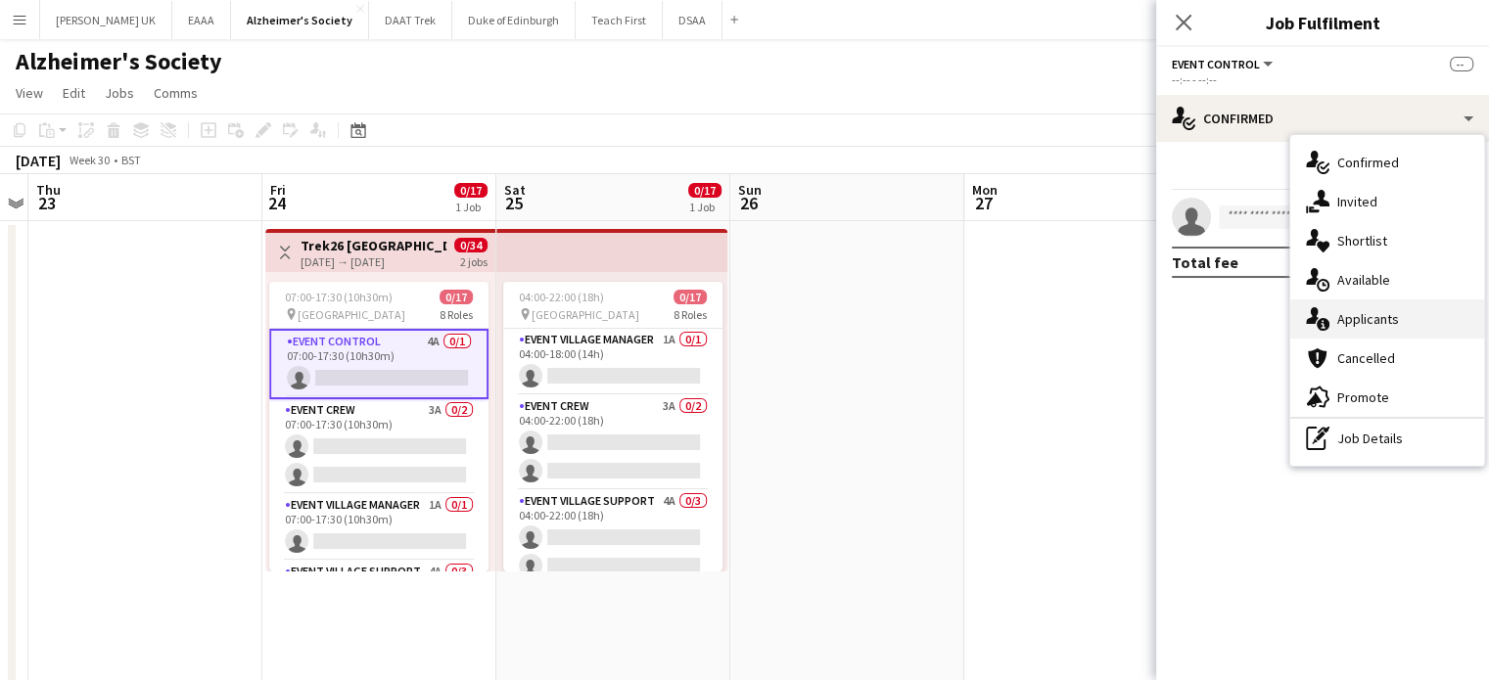
click at [1372, 323] on div "single-neutral-actions-information Applicants" at bounding box center [1387, 318] width 194 height 39
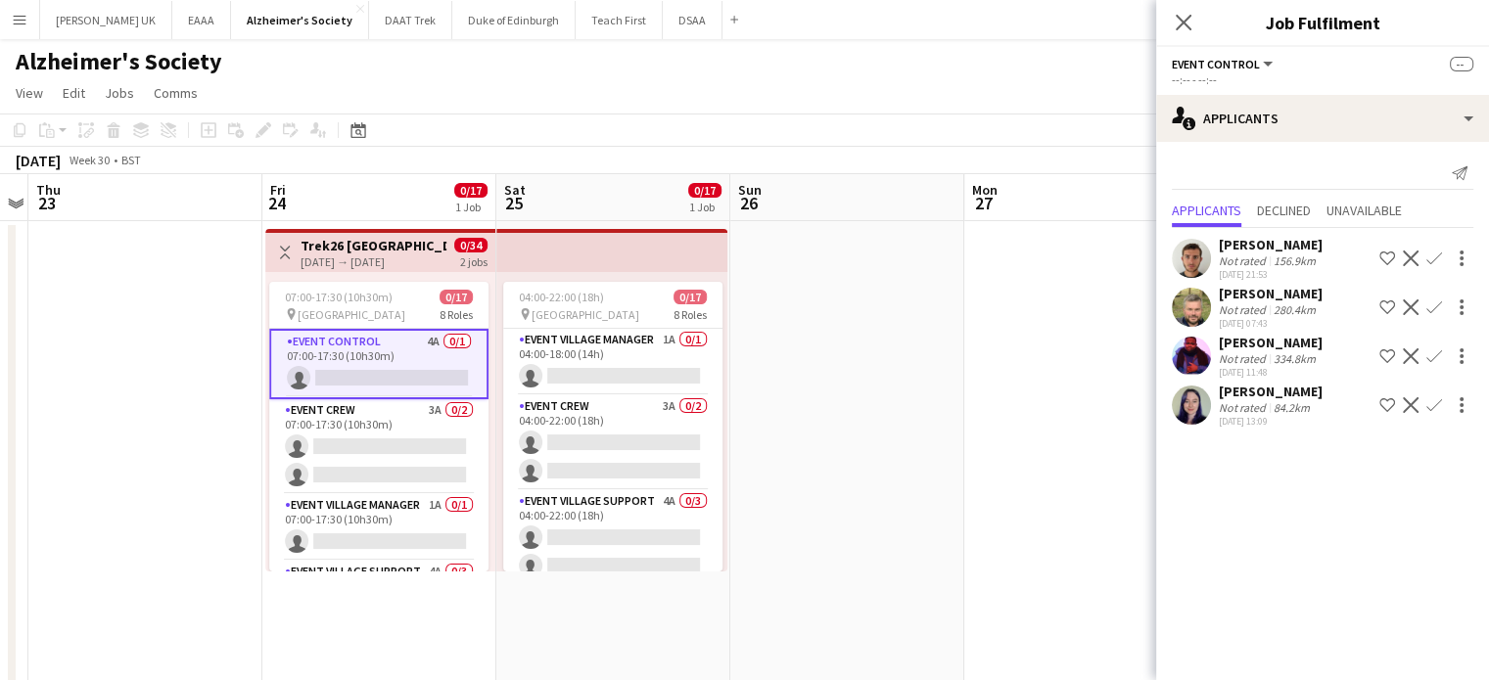
drag, startPoint x: 1177, startPoint y: 16, endPoint x: 1166, endPoint y: 25, distance: 15.3
click at [1177, 17] on icon at bounding box center [1183, 23] width 16 height 16
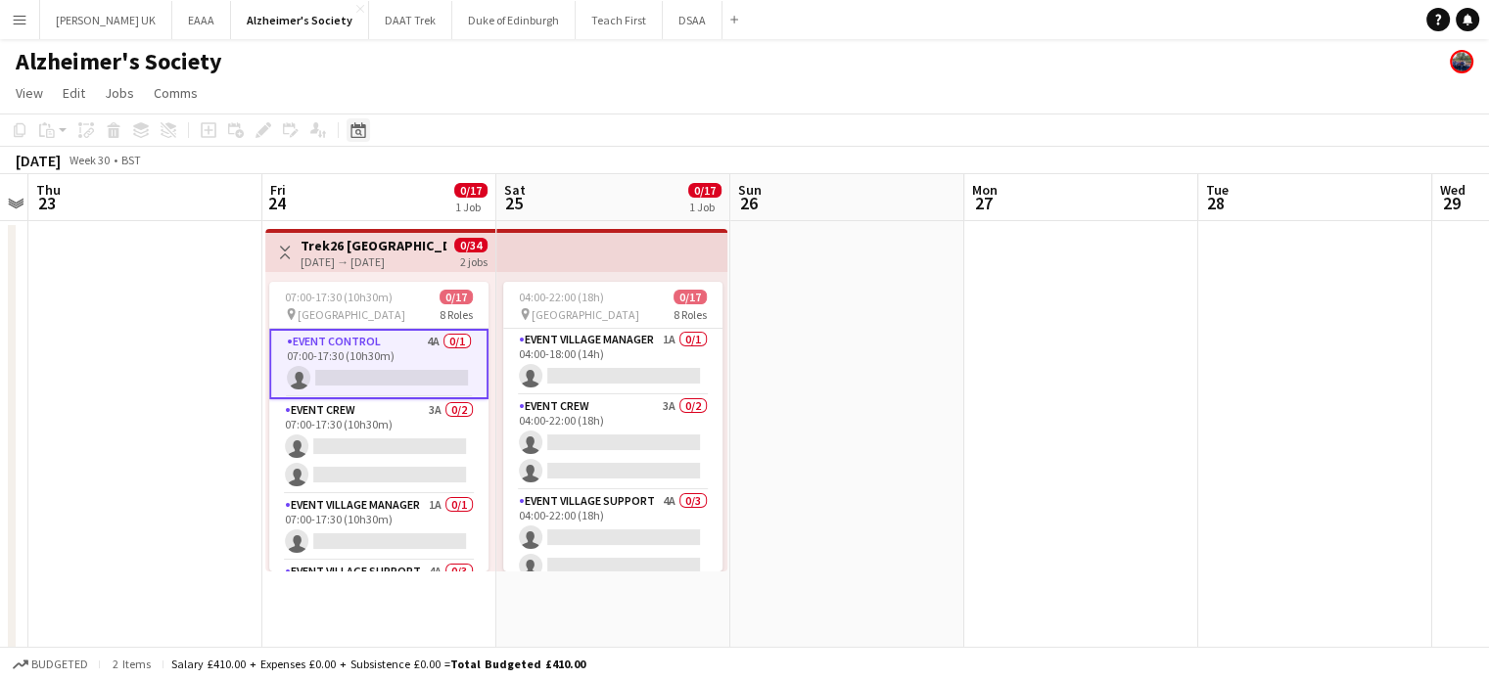
click at [364, 128] on icon at bounding box center [357, 130] width 15 height 16
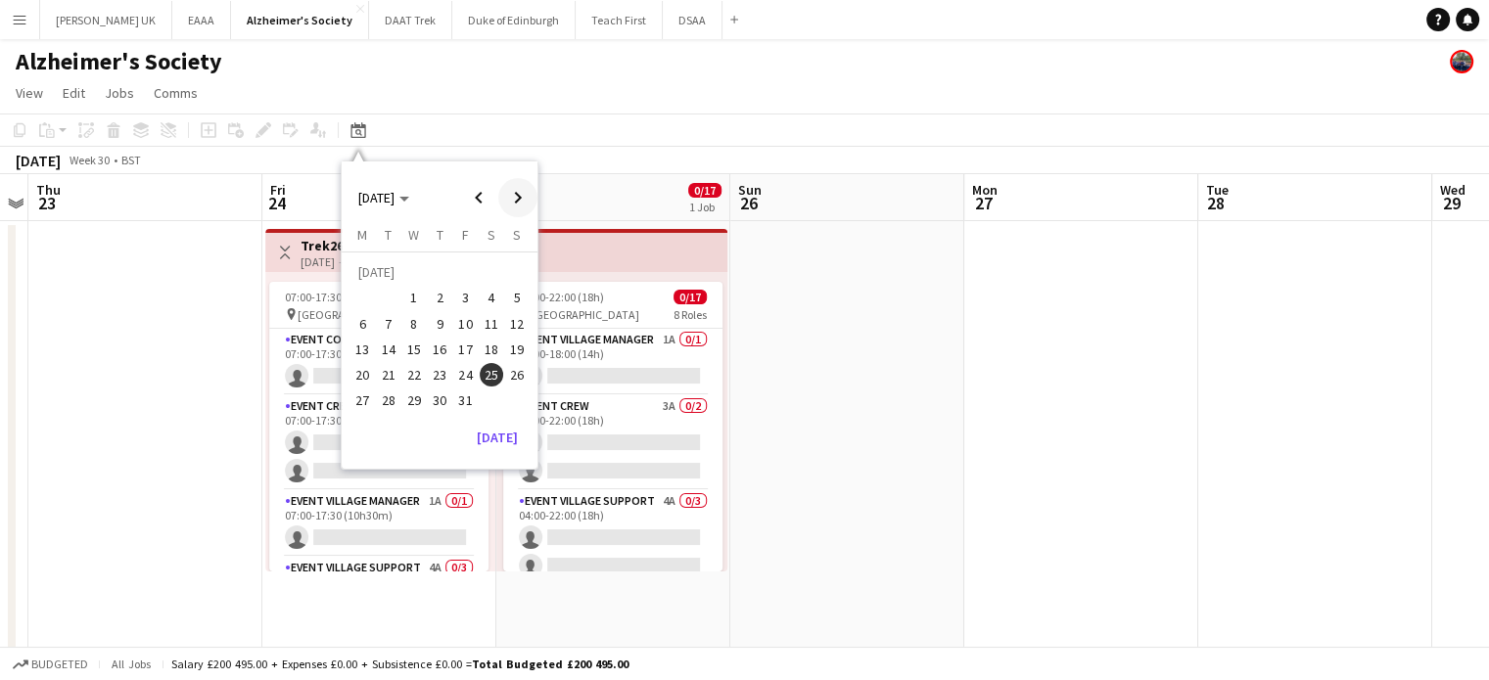
click at [527, 198] on span "Next month" at bounding box center [517, 197] width 39 height 39
click at [486, 271] on span "1" at bounding box center [491, 274] width 23 height 27
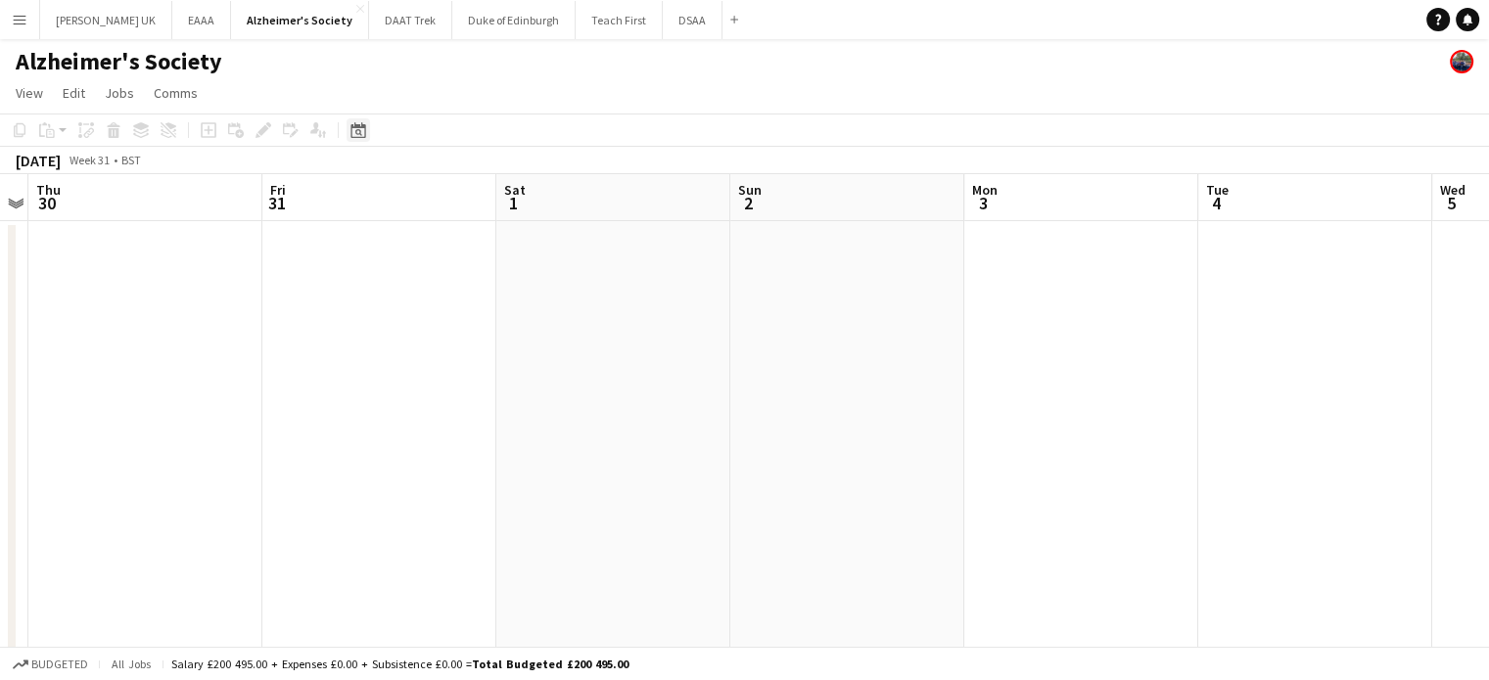
click at [359, 124] on icon at bounding box center [357, 130] width 15 height 16
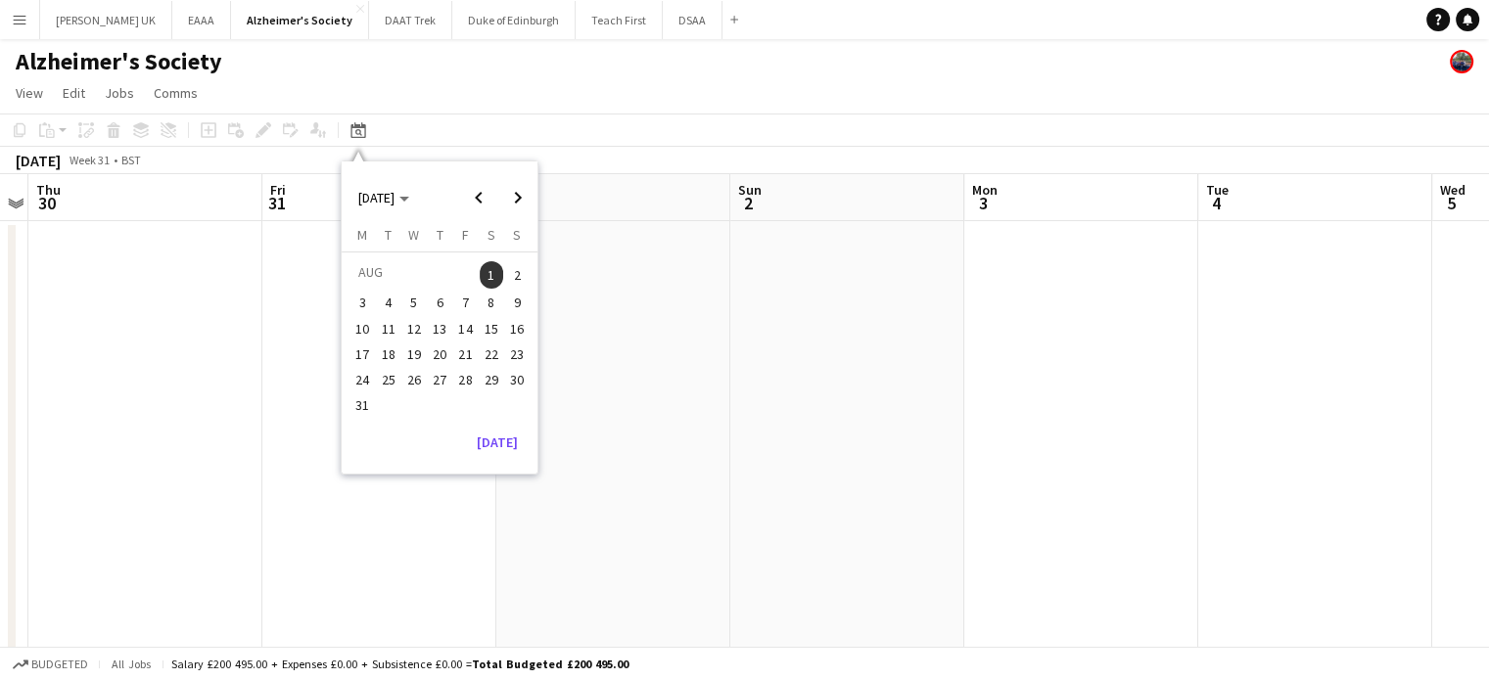
click at [493, 290] on button "8" at bounding box center [491, 302] width 25 height 25
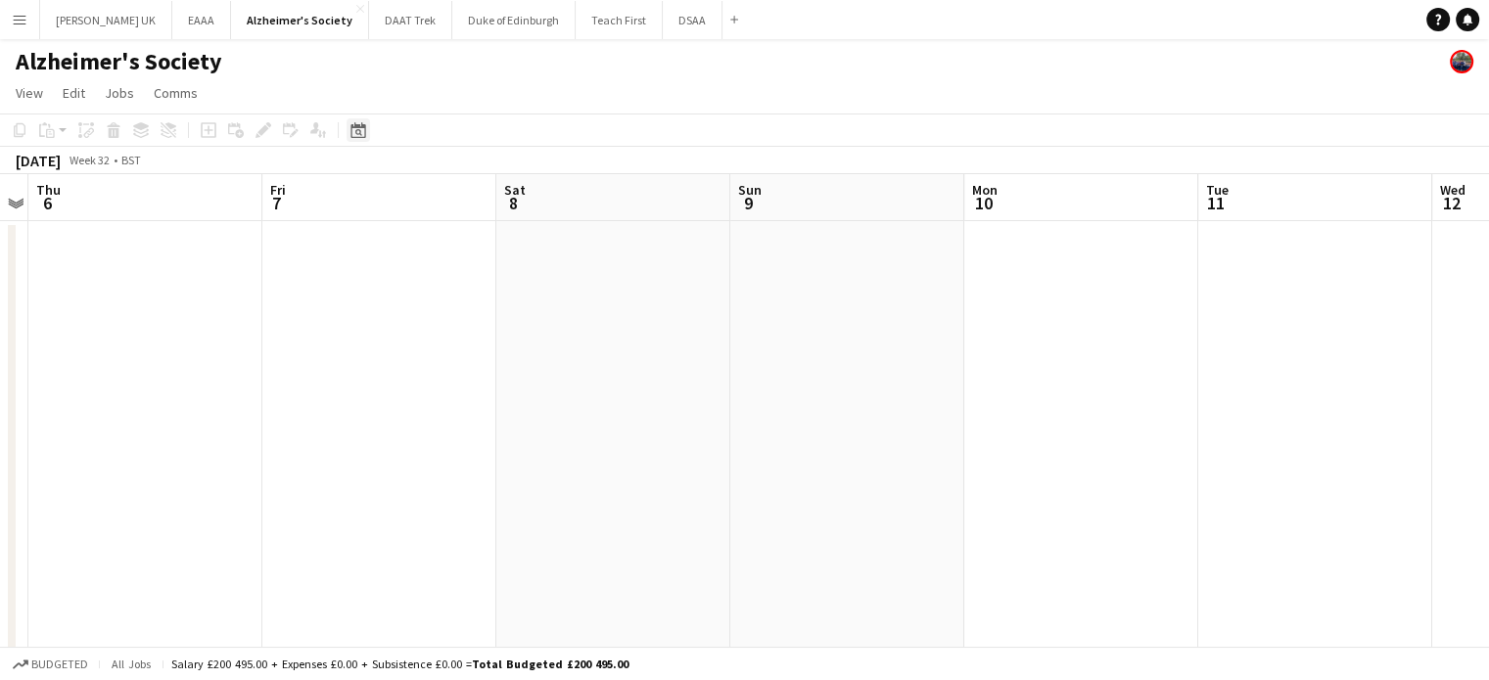
click at [352, 132] on icon "Date picker" at bounding box center [358, 130] width 16 height 16
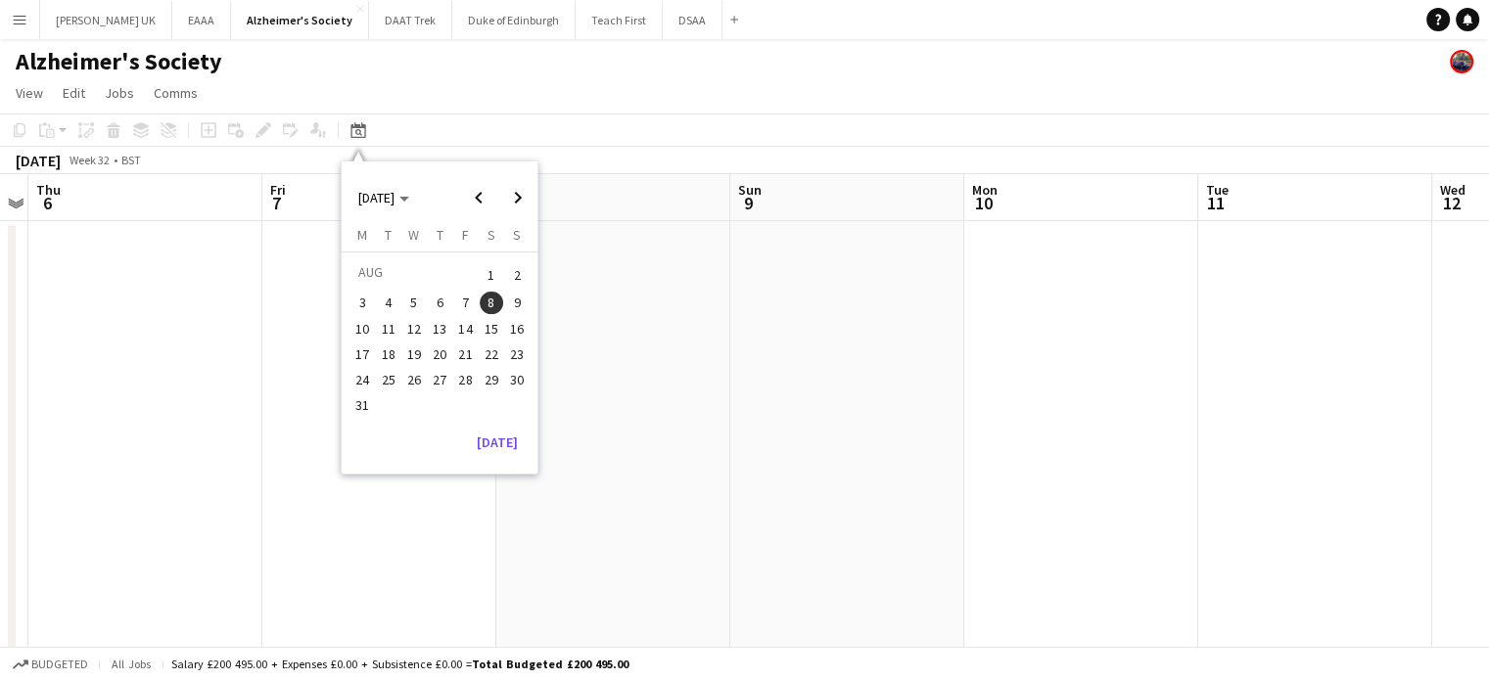
click at [506, 278] on span "2" at bounding box center [516, 274] width 23 height 27
click at [366, 128] on div "Date picker" at bounding box center [357, 129] width 23 height 23
click at [486, 270] on span "1" at bounding box center [491, 274] width 23 height 27
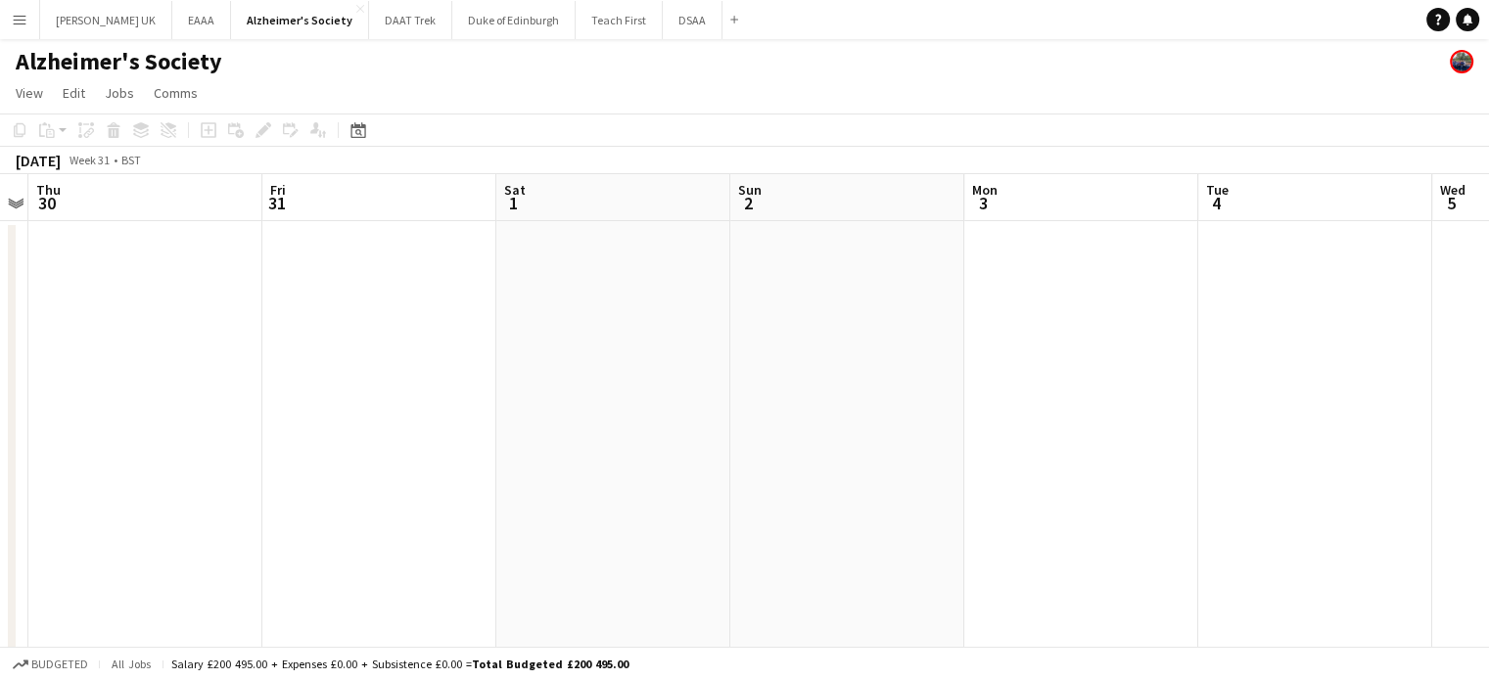
click at [566, 86] on app-page-menu "View Day view expanded Day view collapsed Month view Date picker Jump to [DATE]…" at bounding box center [744, 94] width 1489 height 37
click at [365, 130] on div "Date picker" at bounding box center [357, 129] width 23 height 23
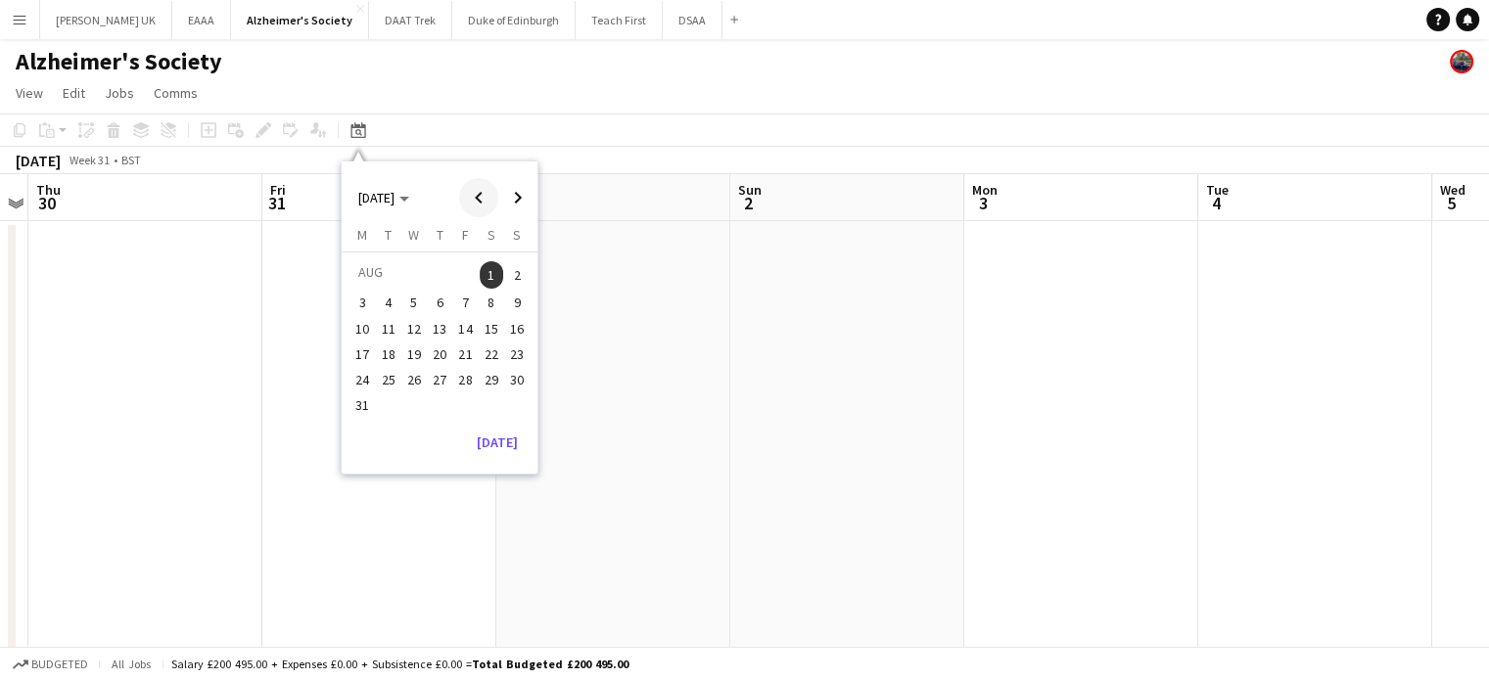
click at [485, 203] on span "Previous month" at bounding box center [478, 197] width 39 height 39
click at [477, 191] on span "Previous month" at bounding box center [478, 197] width 39 height 39
click at [478, 191] on span "Previous month" at bounding box center [478, 197] width 39 height 39
click at [489, 354] on span "23" at bounding box center [491, 354] width 23 height 23
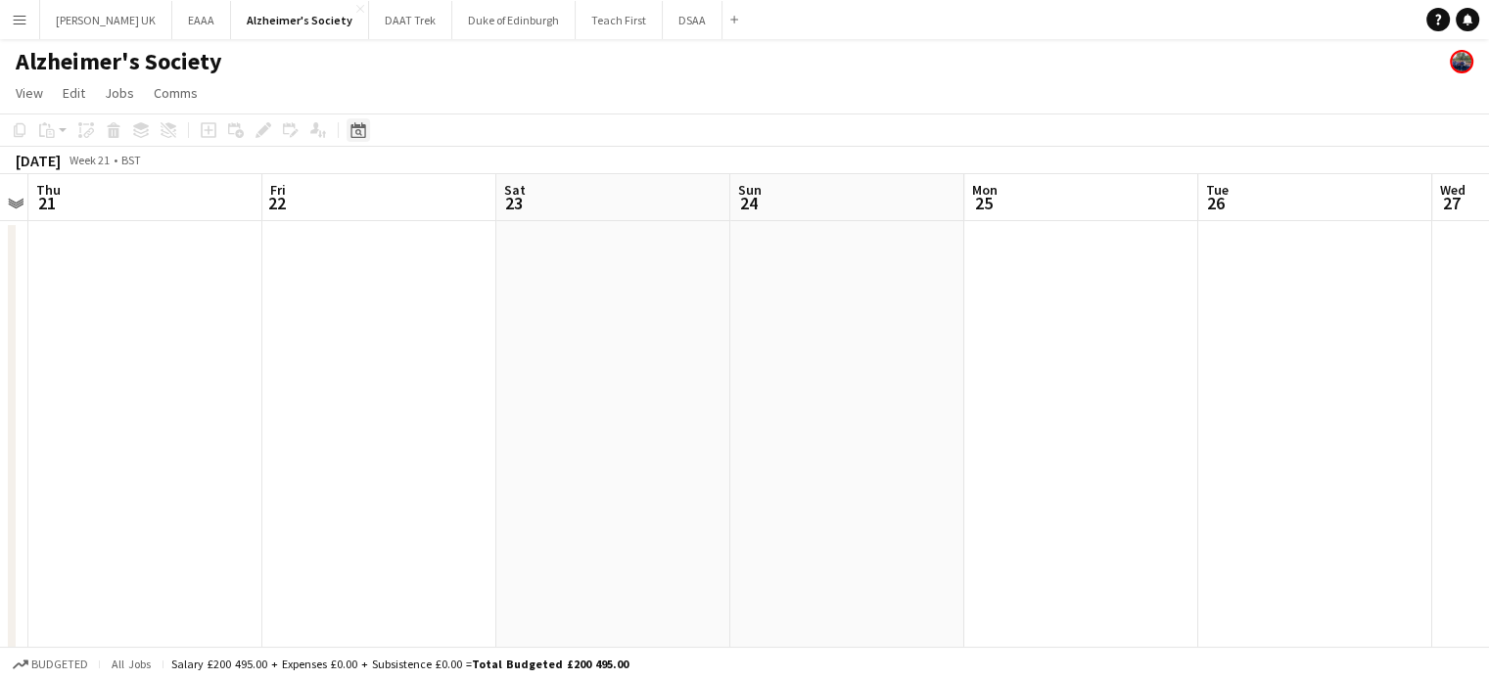
click at [367, 132] on div "Date picker" at bounding box center [357, 129] width 23 height 23
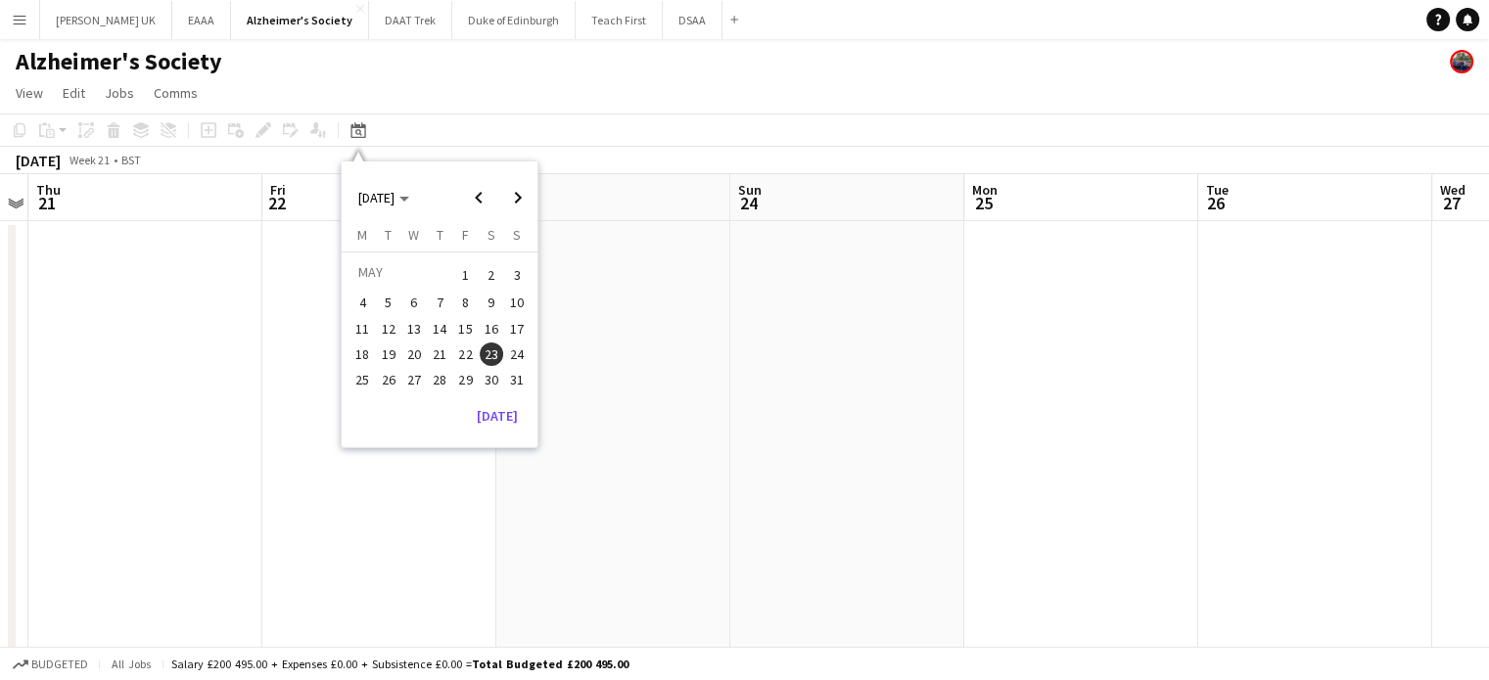
click at [489, 385] on span "30" at bounding box center [491, 379] width 23 height 23
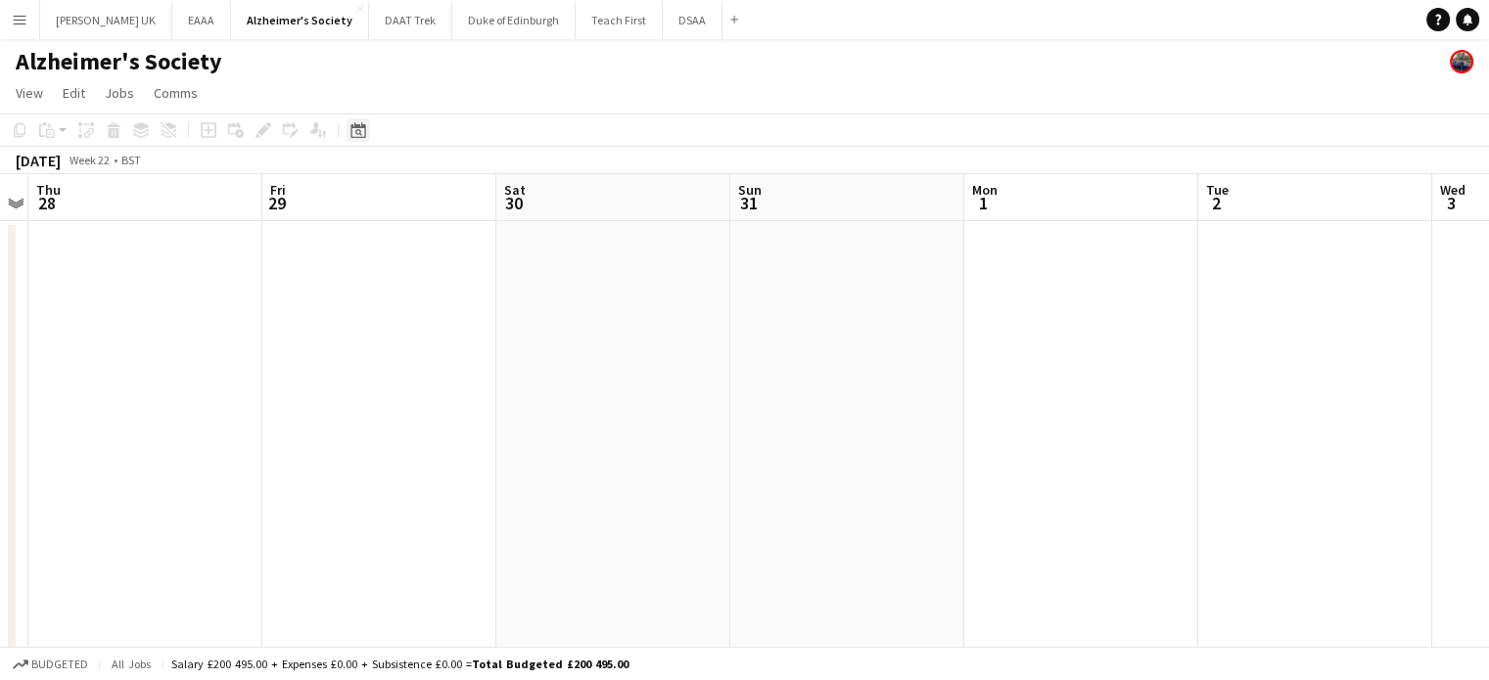
click at [348, 136] on div "Date picker" at bounding box center [357, 129] width 23 height 23
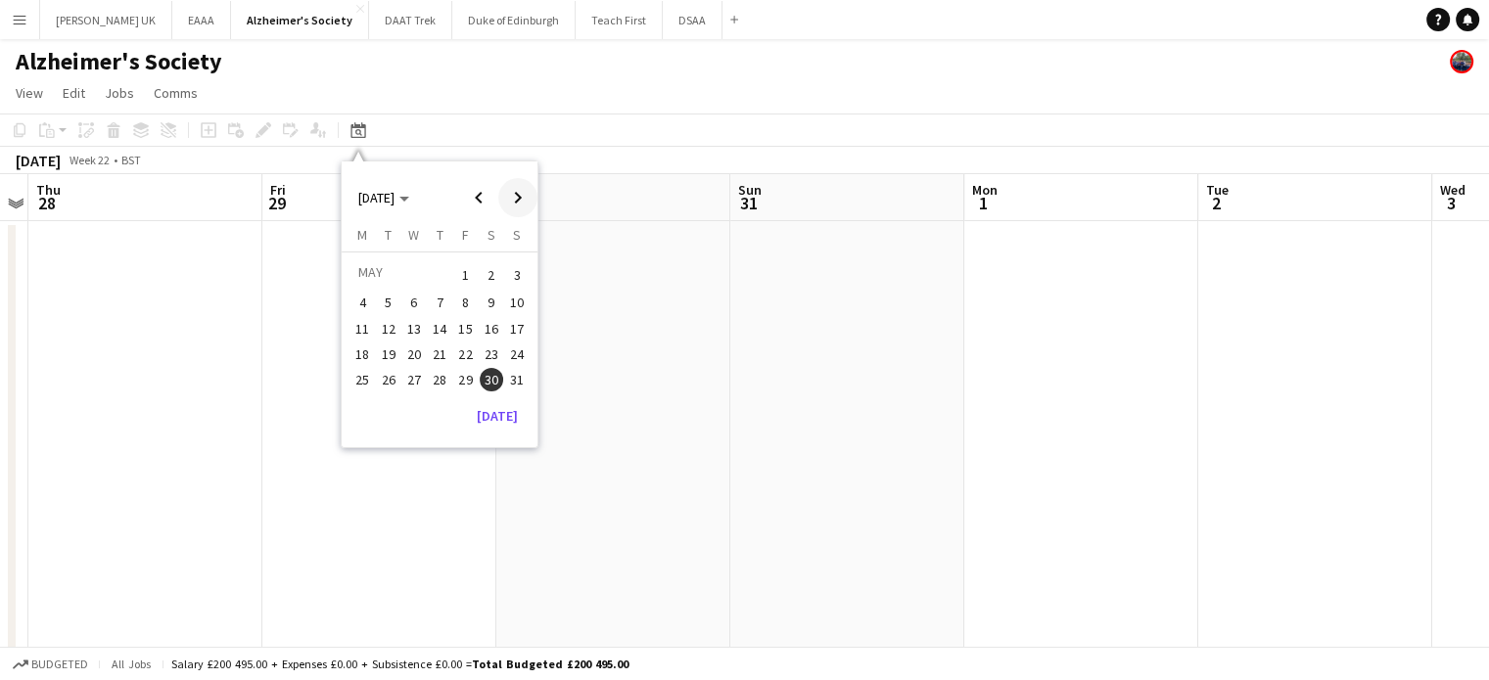
click at [522, 198] on span "Next month" at bounding box center [517, 197] width 39 height 39
click at [509, 204] on span "Next month" at bounding box center [517, 197] width 39 height 39
click at [484, 209] on span "Previous month" at bounding box center [478, 197] width 39 height 39
click at [490, 349] on span "18" at bounding box center [491, 349] width 23 height 23
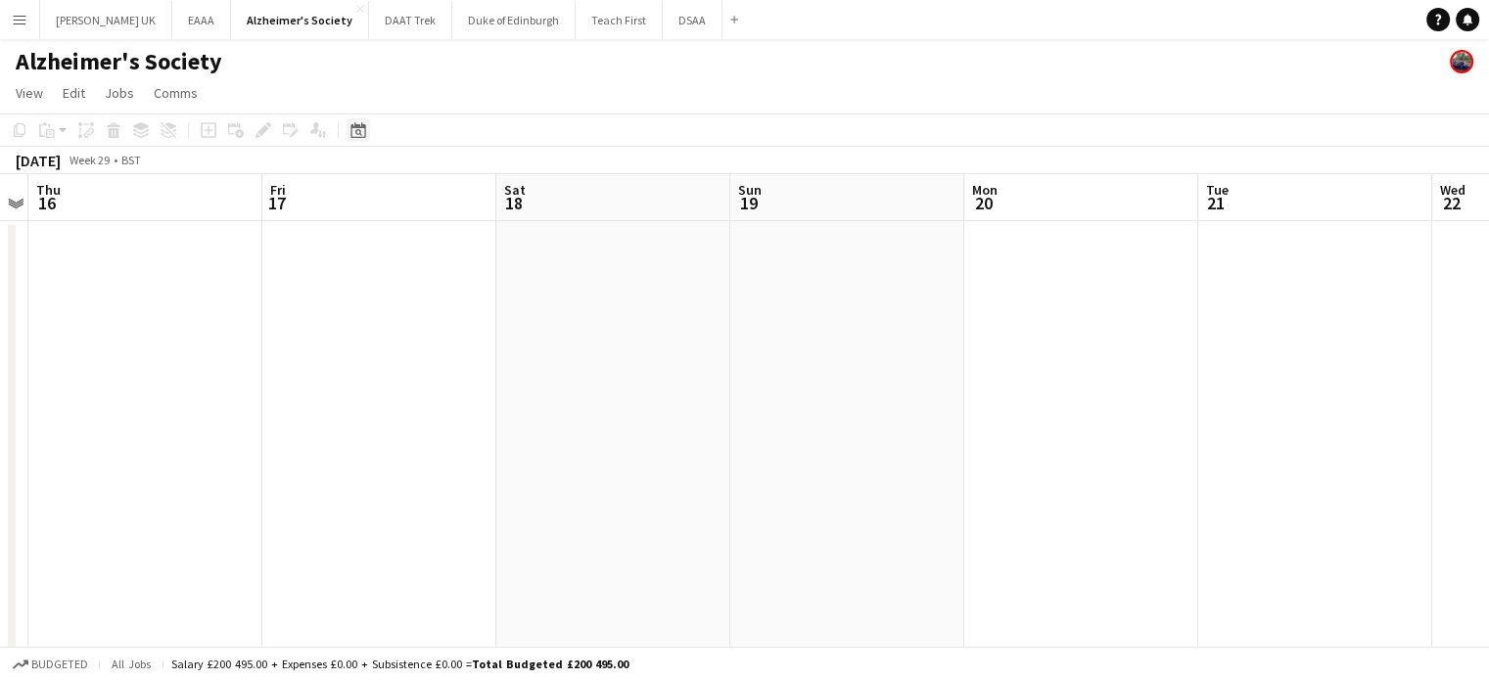
click at [360, 124] on icon "Date picker" at bounding box center [358, 130] width 16 height 16
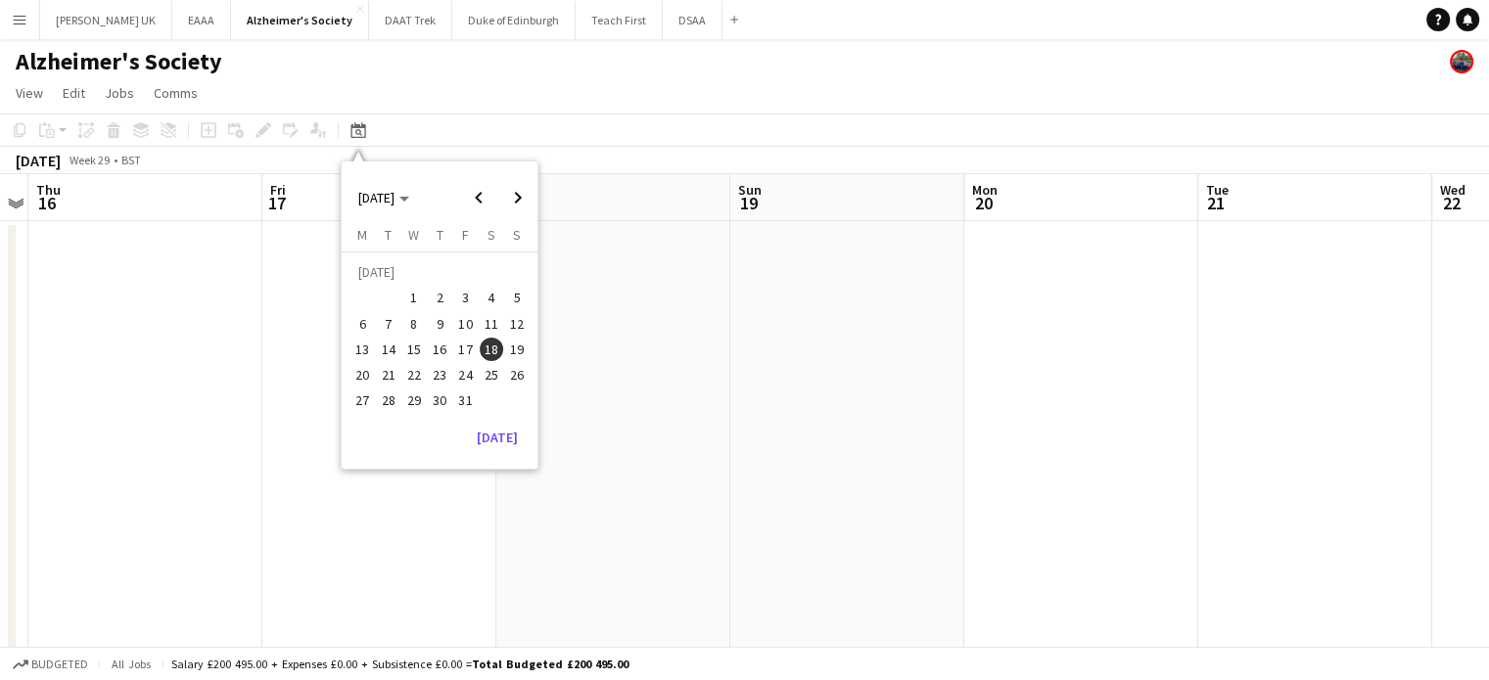
click at [489, 383] on span "25" at bounding box center [491, 374] width 23 height 23
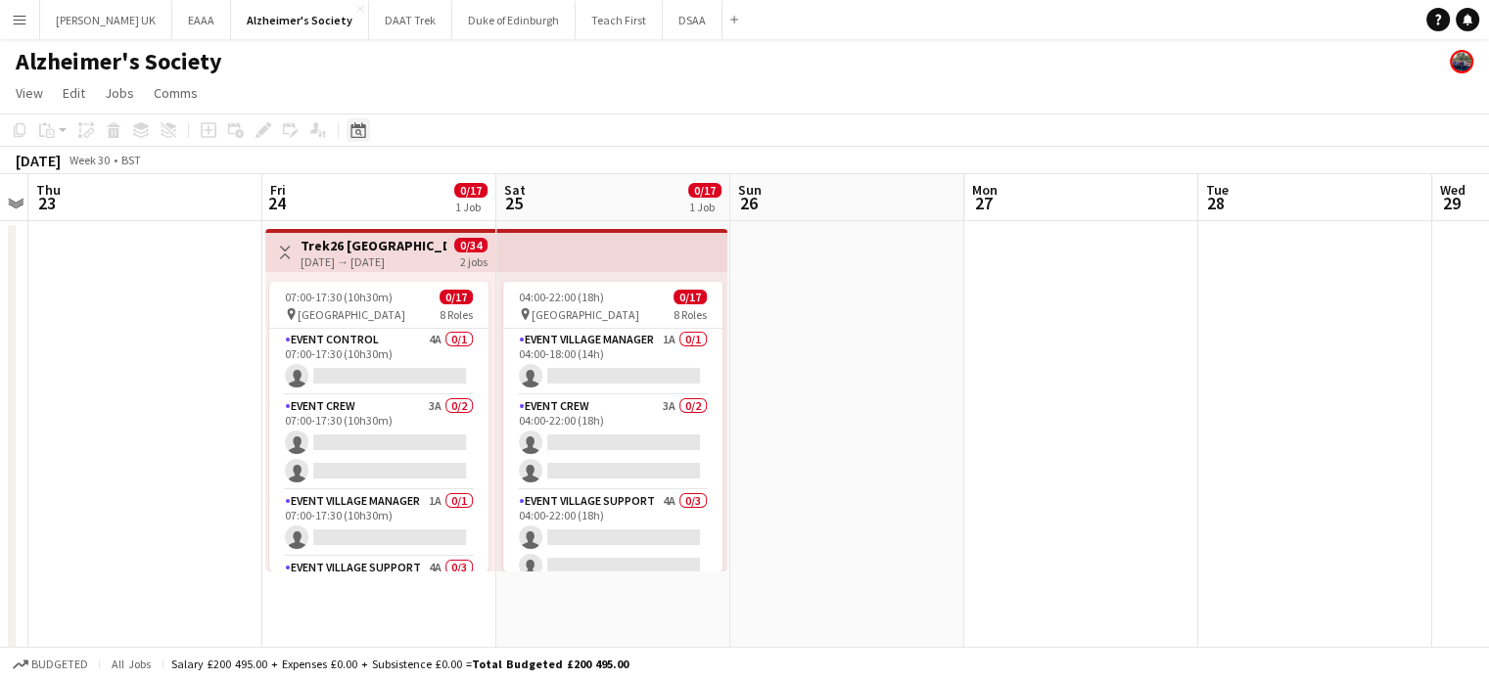
click at [360, 132] on icon at bounding box center [358, 132] width 7 height 7
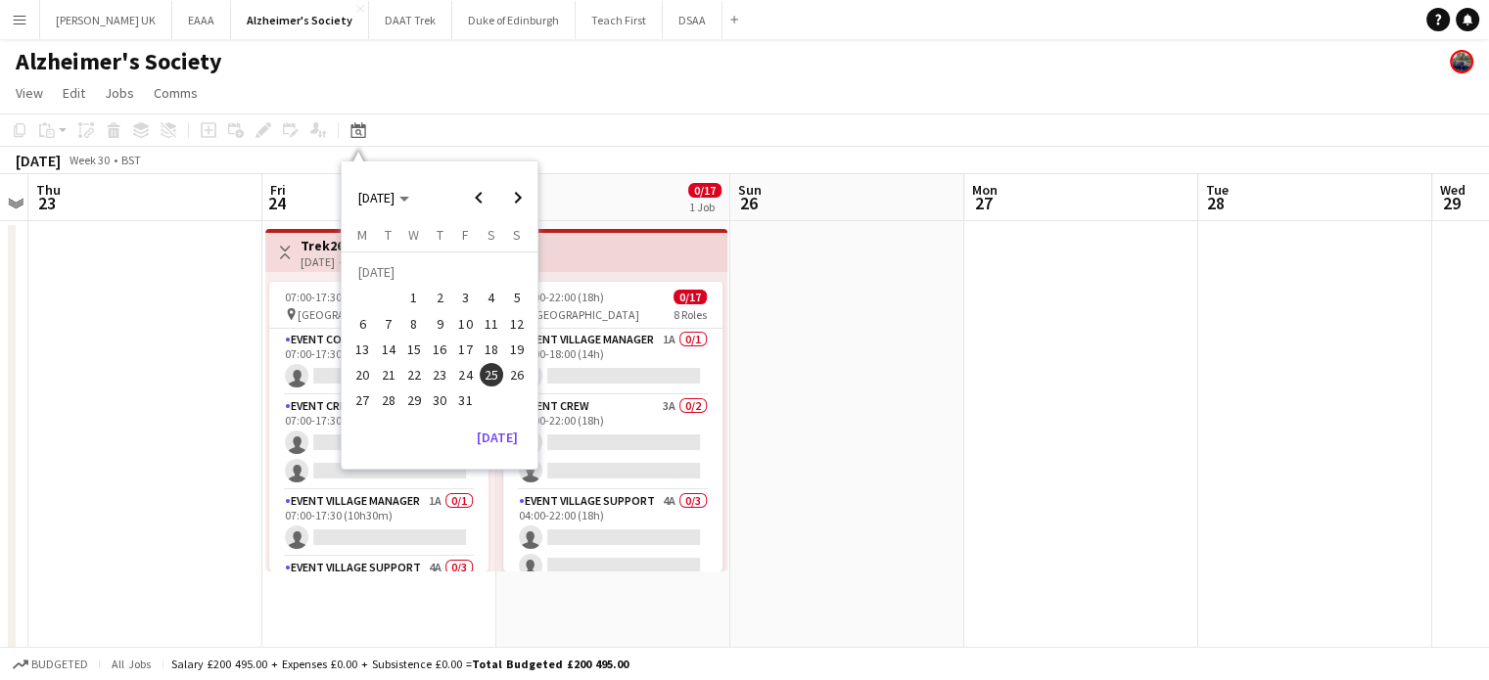
click at [959, 289] on app-date-cell at bounding box center [847, 575] width 234 height 709
